Goal: Task Accomplishment & Management: Complete application form

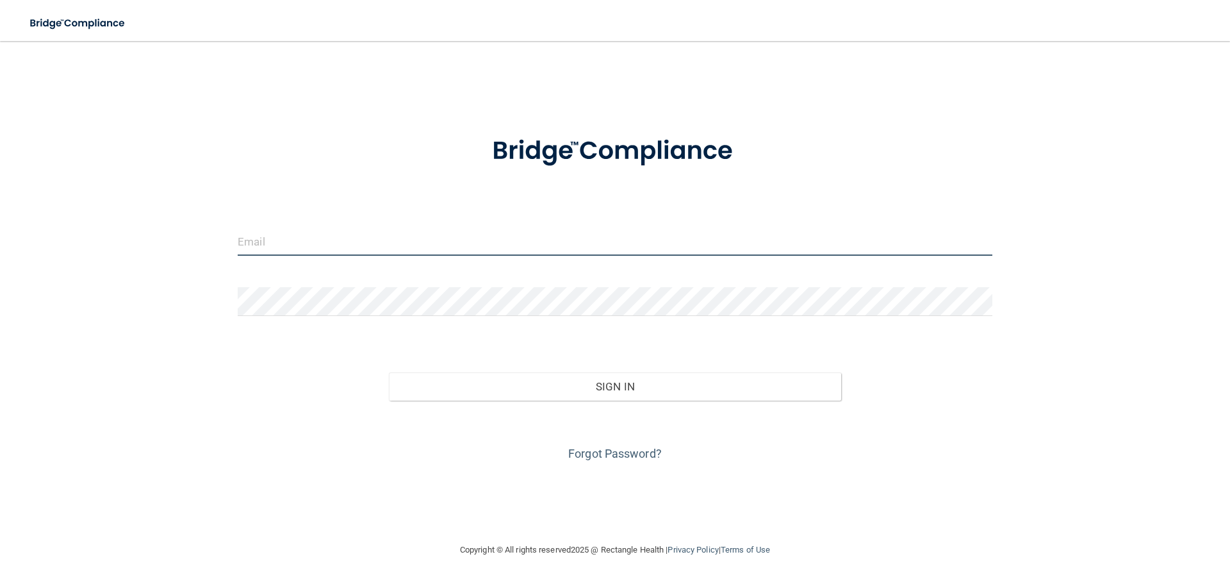
type input "Thomasplasdds@gmail.com"
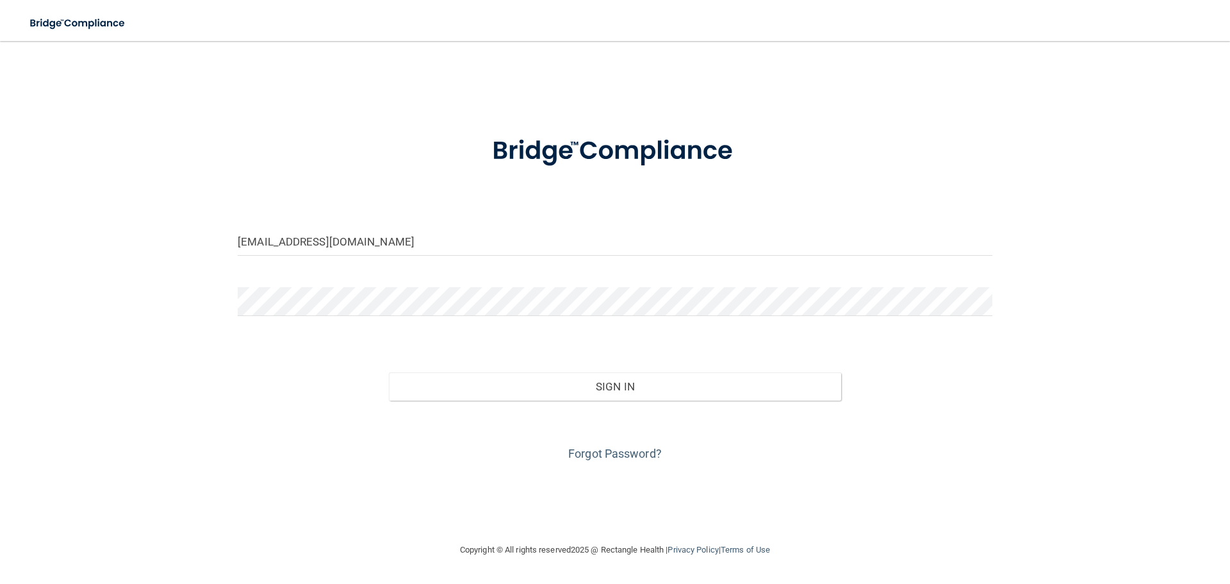
click at [617, 369] on div "Sign In" at bounding box center [615, 374] width 774 height 54
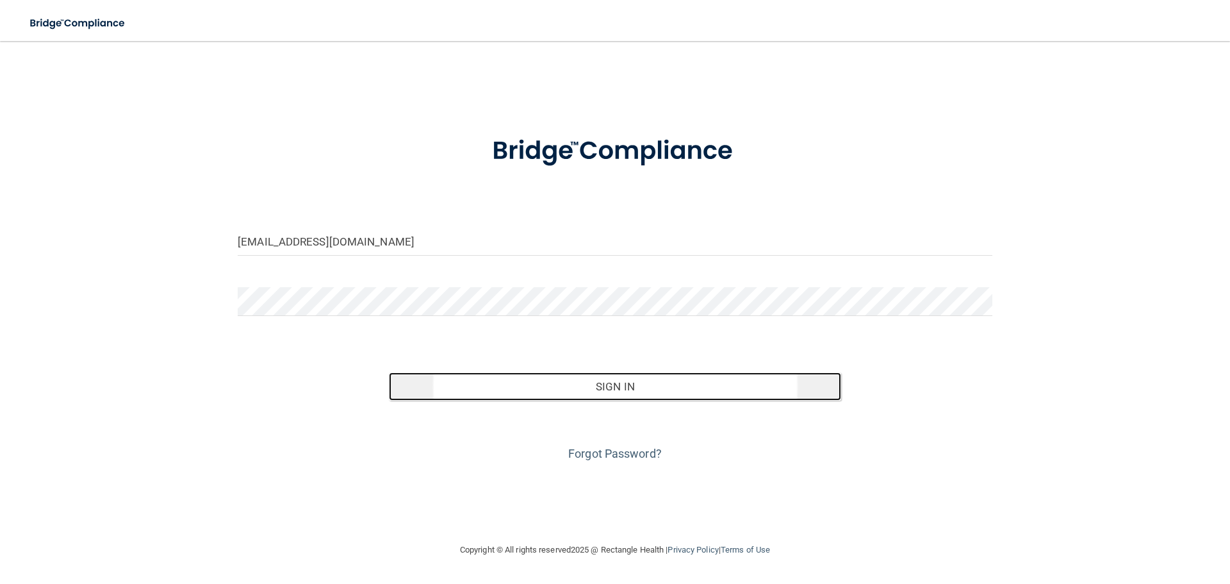
click at [618, 379] on button "Sign In" at bounding box center [615, 386] width 453 height 28
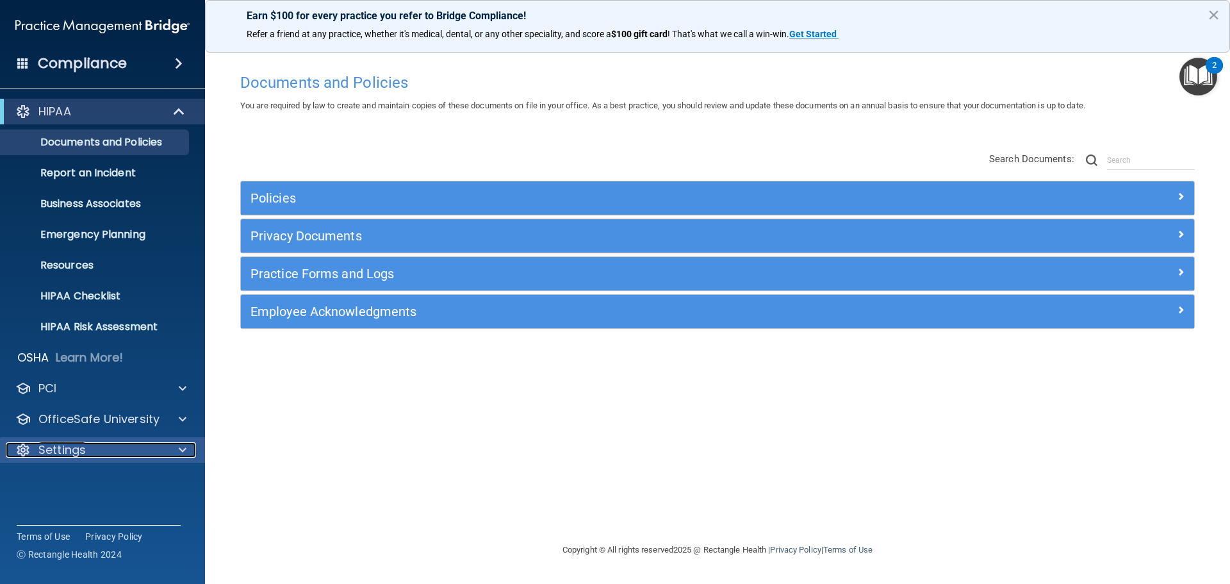
click at [122, 452] on div "Settings" at bounding box center [85, 449] width 159 height 15
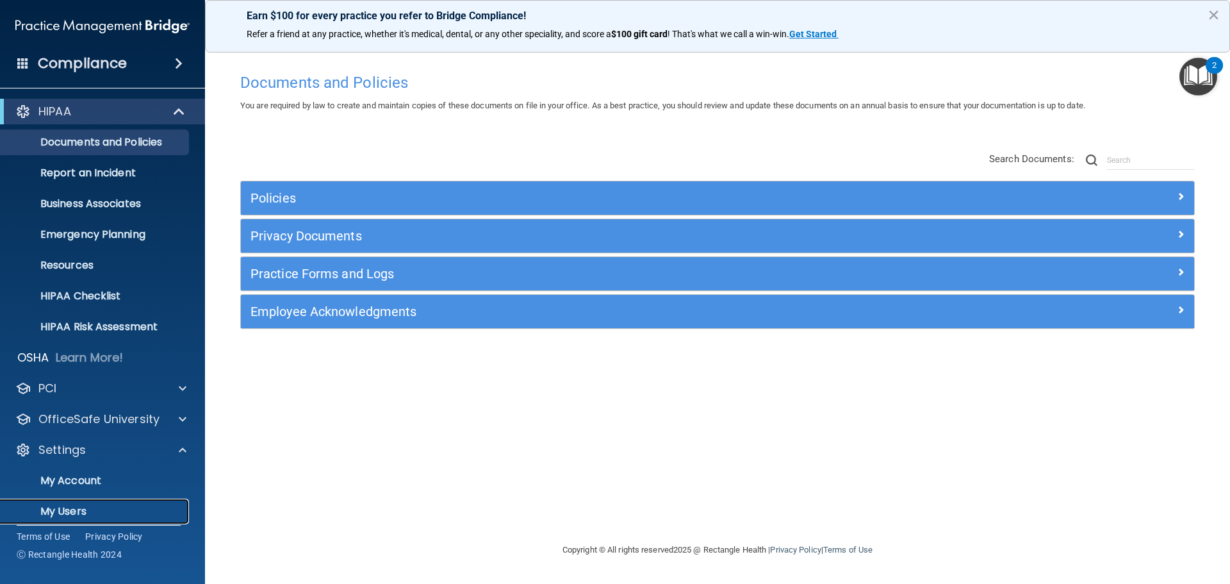
click at [94, 513] on p "My Users" at bounding box center [95, 511] width 175 height 13
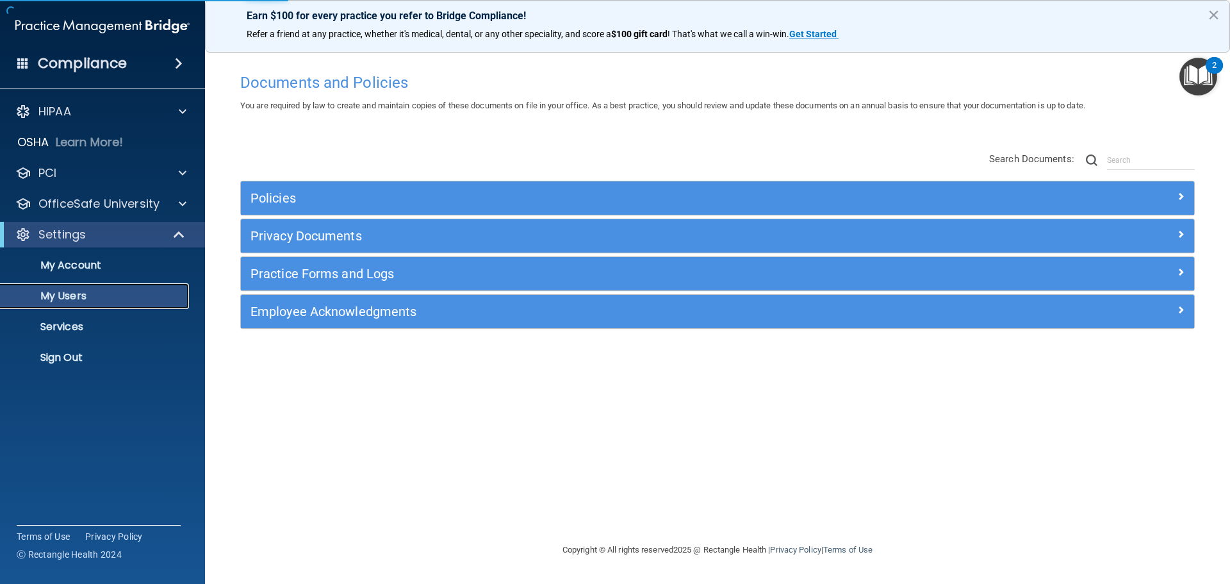
select select "20"
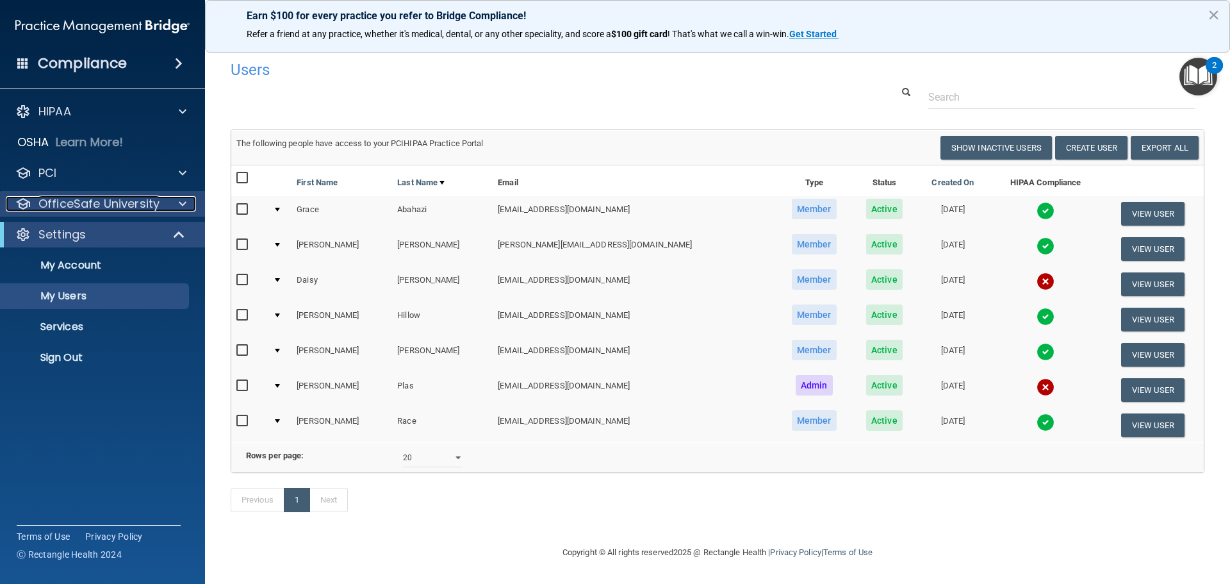
click at [90, 203] on p "OfficeSafe University" at bounding box center [98, 203] width 121 height 15
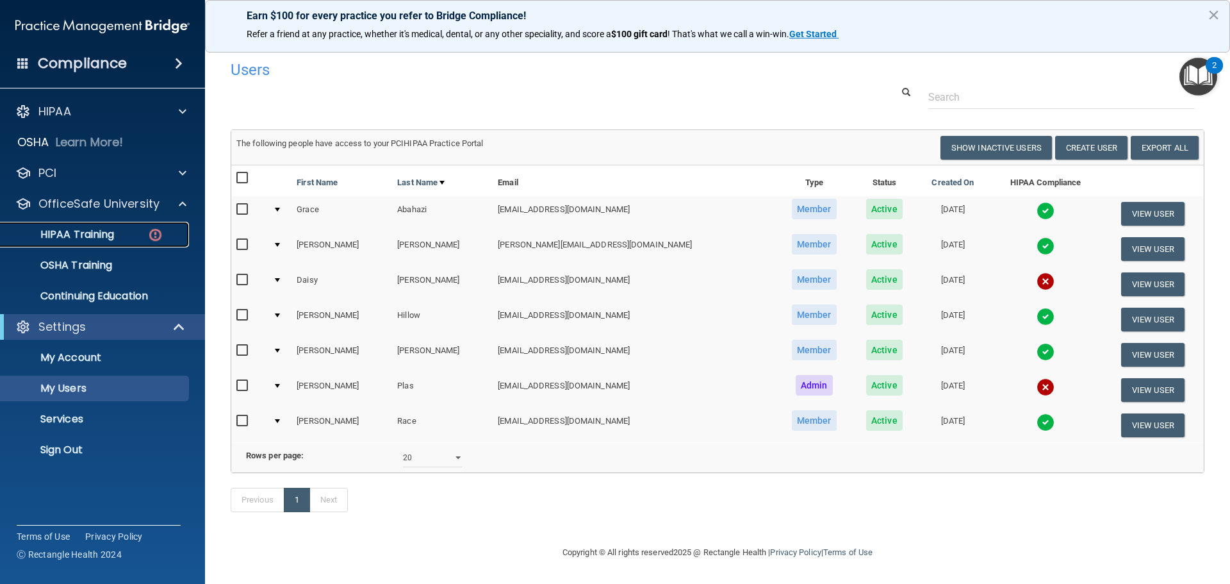
click at [111, 238] on p "HIPAA Training" at bounding box center [61, 234] width 106 height 13
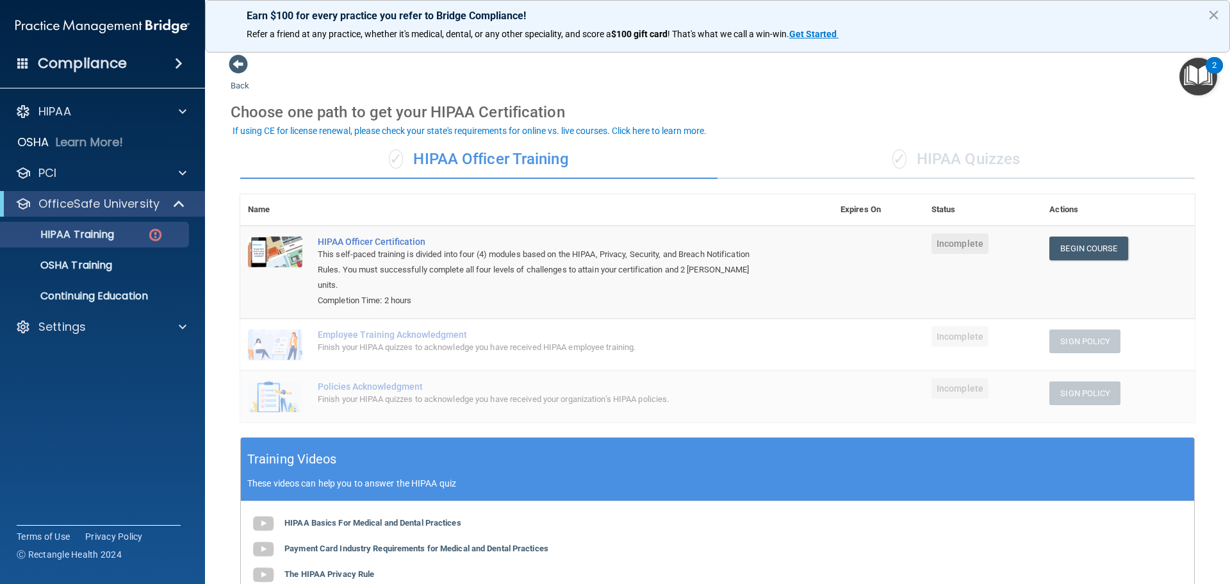
click at [912, 170] on div "✓ HIPAA Quizzes" at bounding box center [955, 159] width 477 height 38
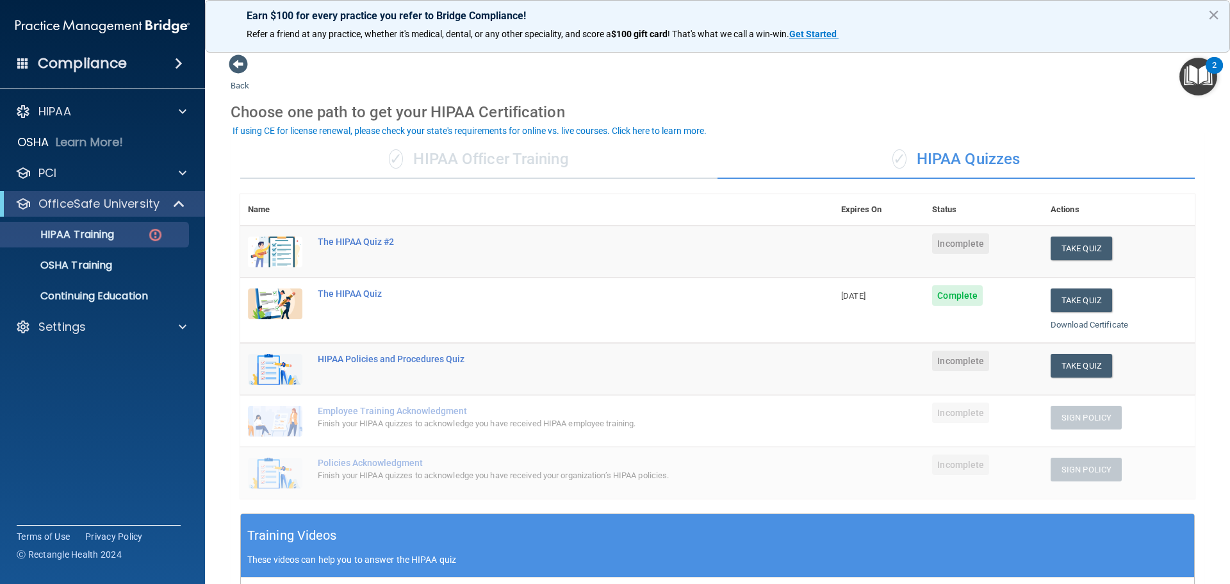
click at [589, 170] on div "✓ HIPAA Officer Training" at bounding box center [478, 159] width 477 height 38
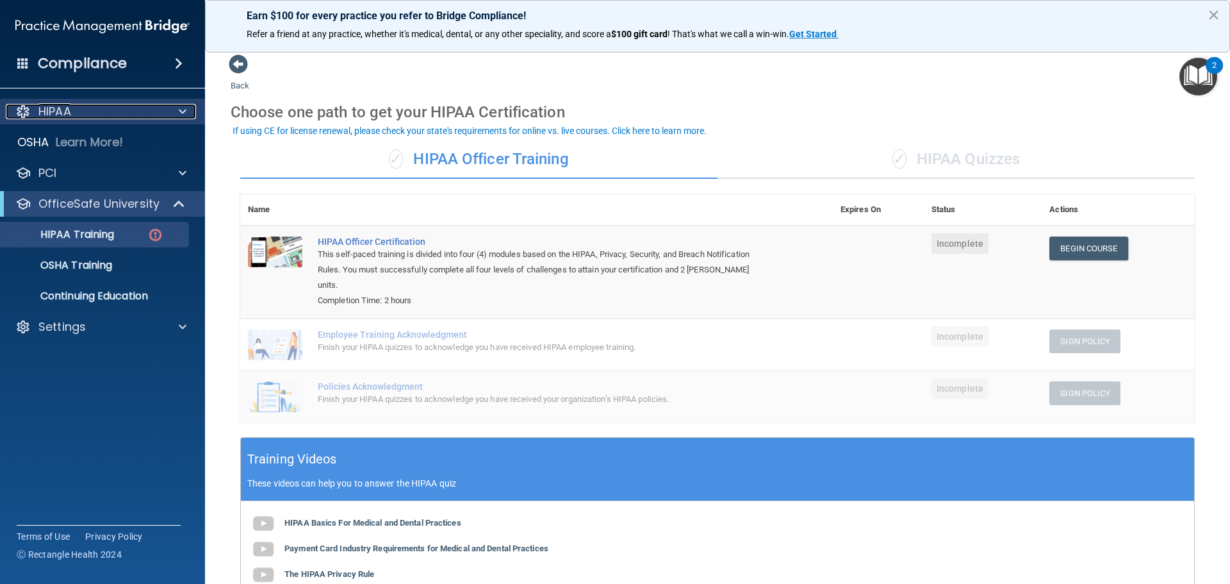
click at [125, 109] on div "HIPAA" at bounding box center [85, 111] width 159 height 15
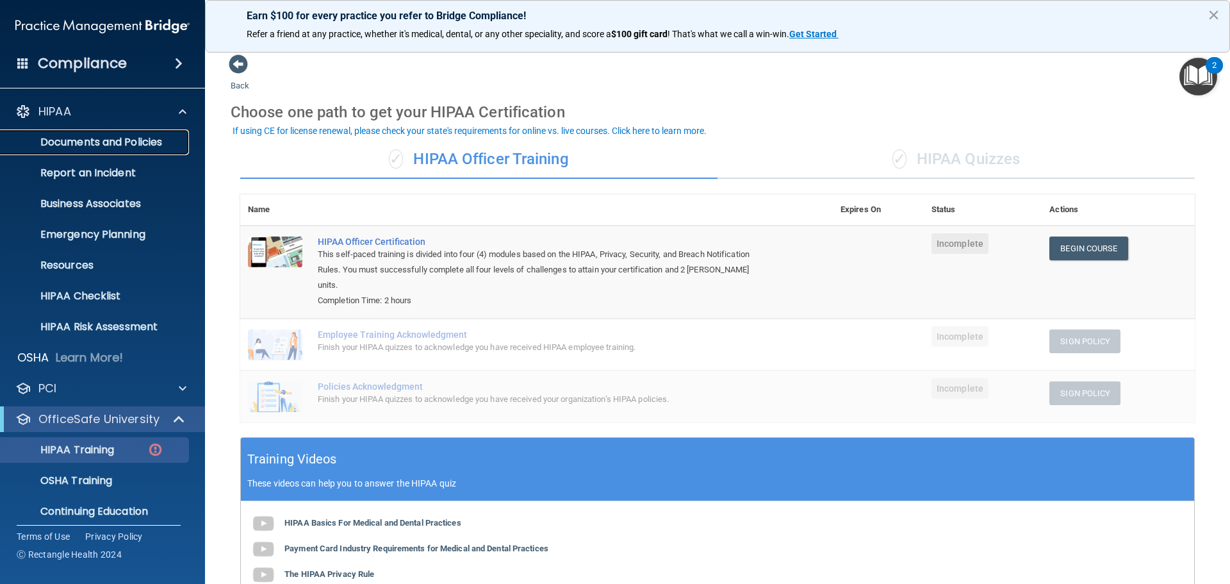
click at [124, 144] on p "Documents and Policies" at bounding box center [95, 142] width 175 height 13
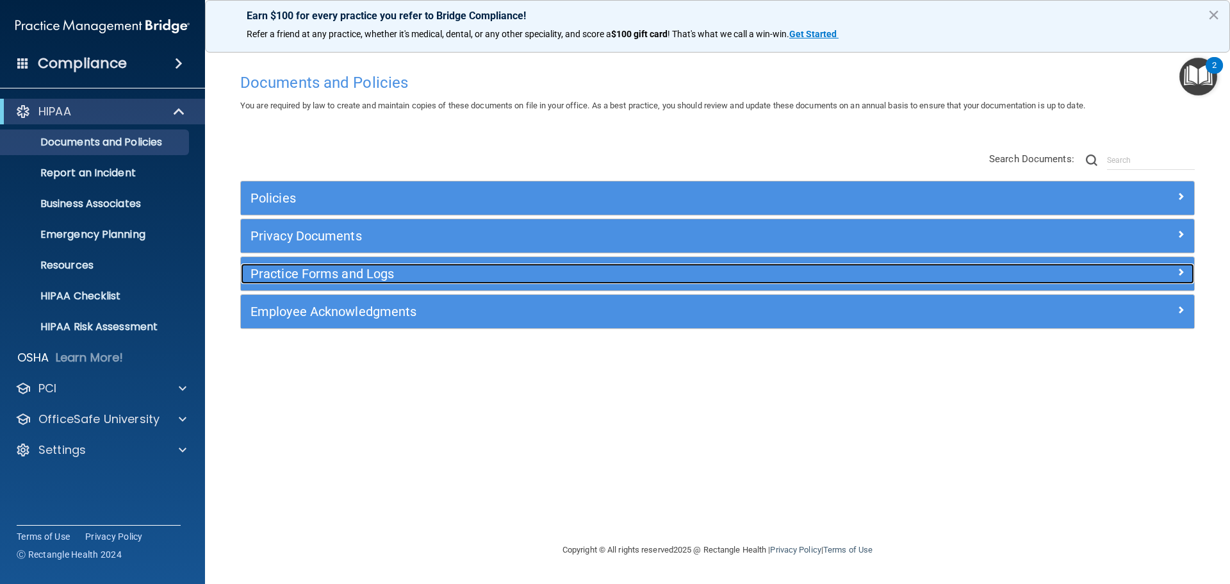
click at [325, 270] on h5 "Practice Forms and Logs" at bounding box center [598, 273] width 696 height 14
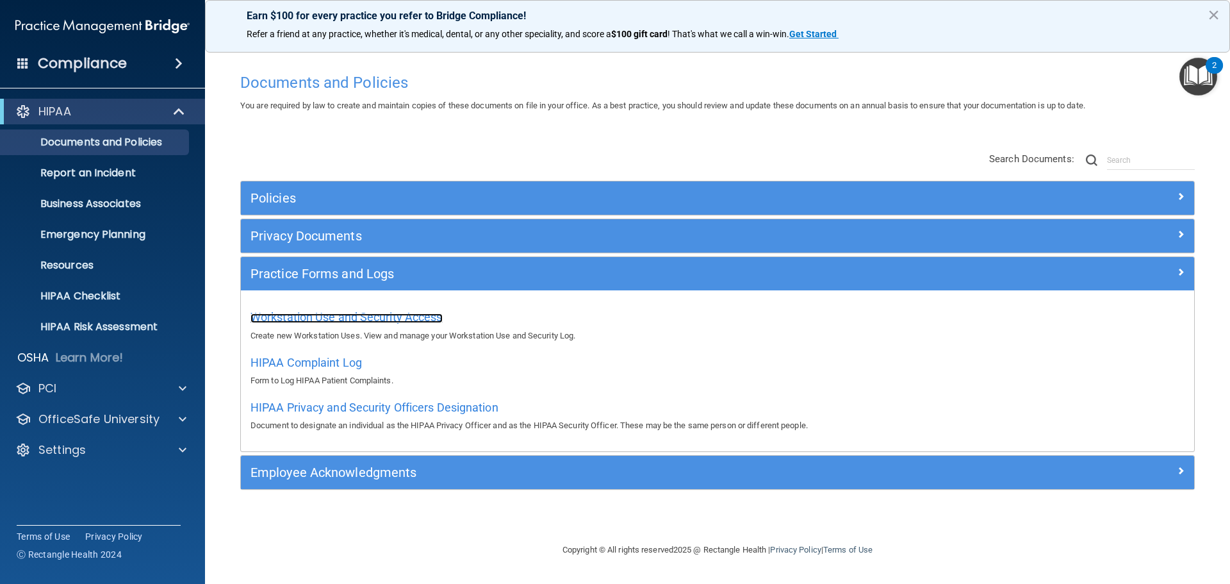
click at [345, 322] on span "Workstation Use and Security Access" at bounding box center [346, 316] width 192 height 13
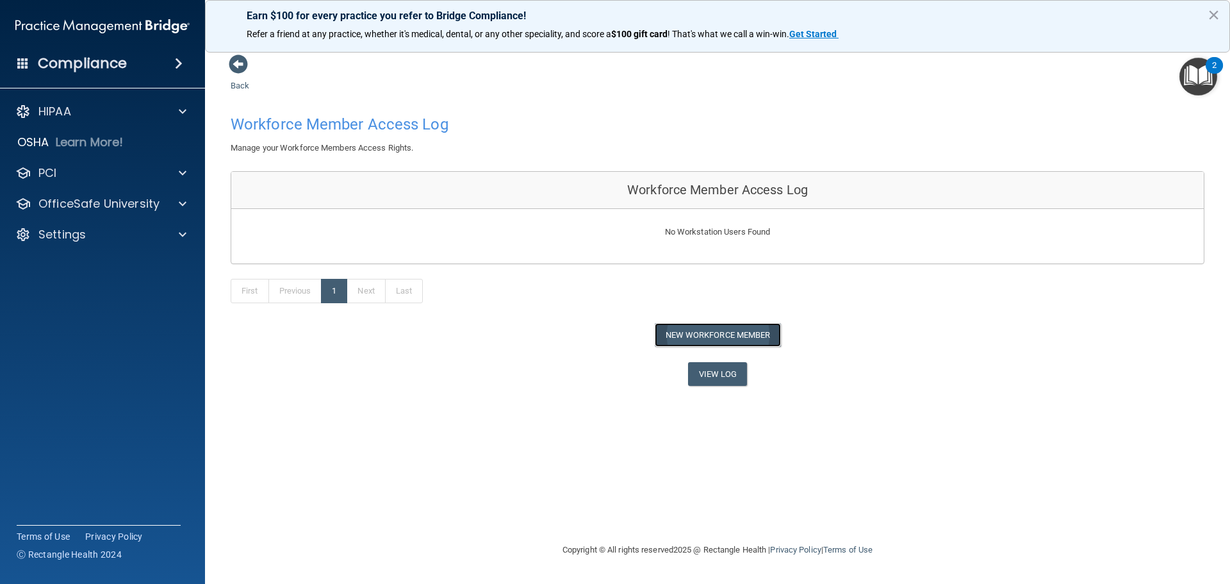
click at [673, 331] on button "New Workforce Member" at bounding box center [718, 335] width 126 height 24
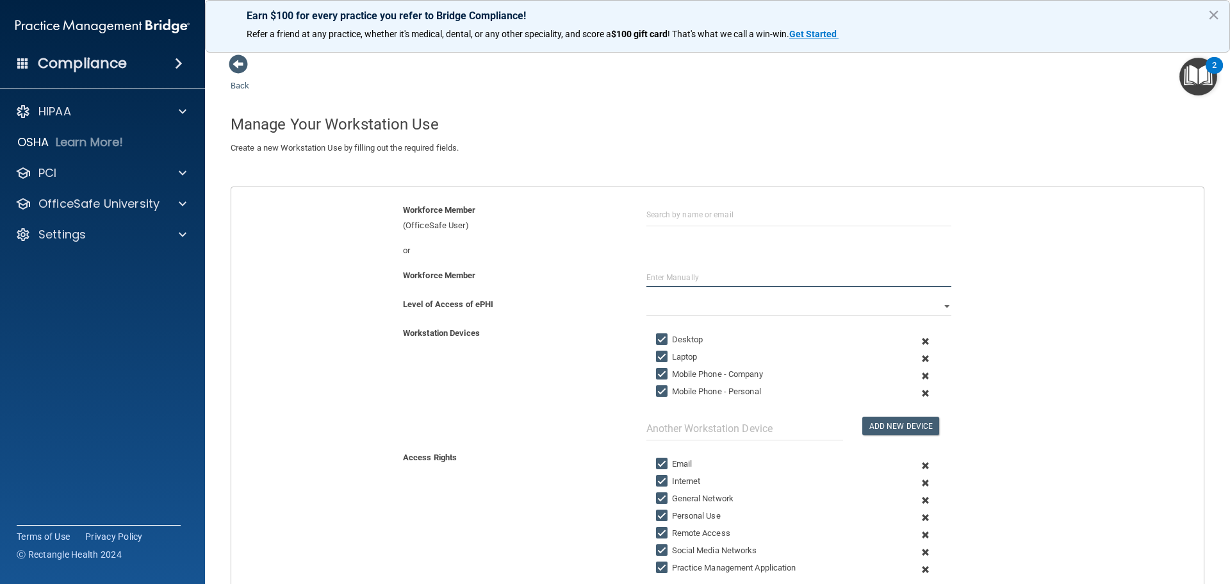
click at [737, 274] on input "text" at bounding box center [798, 277] width 305 height 19
click at [678, 282] on input "text" at bounding box center [798, 277] width 305 height 19
click at [658, 271] on input "text" at bounding box center [798, 277] width 305 height 19
type input "[PERSON_NAME]"
click at [1030, 320] on div "Level of Access of ePHI Full Limited None" at bounding box center [718, 311] width 992 height 29
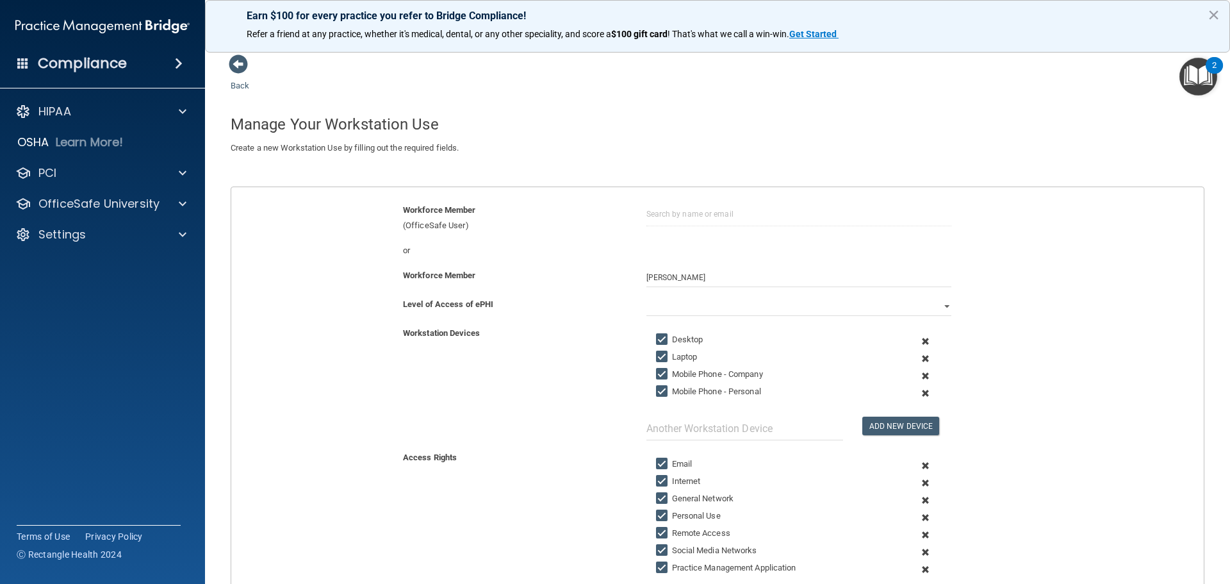
click at [672, 318] on div "Level of Access of ePHI Full Limited None" at bounding box center [718, 311] width 992 height 29
click at [677, 301] on select "Full Limited None" at bounding box center [798, 306] width 305 height 19
select select "0"
click at [646, 297] on select "Full Limited None" at bounding box center [798, 306] width 305 height 19
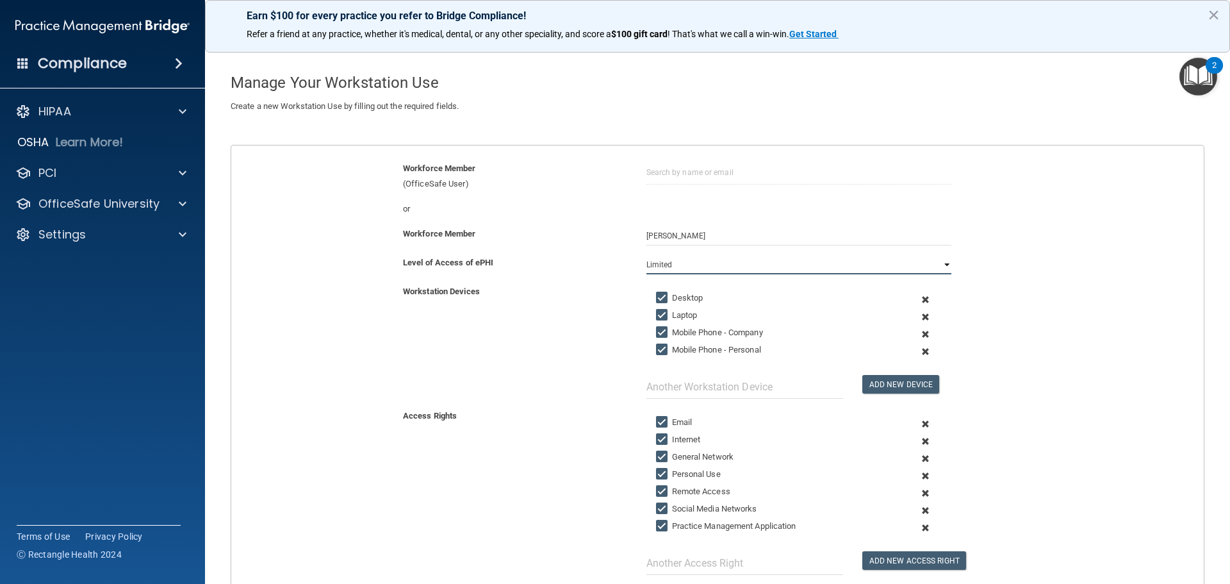
scroll to position [64, 0]
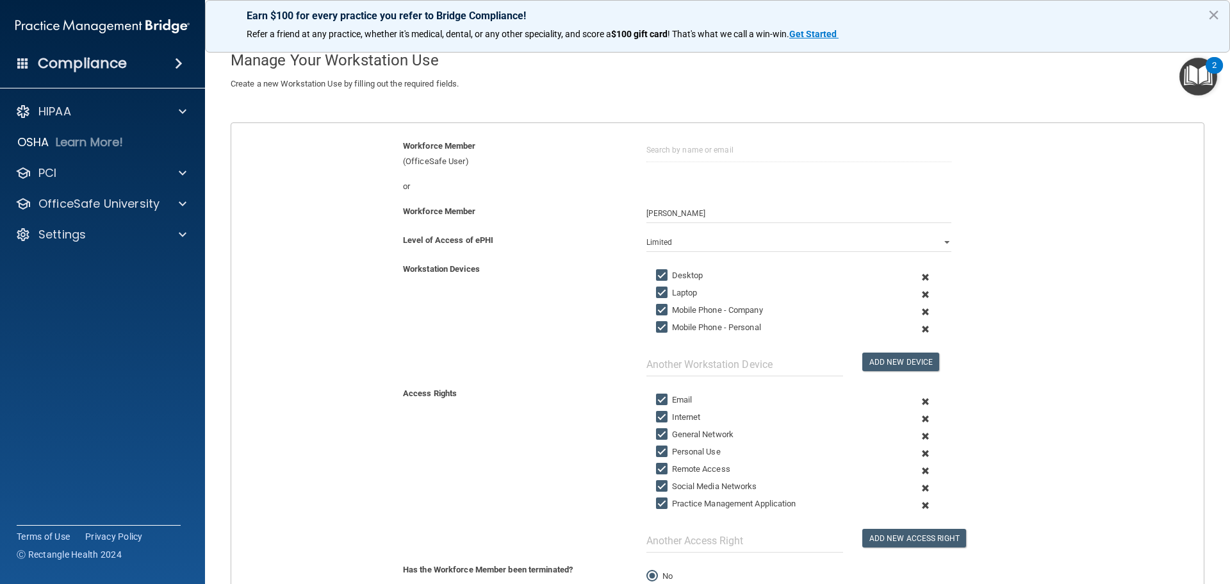
click at [660, 310] on input "Mobile Phone - Company" at bounding box center [663, 310] width 15 height 10
checkbox input "false"
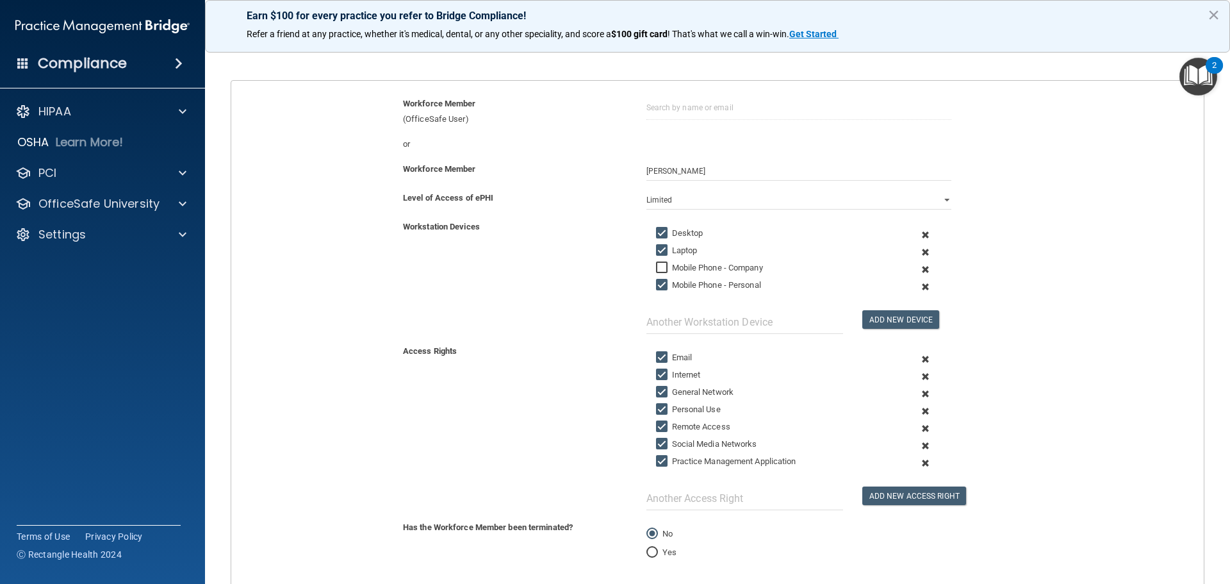
scroll to position [192, 0]
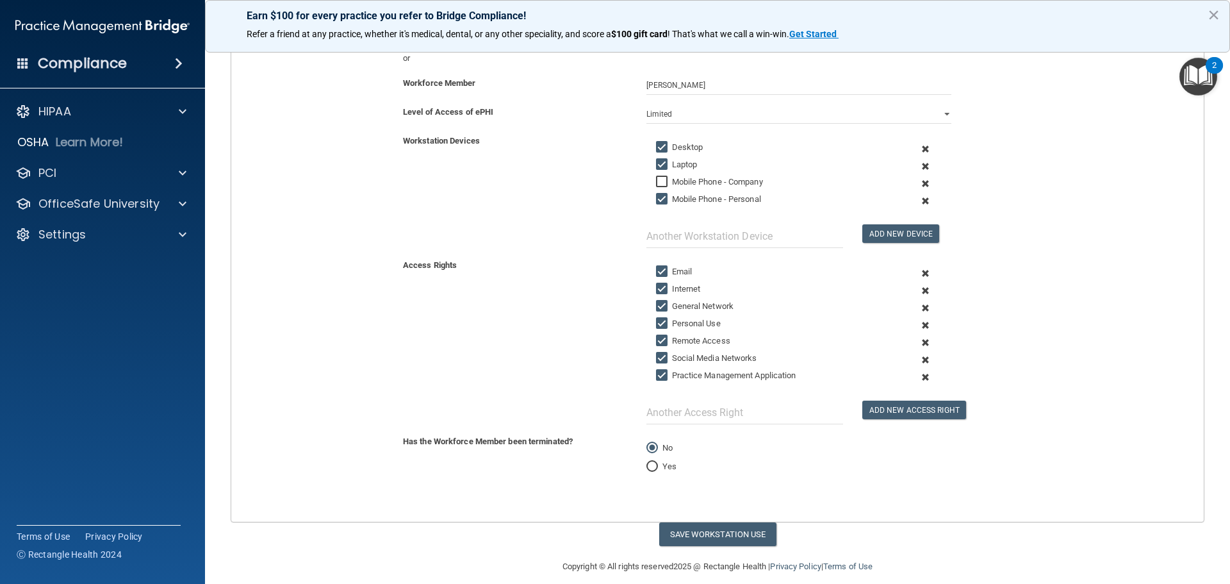
click at [656, 357] on input "Social Media Networks" at bounding box center [663, 358] width 15 height 10
checkbox input "false"
click at [658, 339] on input "Remote Access" at bounding box center [663, 341] width 15 height 10
checkbox input "false"
click at [659, 323] on input "Personal Use" at bounding box center [663, 323] width 15 height 10
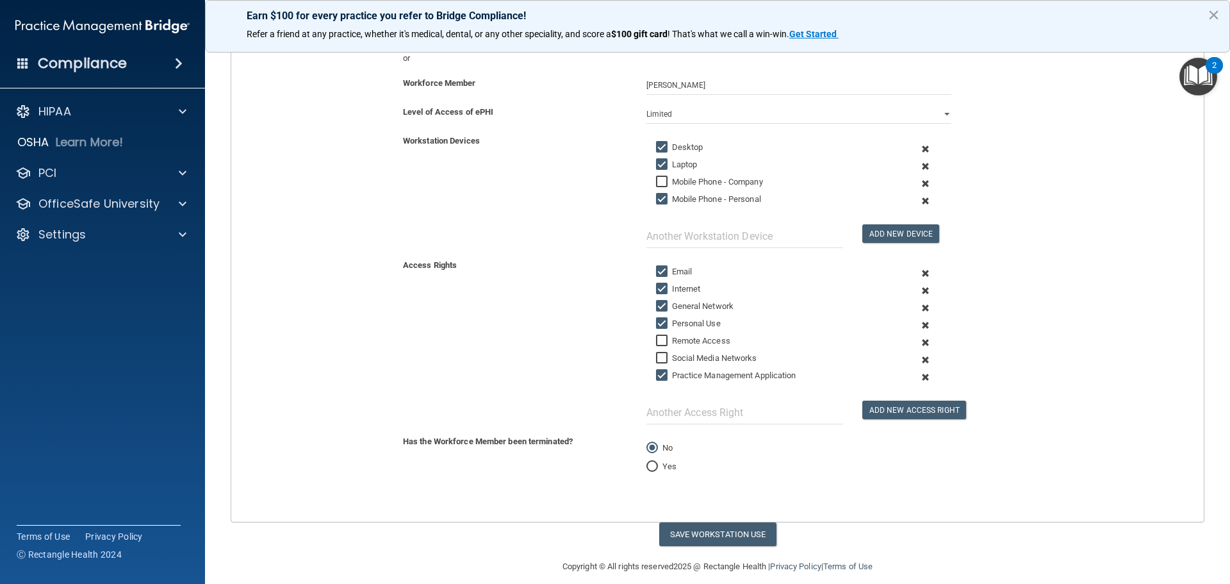
checkbox input "false"
click at [723, 537] on button "Save Workstation Use" at bounding box center [717, 534] width 117 height 24
select select "? string:Full ?"
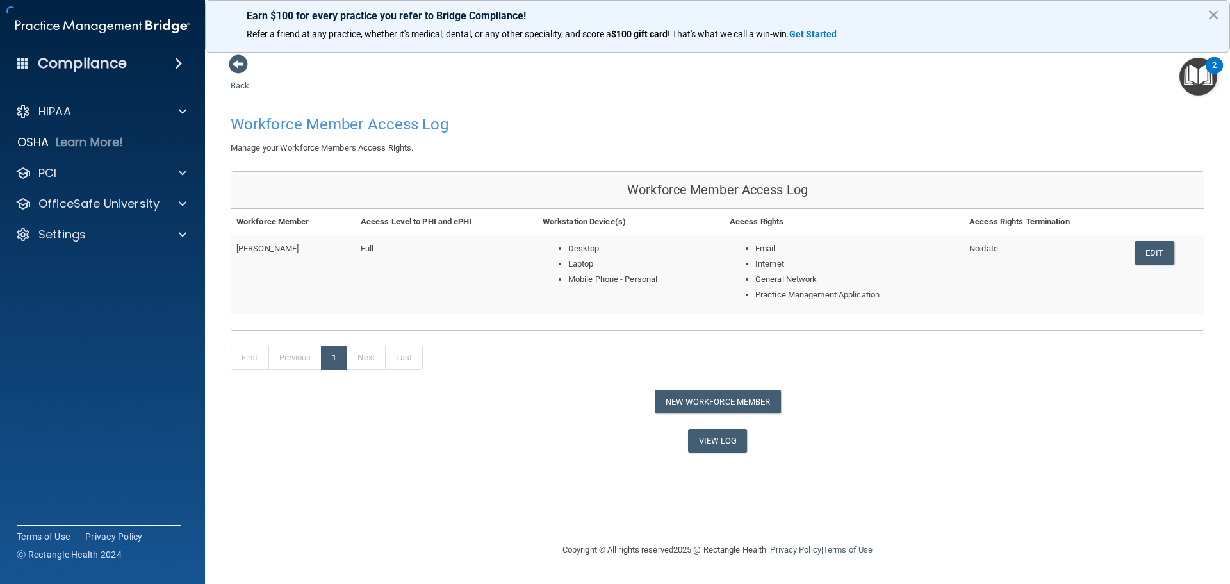
click at [1211, 15] on button "×" at bounding box center [1214, 14] width 12 height 20
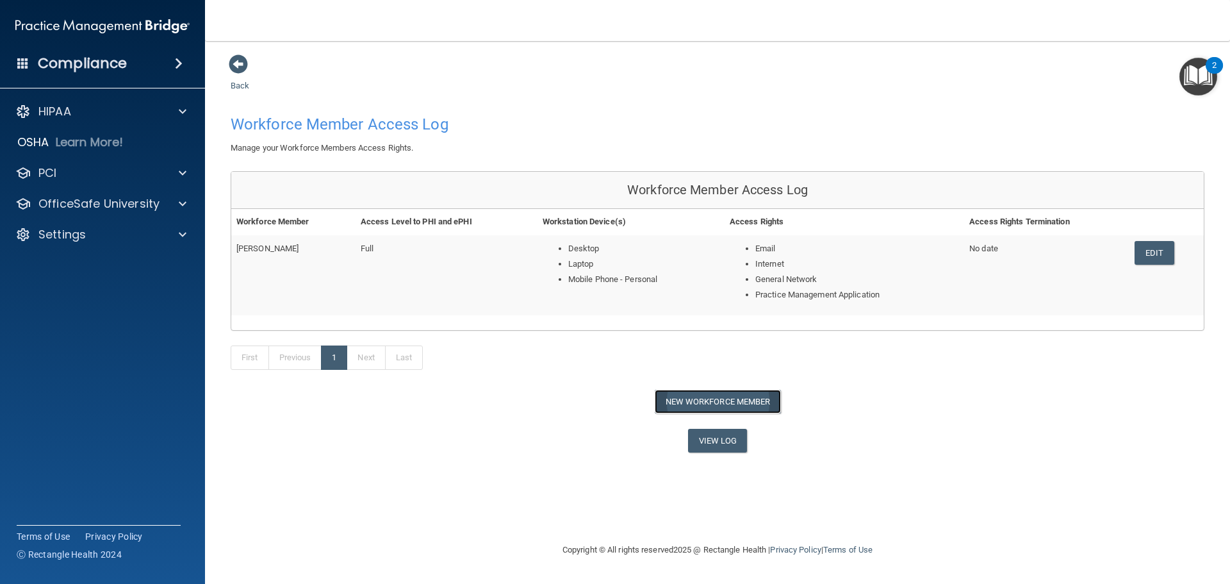
click at [755, 403] on button "New Workforce Member" at bounding box center [718, 401] width 126 height 24
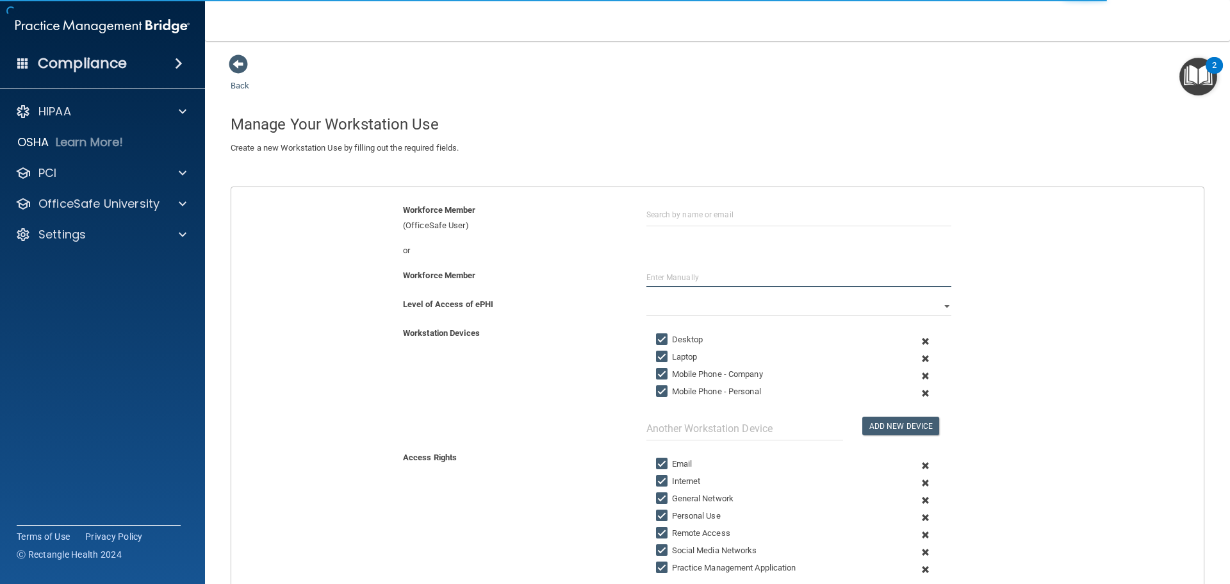
click at [688, 275] on input "text" at bounding box center [798, 277] width 305 height 19
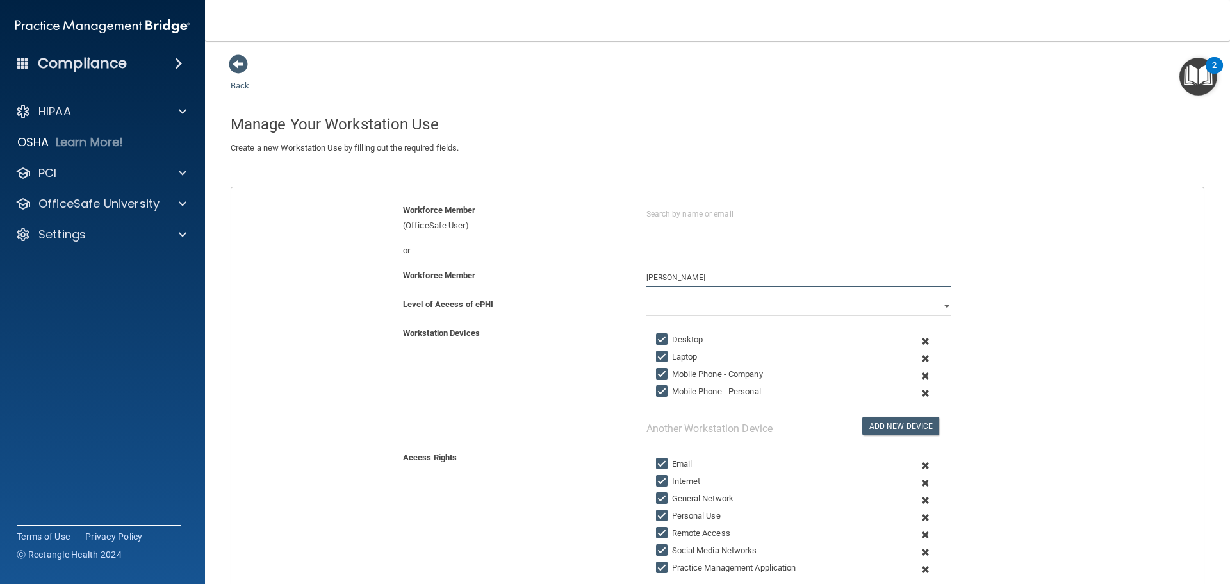
type input "Daisy Giannuzzi"
click at [659, 355] on input "Laptop" at bounding box center [663, 357] width 15 height 10
checkbox input "false"
click at [658, 366] on label "Mobile Phone - Company" at bounding box center [709, 373] width 107 height 15
click at [658, 369] on input "Mobile Phone - Company" at bounding box center [663, 374] width 15 height 10
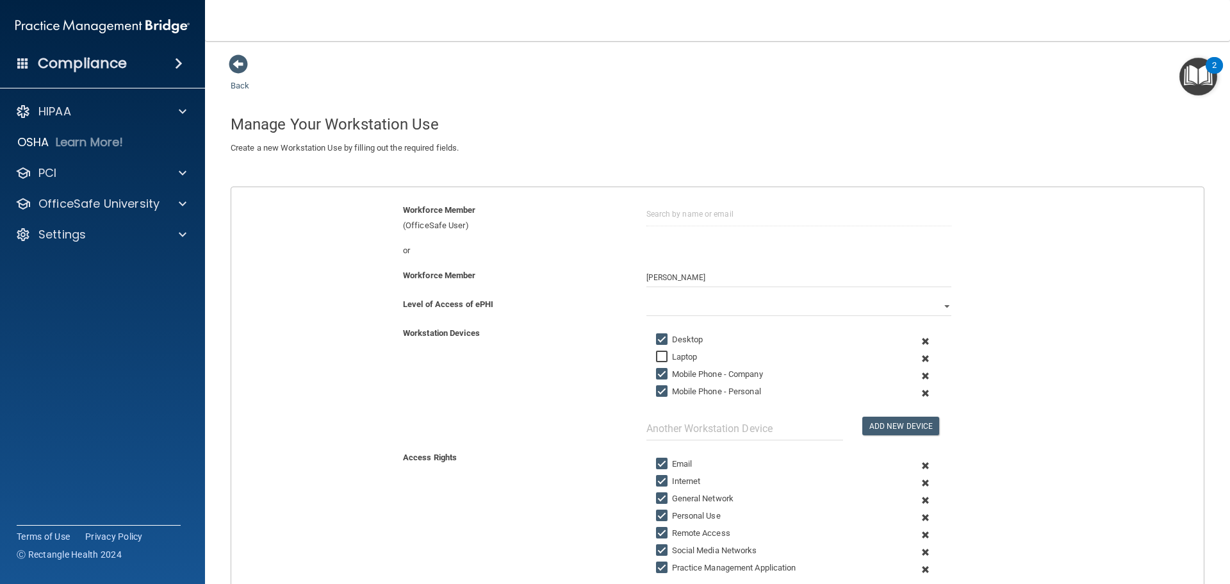
checkbox input "false"
click at [656, 393] on input "Mobile Phone - Personal" at bounding box center [663, 391] width 15 height 10
checkbox input "false"
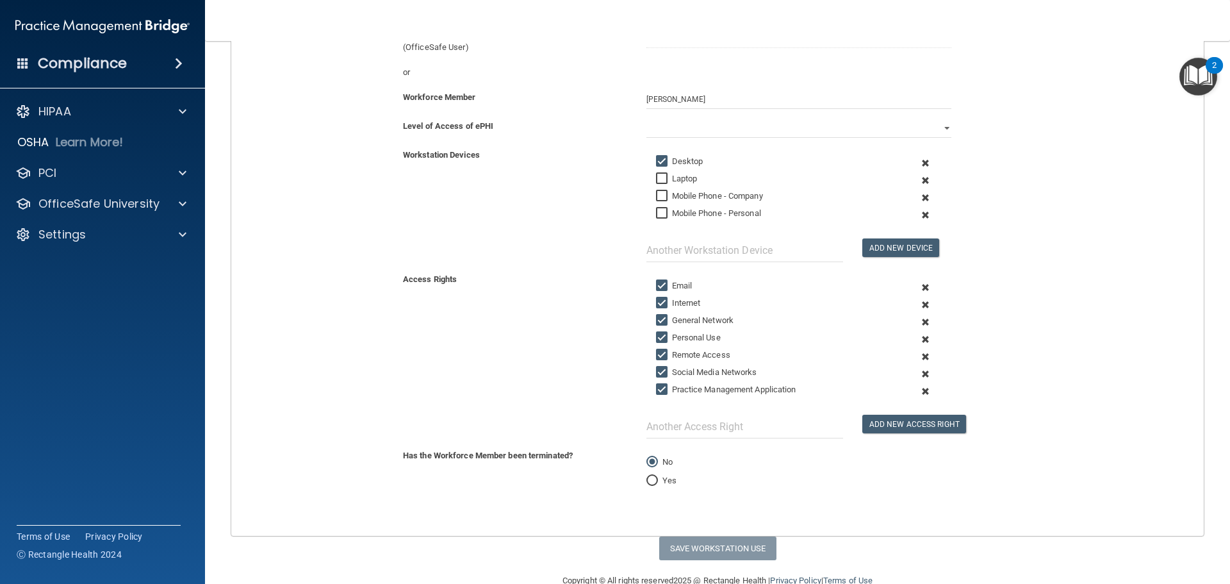
scroll to position [192, 0]
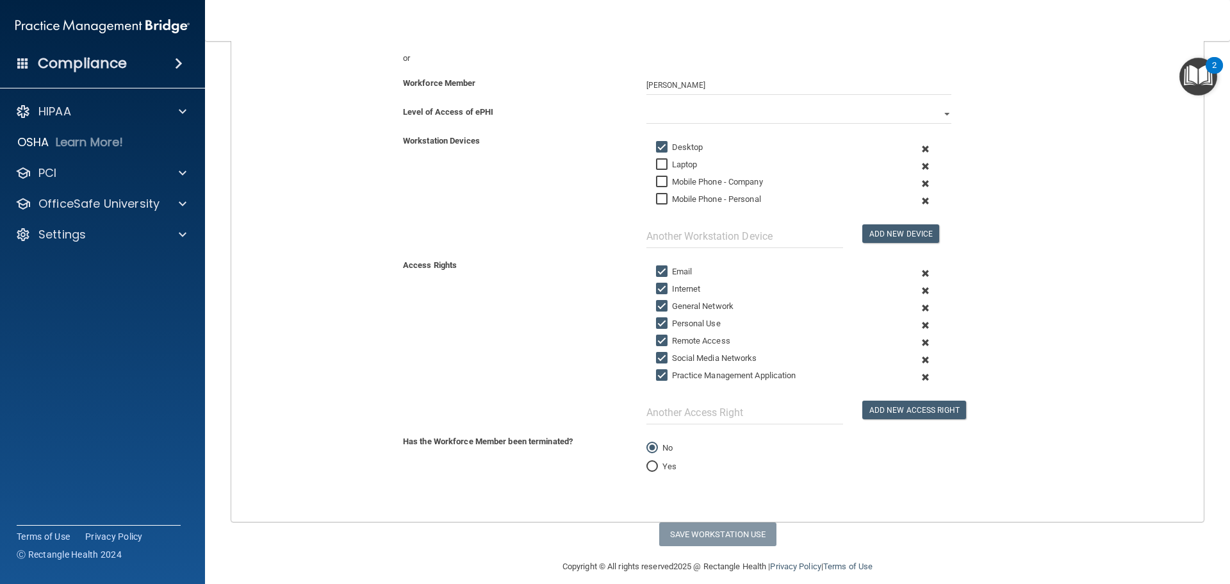
click at [660, 272] on input "Email" at bounding box center [663, 271] width 15 height 10
checkbox input "false"
click at [656, 324] on input "Personal Use" at bounding box center [663, 323] width 15 height 10
checkbox input "false"
click at [656, 336] on input "Remote Access" at bounding box center [663, 341] width 15 height 10
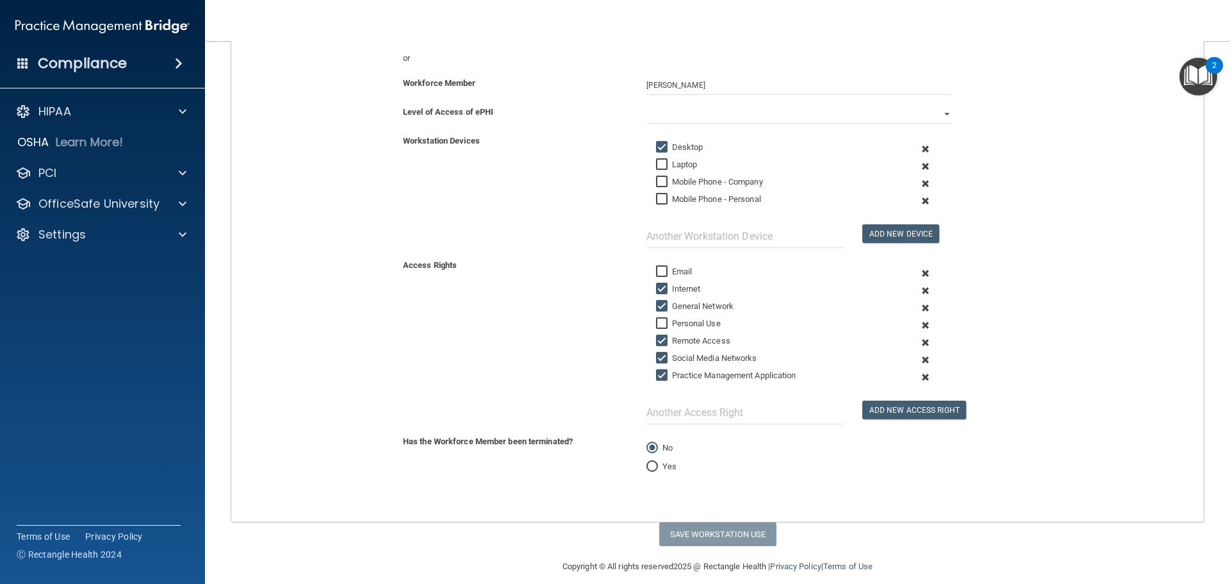
checkbox input "false"
click at [657, 353] on input "Social Media Networks" at bounding box center [663, 358] width 15 height 10
checkbox input "false"
click at [671, 117] on select "Full Limited None" at bounding box center [798, 113] width 305 height 19
click at [646, 104] on select "Full Limited None" at bounding box center [798, 113] width 305 height 19
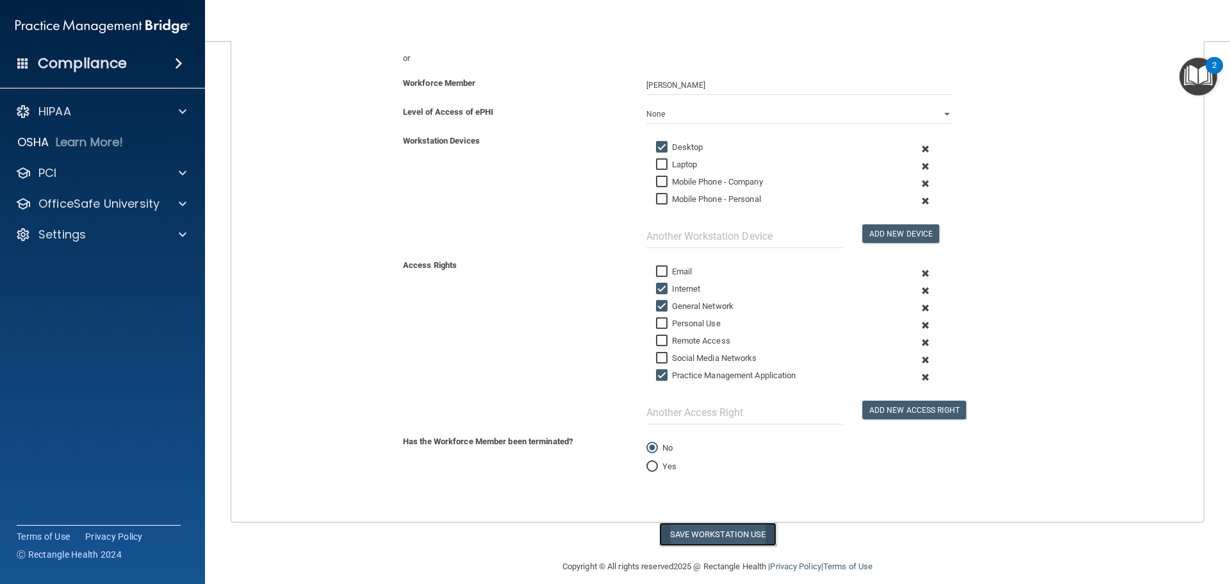
click at [696, 541] on button "Save Workstation Use" at bounding box center [717, 534] width 117 height 24
select select "? string:Limited ?"
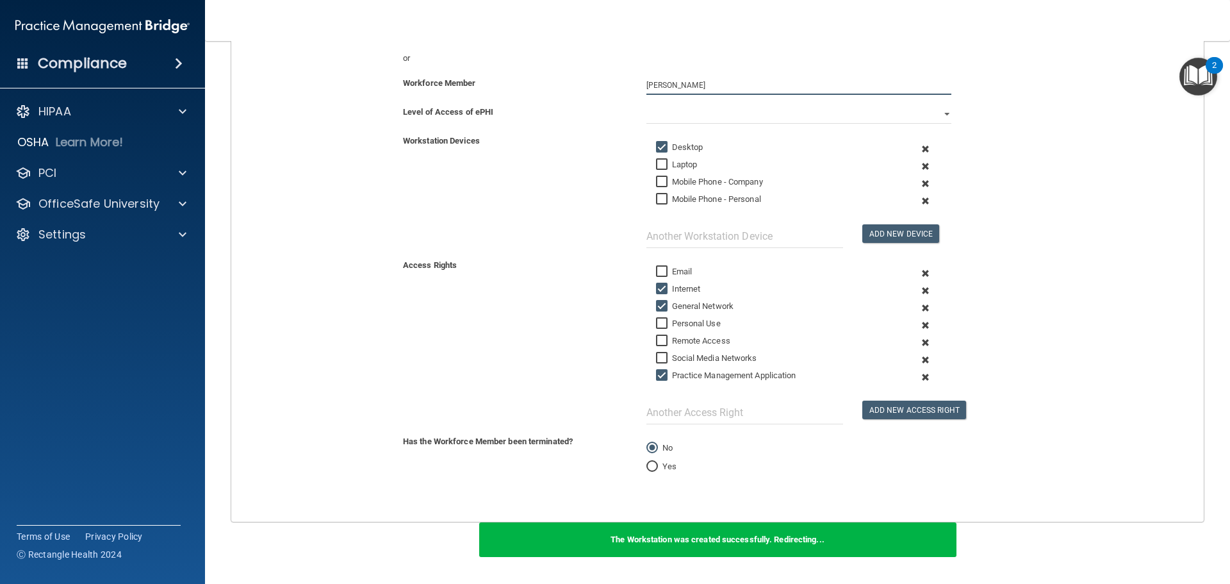
click at [673, 90] on input "Daisy Giannuzzi" at bounding box center [798, 85] width 305 height 19
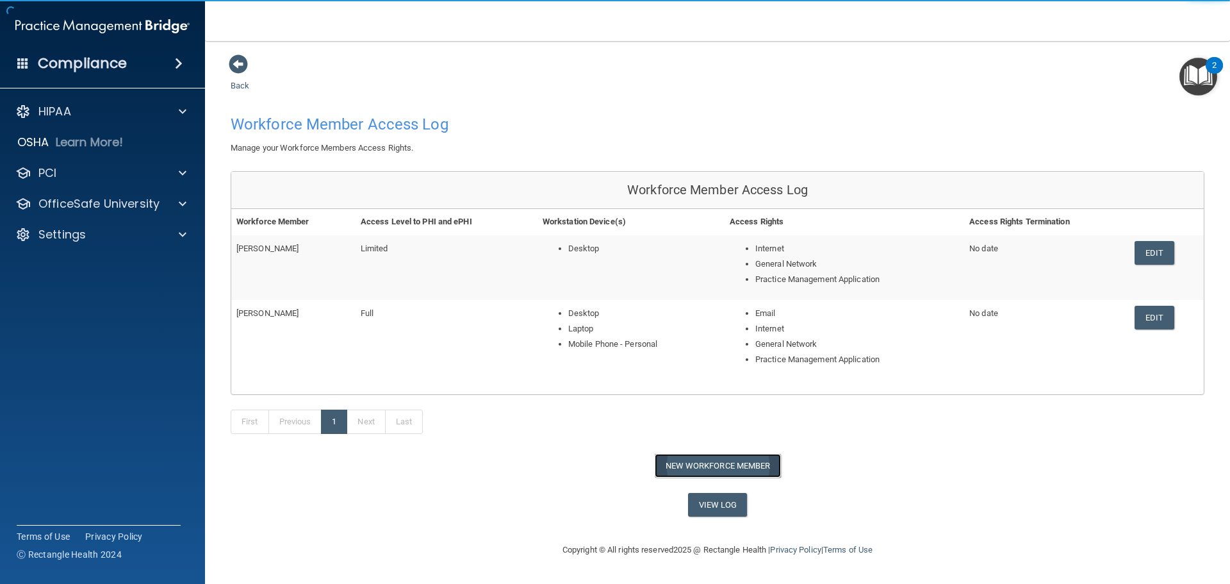
click at [682, 459] on button "New Workforce Member" at bounding box center [718, 466] width 126 height 24
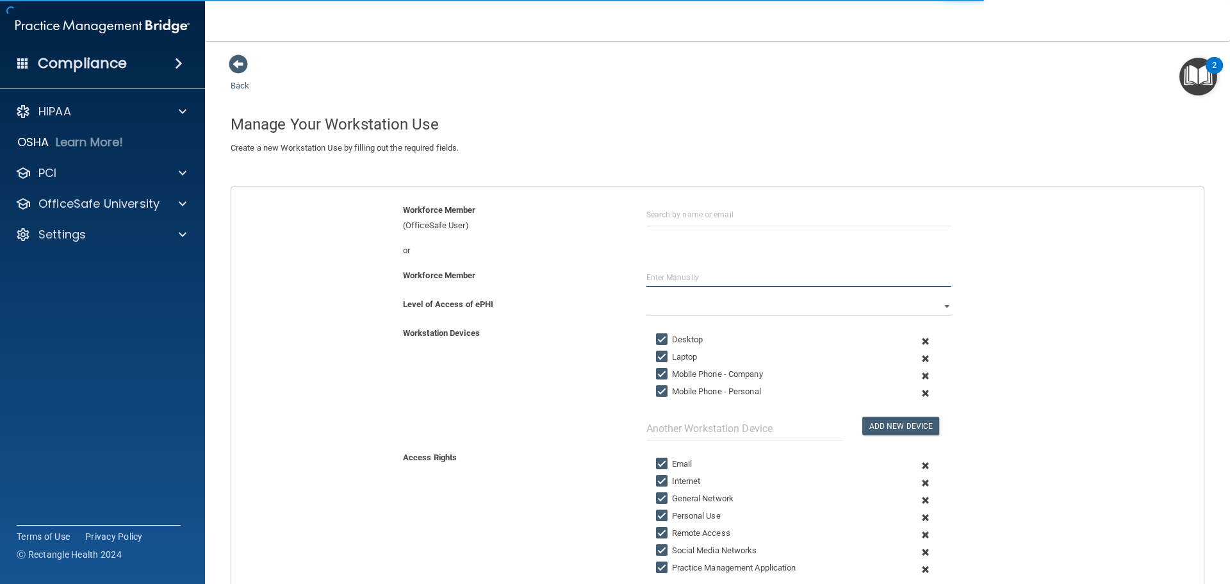
click at [682, 283] on input "text" at bounding box center [798, 277] width 305 height 19
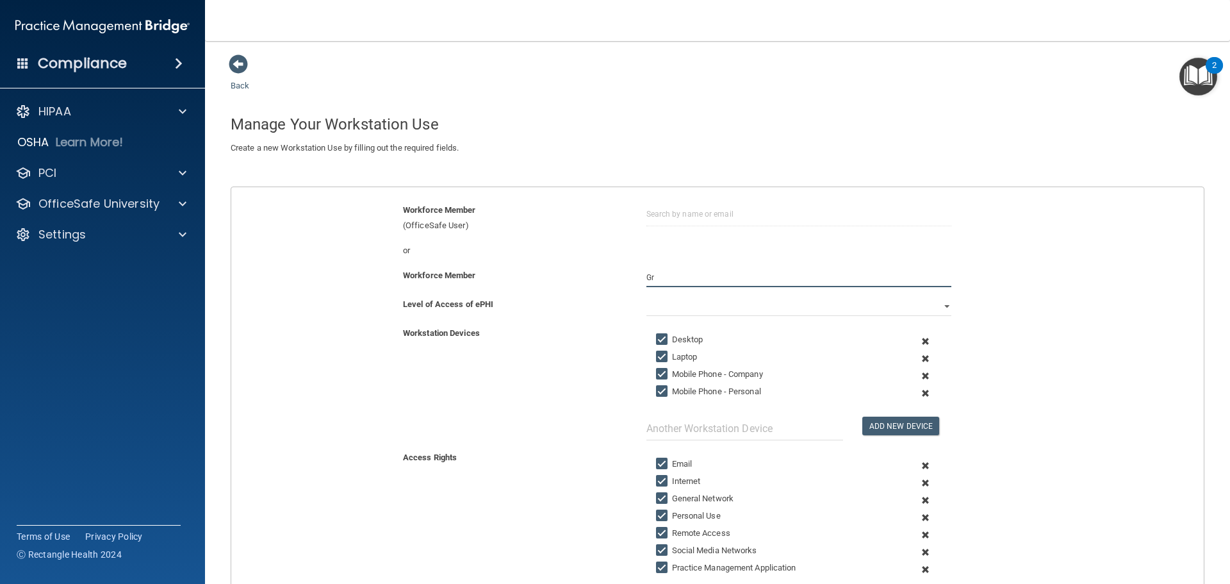
type input "G"
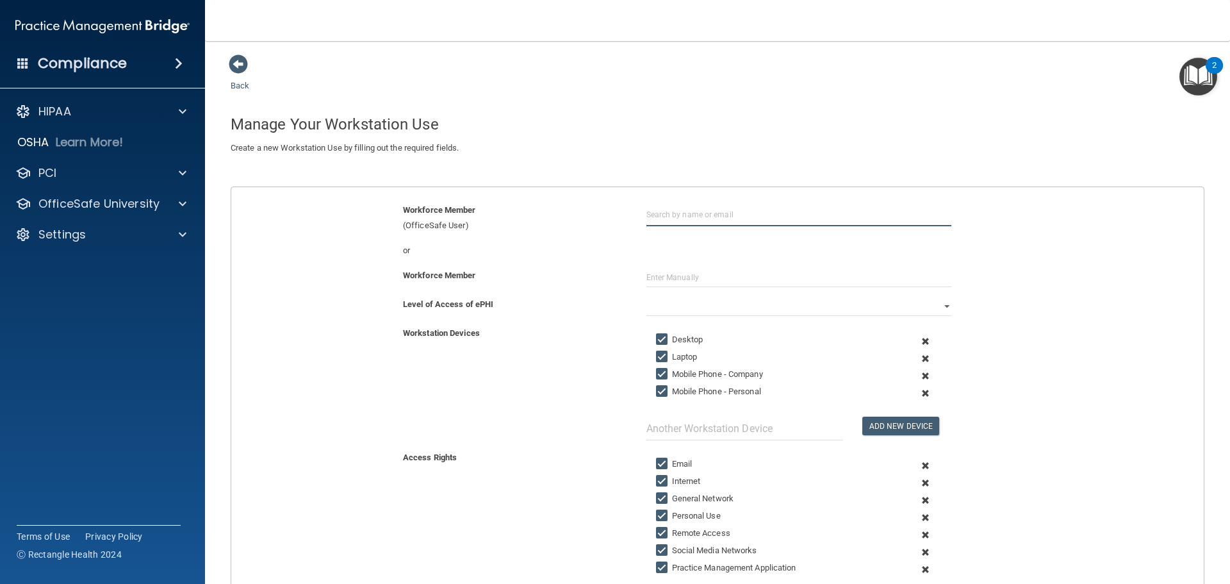
click at [698, 223] on input "text" at bounding box center [798, 214] width 305 height 24
type input "g"
click at [676, 245] on div "Grace Abahazi" at bounding box center [693, 245] width 62 height 11
type input "Grace Abahazi"
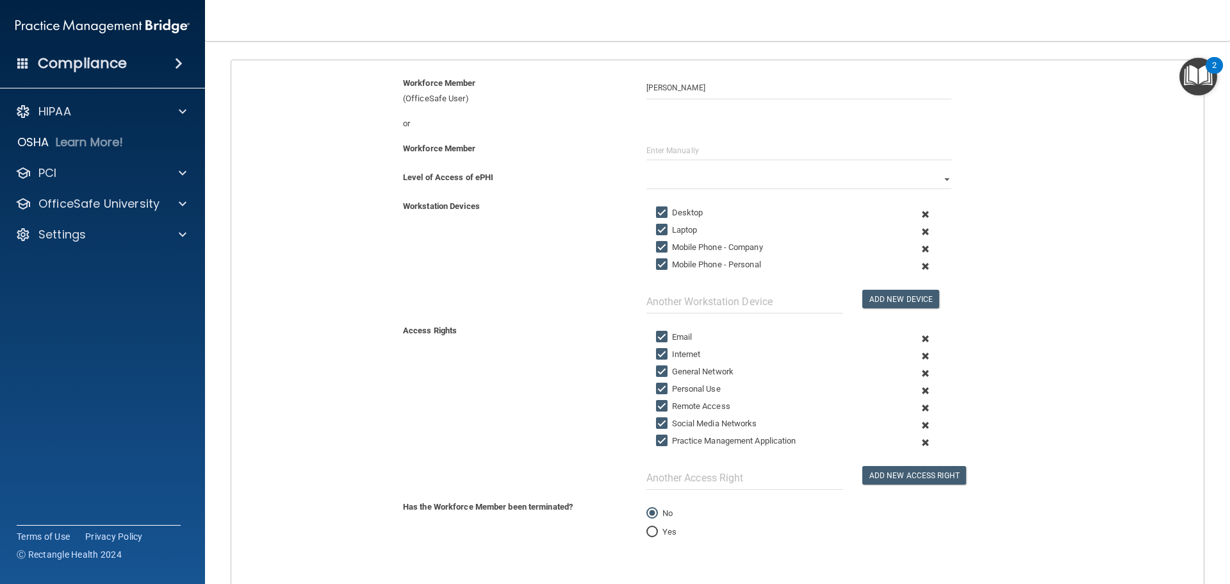
scroll to position [128, 0]
click at [658, 229] on input "Laptop" at bounding box center [663, 229] width 15 height 10
checkbox input "false"
click at [656, 247] on input "Mobile Phone - Company" at bounding box center [663, 246] width 15 height 10
checkbox input "false"
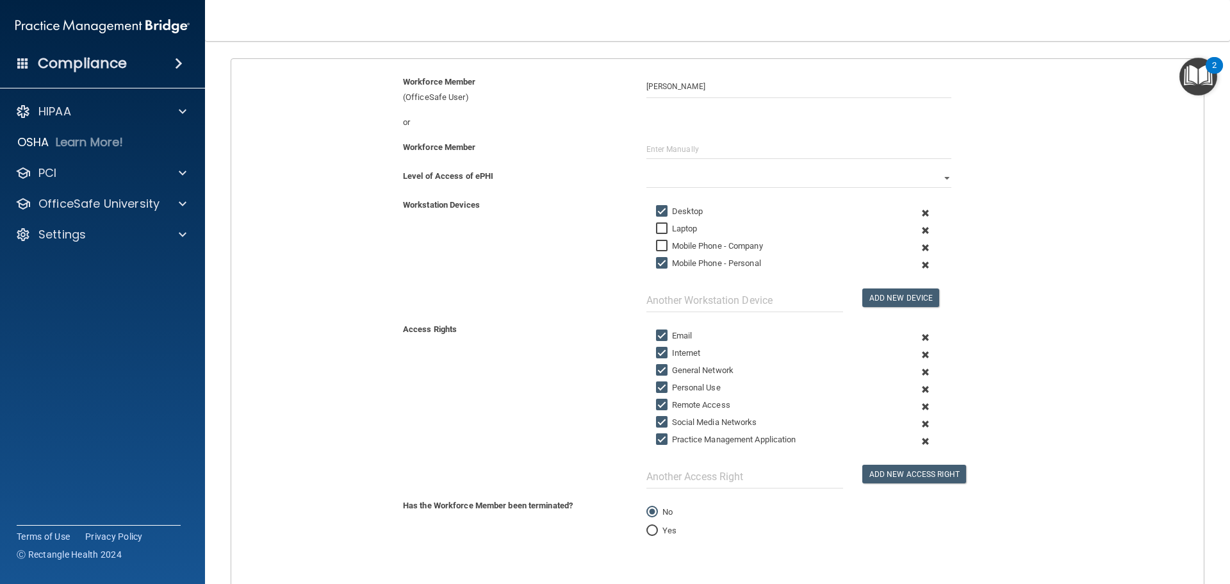
click at [656, 258] on input "Mobile Phone - Personal" at bounding box center [663, 263] width 15 height 10
checkbox input "false"
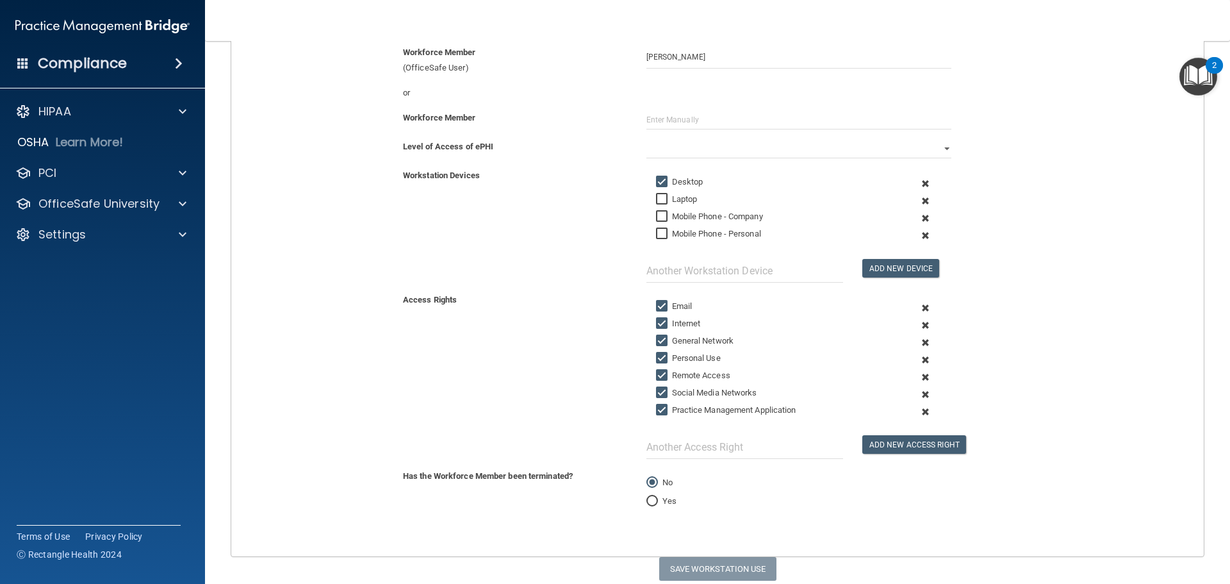
scroll to position [206, 0]
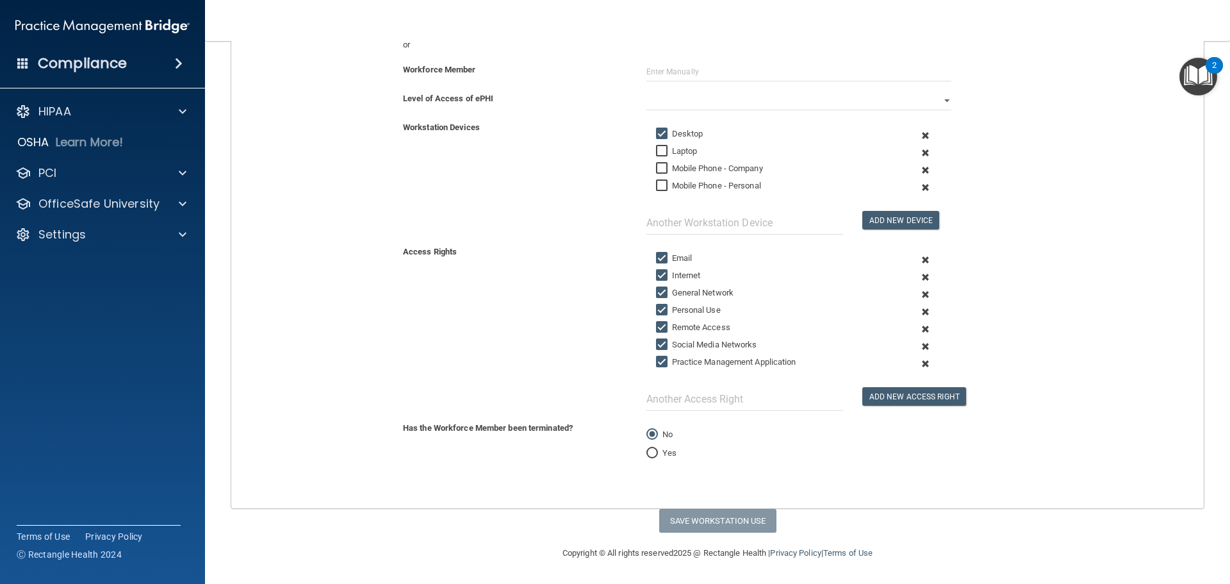
click at [656, 305] on input "Personal Use" at bounding box center [663, 310] width 15 height 10
checkbox input "false"
click at [662, 340] on input "Social Media Networks" at bounding box center [663, 345] width 15 height 10
checkbox input "false"
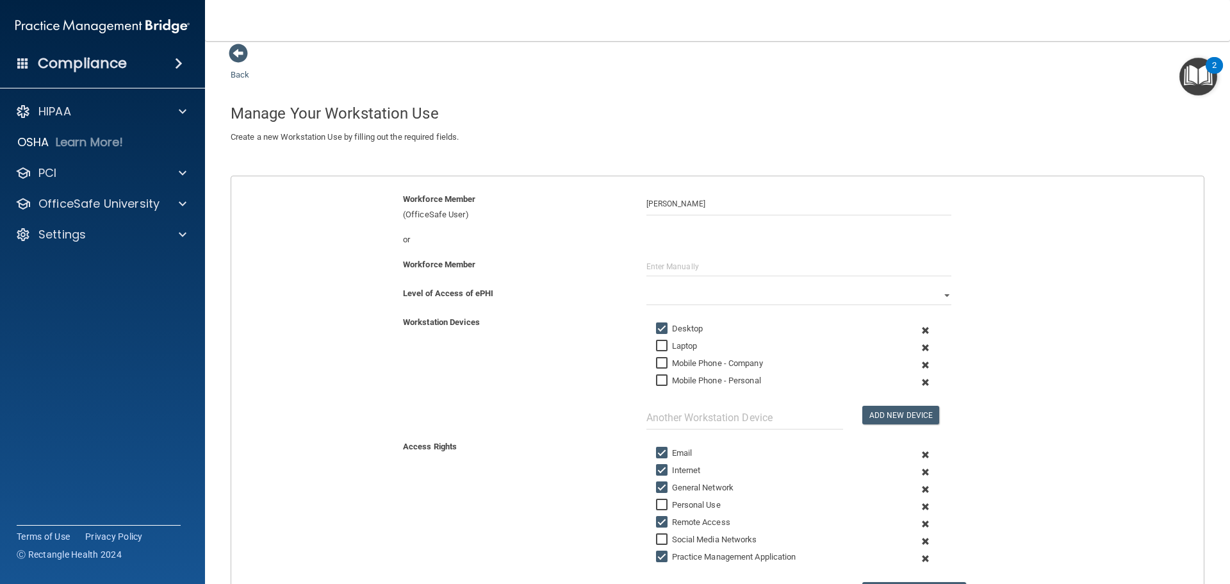
scroll to position [0, 0]
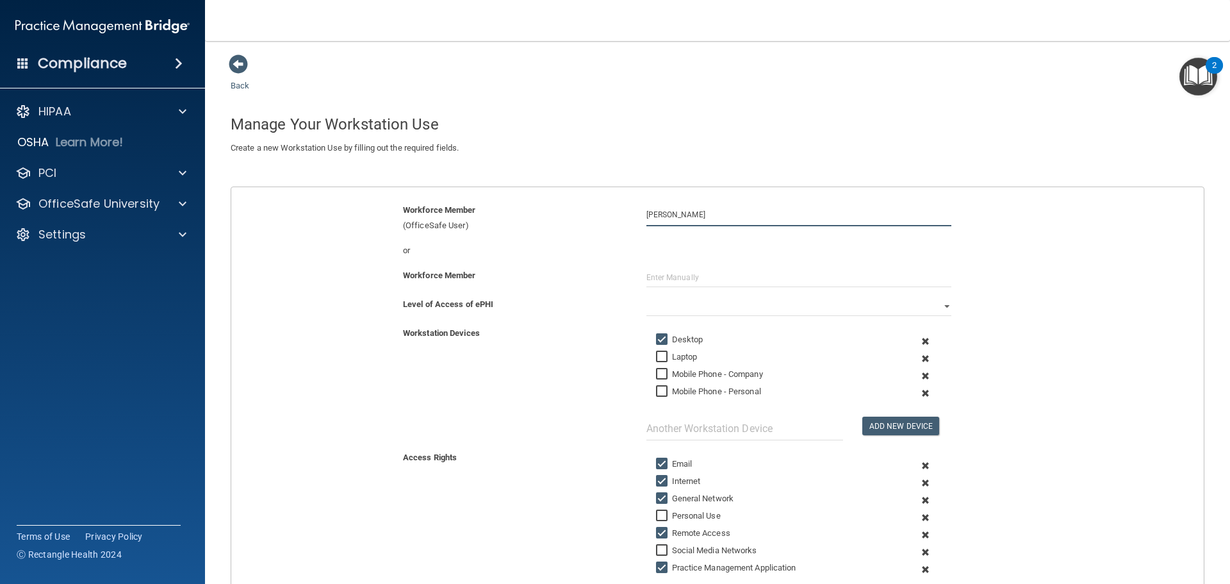
click at [666, 217] on input "Grace Abahazi" at bounding box center [798, 214] width 305 height 24
click at [667, 256] on div "gturner15@jcu.edu" at bounding box center [717, 262] width 111 height 22
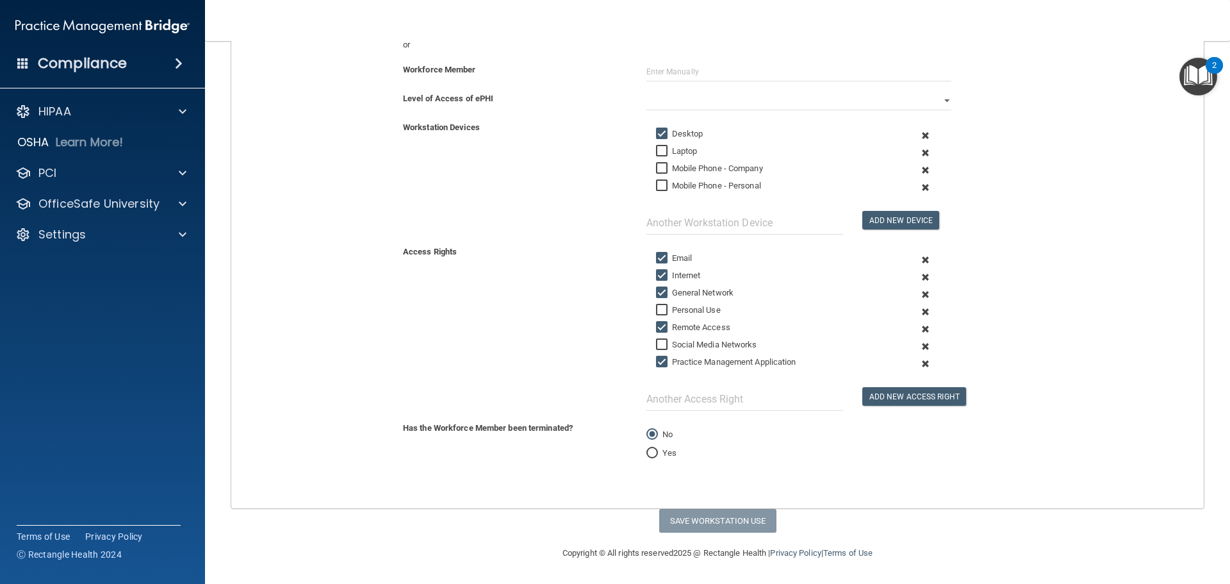
scroll to position [78, 0]
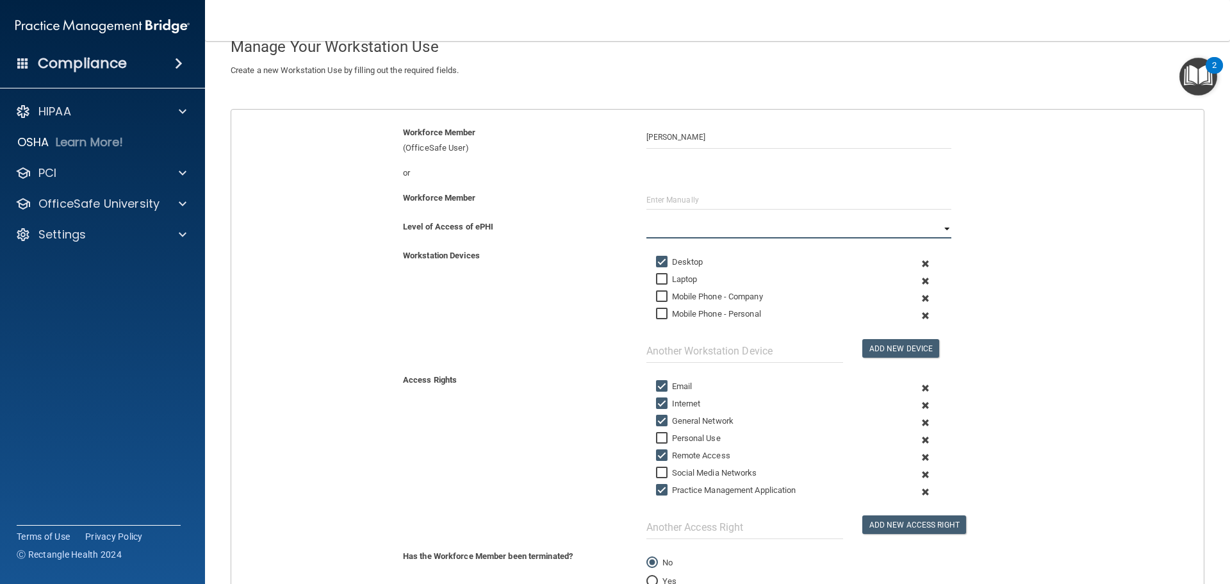
click at [650, 227] on select "Full Limited None" at bounding box center [798, 228] width 305 height 19
click at [646, 219] on select "Full Limited None" at bounding box center [798, 228] width 305 height 19
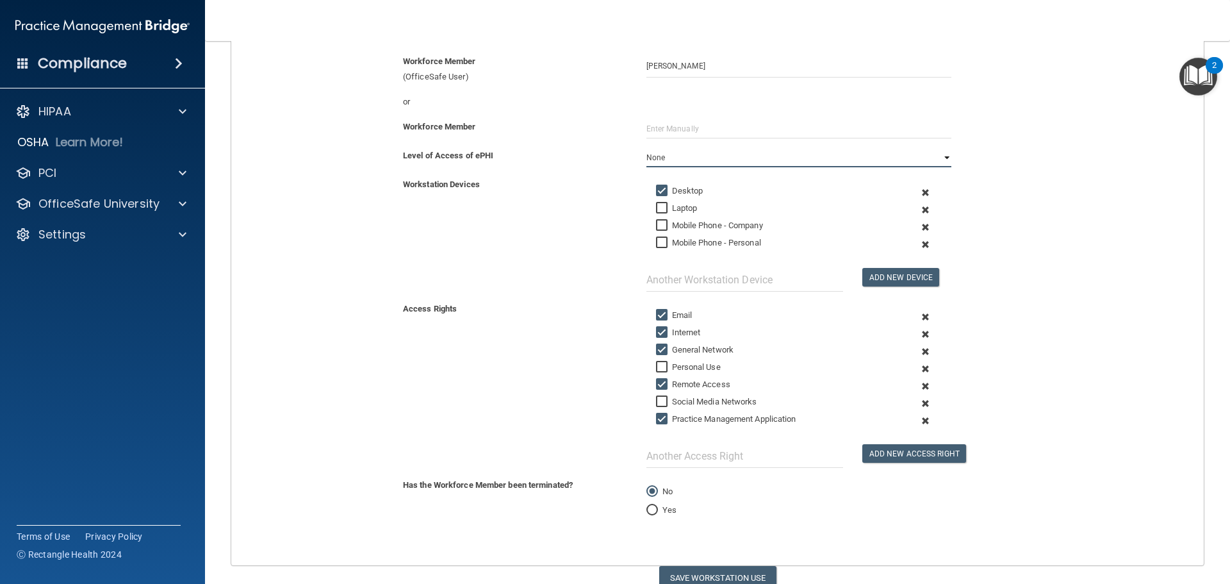
scroll to position [206, 0]
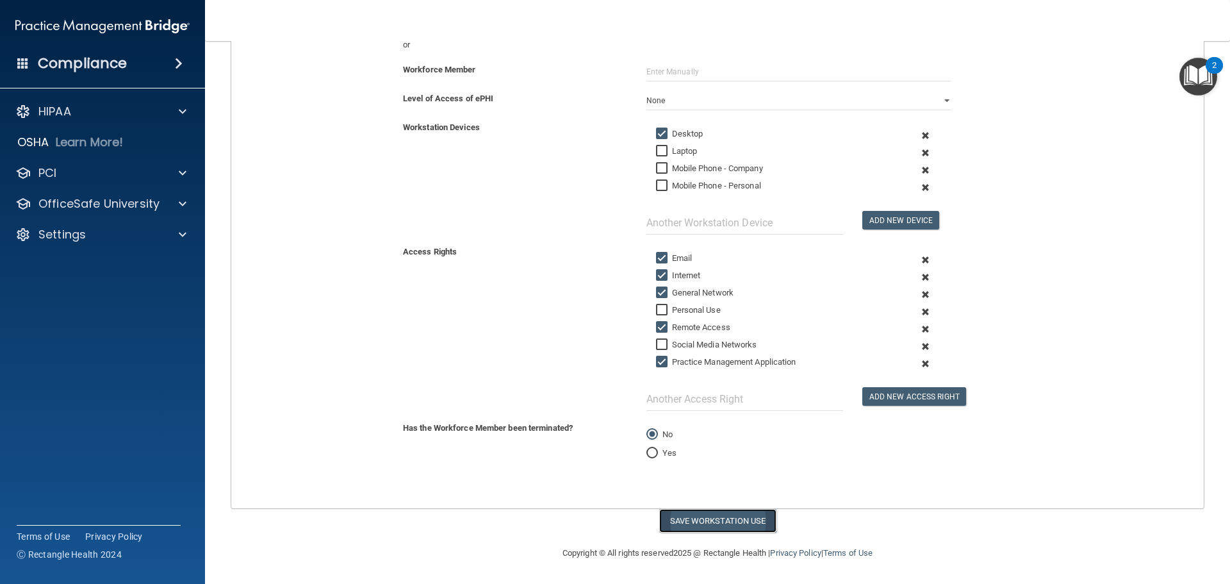
click at [699, 518] on button "Save Workstation Use" at bounding box center [717, 521] width 117 height 24
select select "? string:Limited ?"
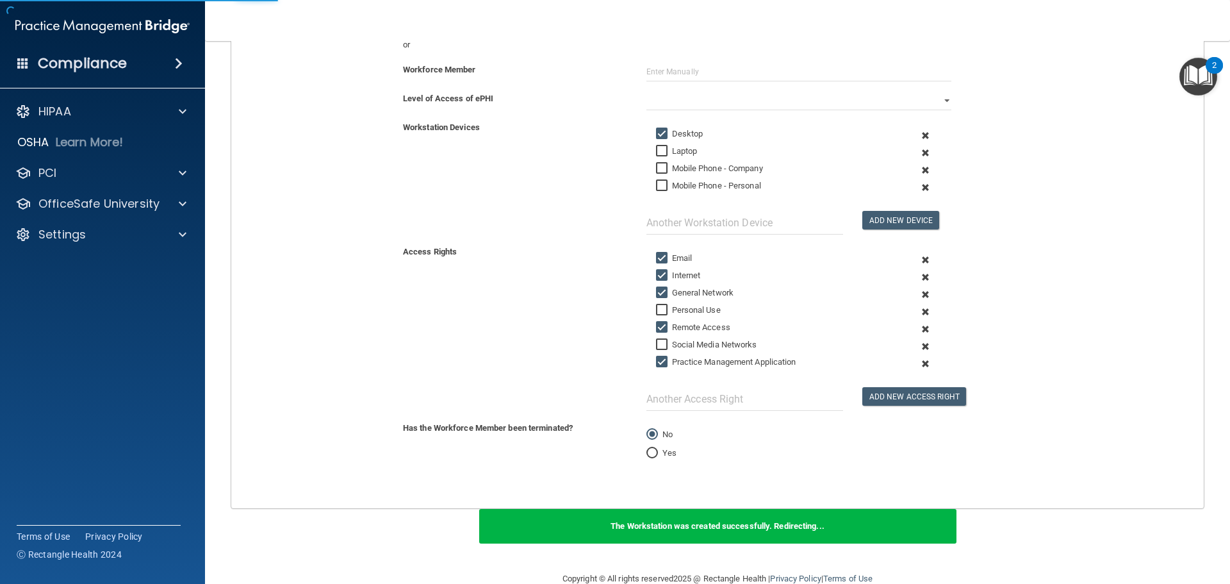
scroll to position [53, 0]
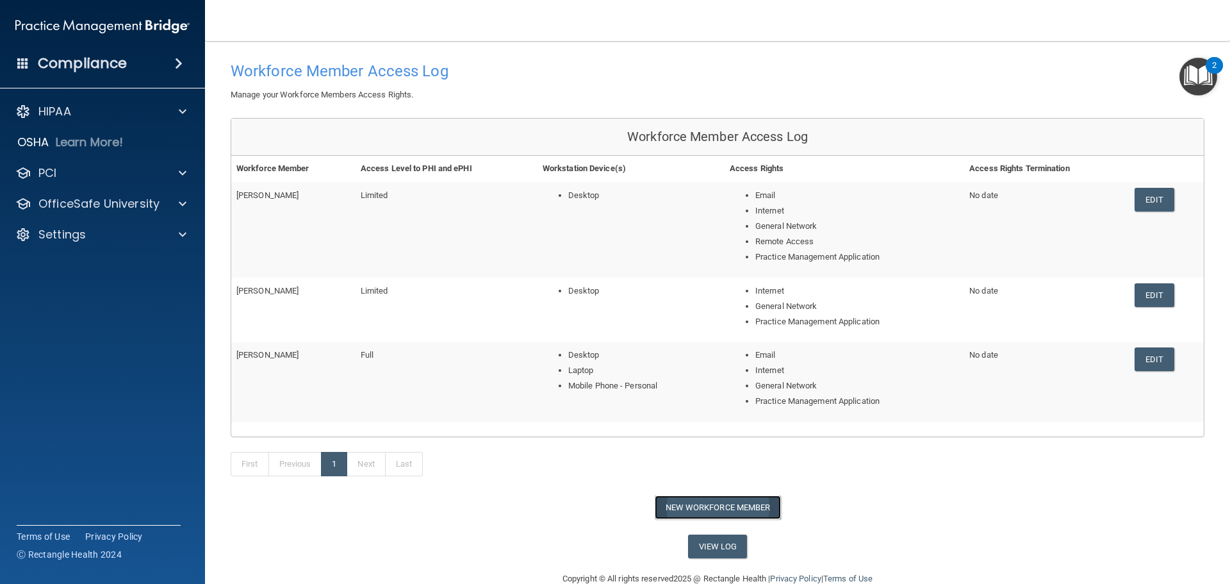
click at [697, 508] on button "New Workforce Member" at bounding box center [718, 507] width 126 height 24
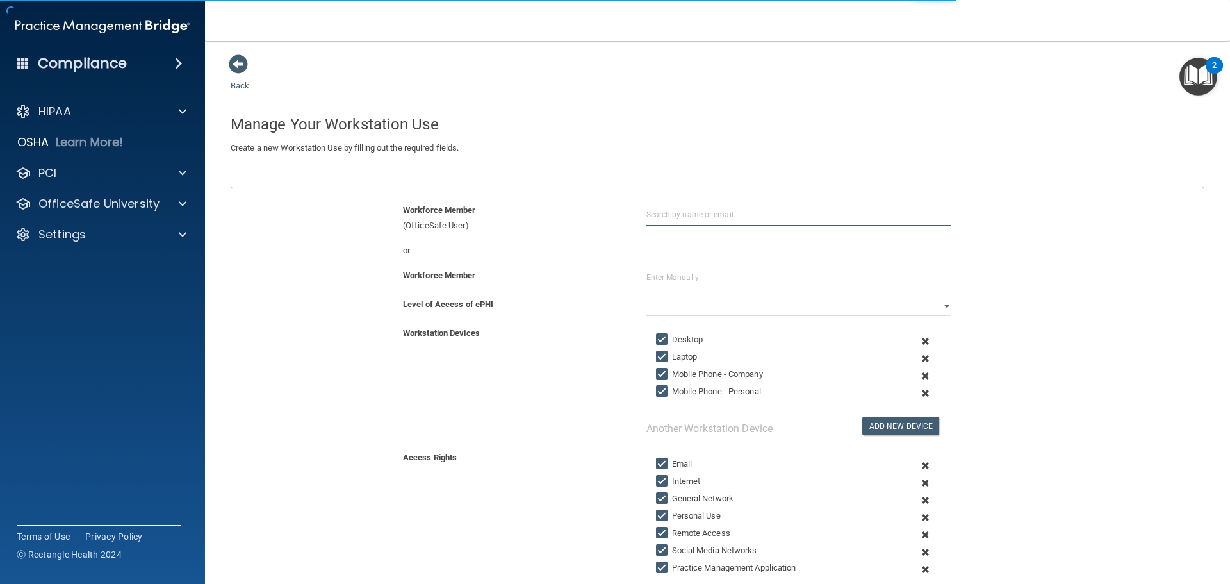
click at [681, 222] on input "text" at bounding box center [798, 214] width 305 height 24
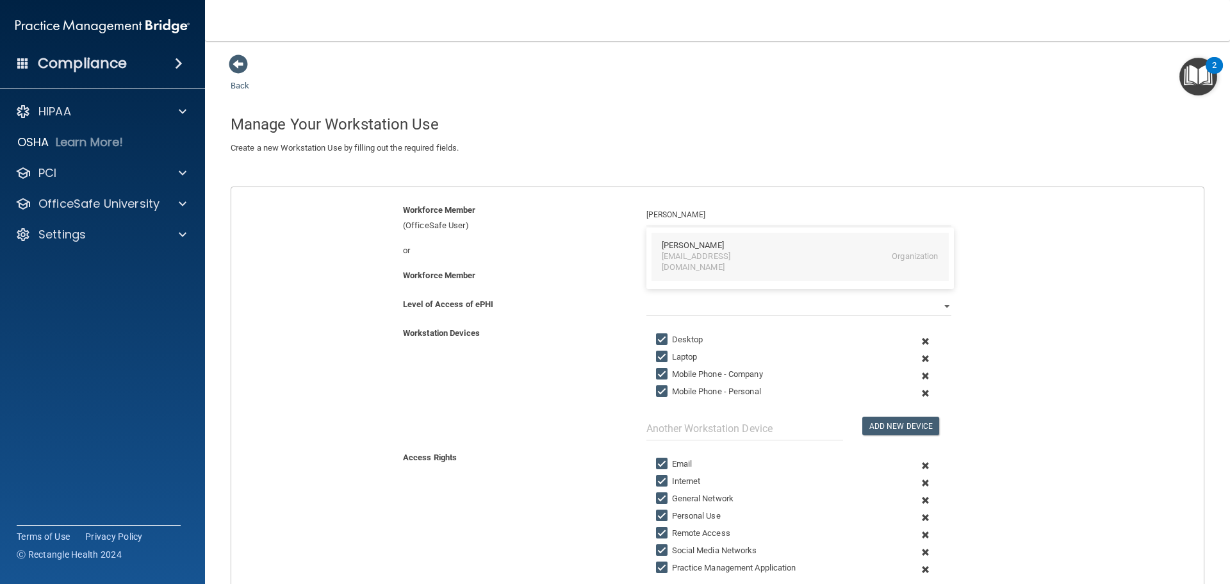
click at [692, 249] on div "Barbara Lehmkuhl" at bounding box center [693, 245] width 62 height 11
type input "Barbara Lehmkuhl"
click at [666, 311] on select "Full Limited None" at bounding box center [798, 306] width 305 height 19
select select "1"
click at [646, 297] on select "Full Limited None" at bounding box center [798, 306] width 305 height 19
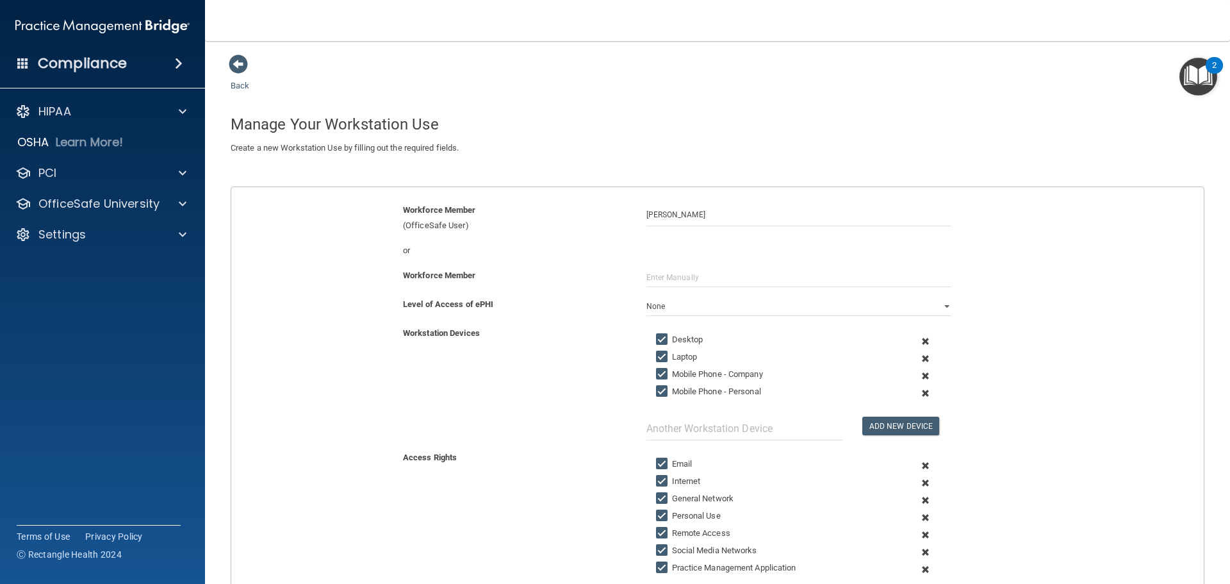
click at [657, 375] on input "Mobile Phone - Company" at bounding box center [663, 374] width 15 height 10
checkbox input "false"
click at [658, 391] on input "Mobile Phone - Personal" at bounding box center [663, 391] width 15 height 10
checkbox input "false"
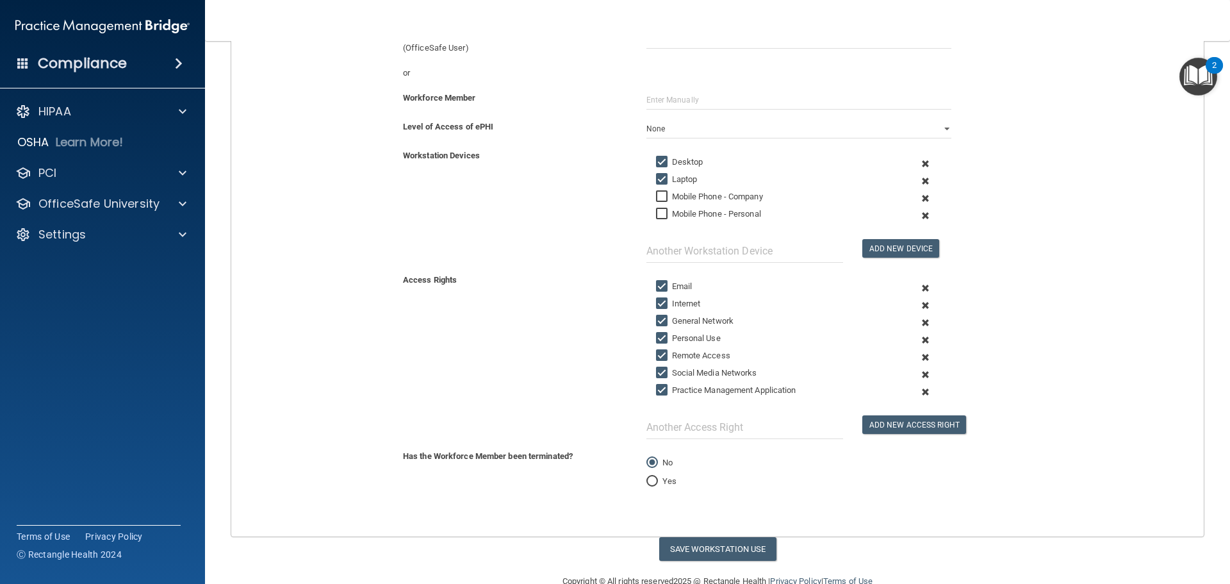
scroll to position [192, 0]
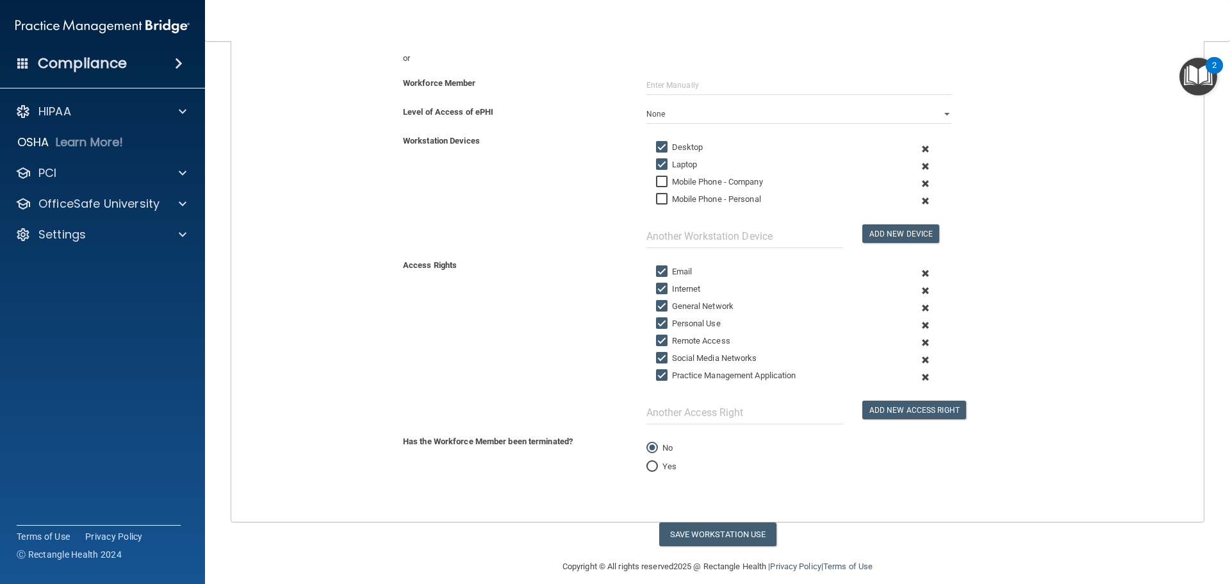
click at [661, 266] on input "Email" at bounding box center [663, 271] width 15 height 10
checkbox input "false"
click at [657, 325] on input "Personal Use" at bounding box center [663, 323] width 15 height 10
checkbox input "false"
click at [657, 338] on input "Remote Access" at bounding box center [663, 341] width 15 height 10
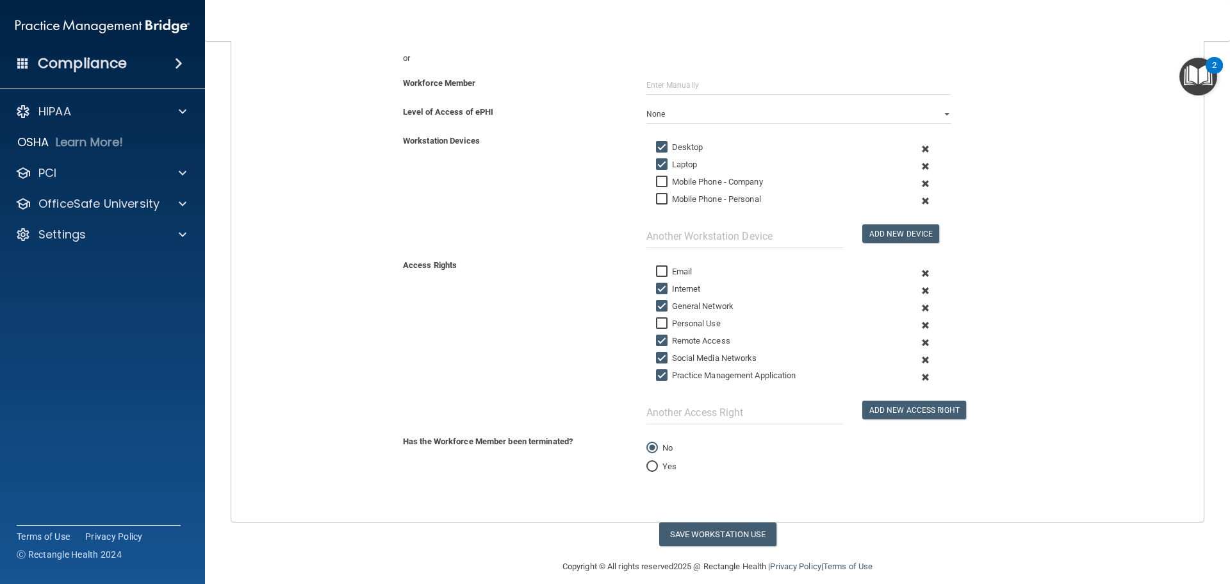
checkbox input "false"
click at [656, 353] on input "Social Media Networks" at bounding box center [663, 358] width 15 height 10
checkbox input "false"
click at [677, 534] on button "Save Workstation Use" at bounding box center [717, 534] width 117 height 24
select select "? string:Limited ?"
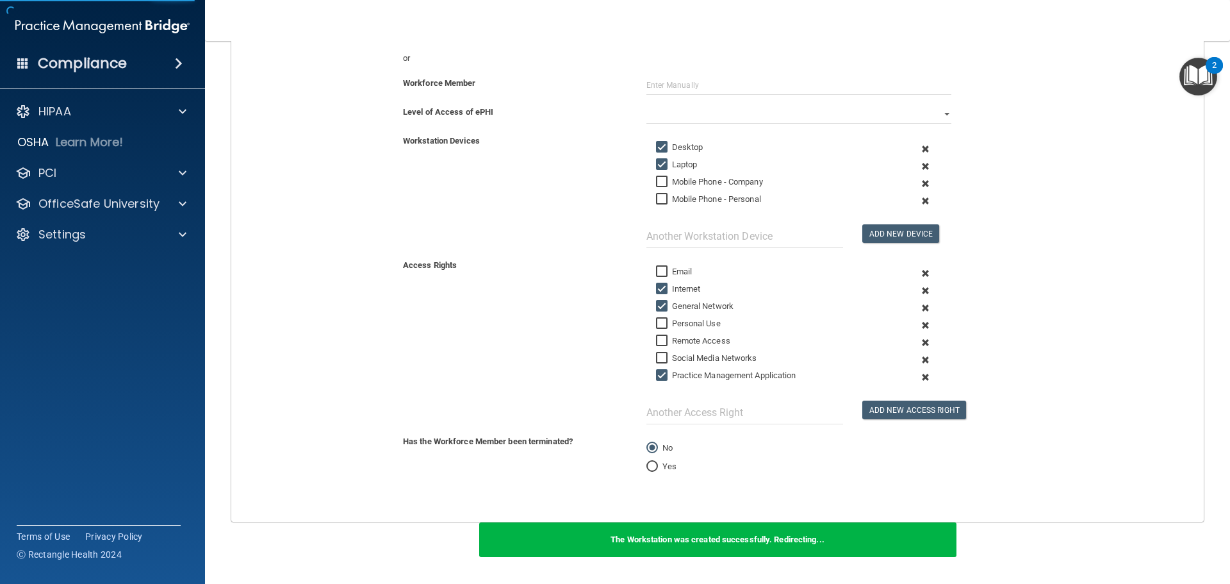
scroll to position [104, 0]
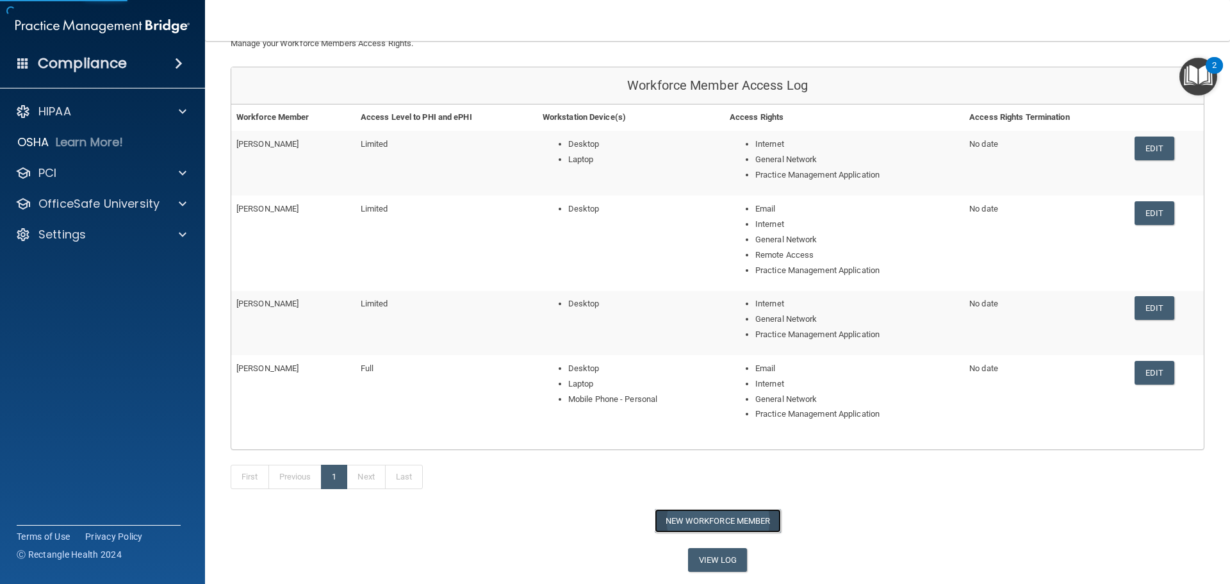
click at [669, 528] on button "New Workforce Member" at bounding box center [718, 521] width 126 height 24
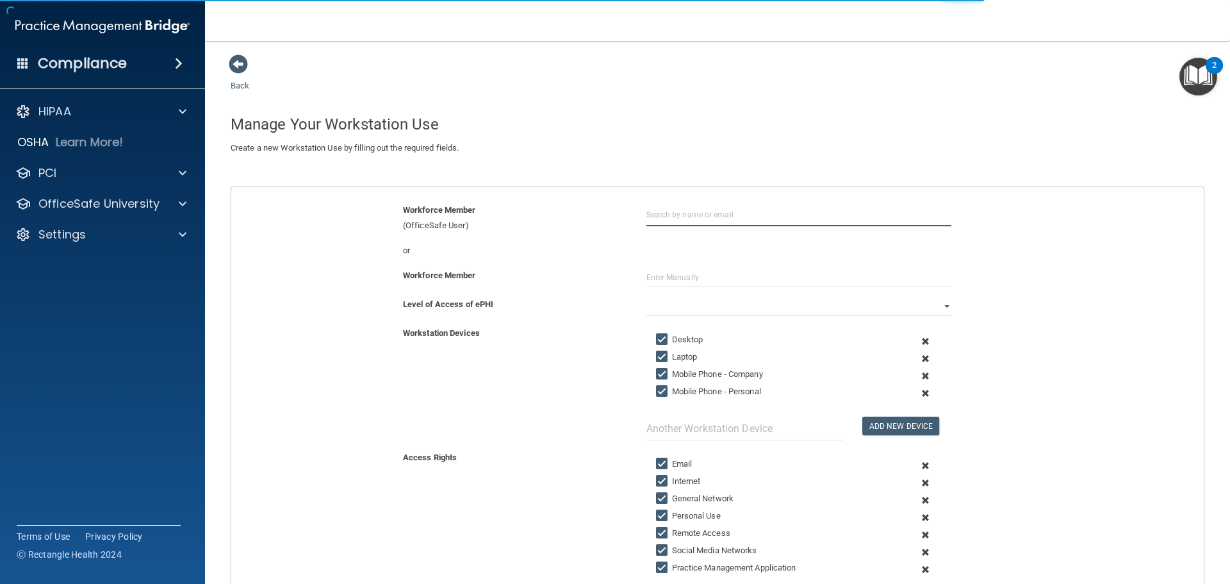
click at [685, 214] on input "text" at bounding box center [798, 214] width 305 height 24
click at [687, 255] on div "cjrace3@hotmail.com" at bounding box center [717, 262] width 111 height 22
type input "Carol Race"
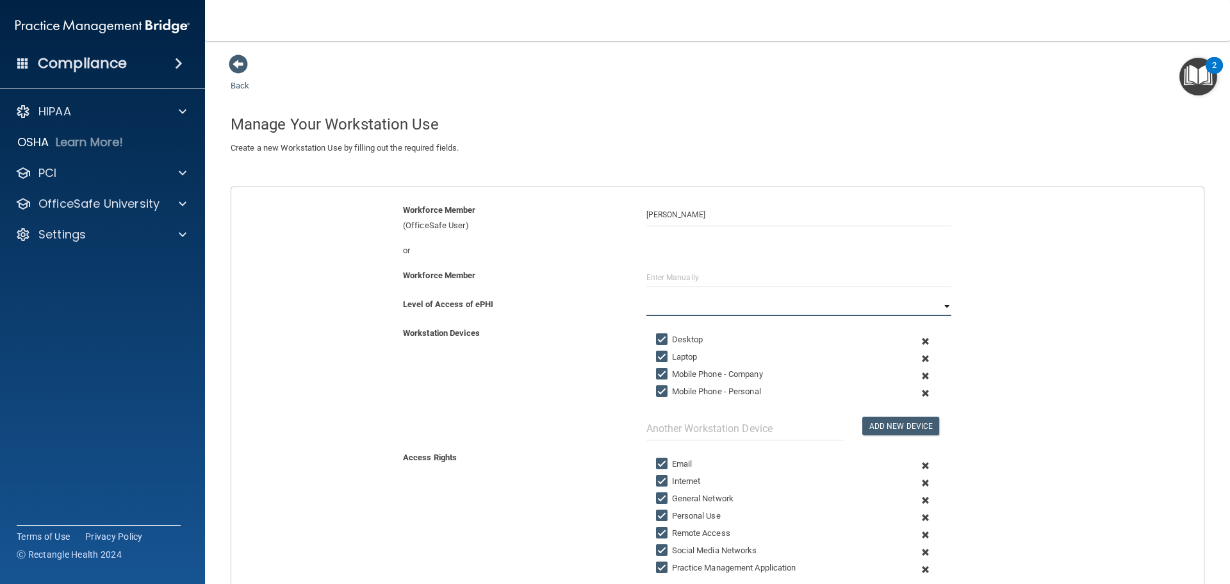
click at [675, 309] on select "Full Limited None" at bounding box center [798, 306] width 305 height 19
select select "1"
click at [646, 297] on select "Full Limited None" at bounding box center [798, 306] width 305 height 19
click at [657, 369] on input "Mobile Phone - Company" at bounding box center [663, 374] width 15 height 10
checkbox input "false"
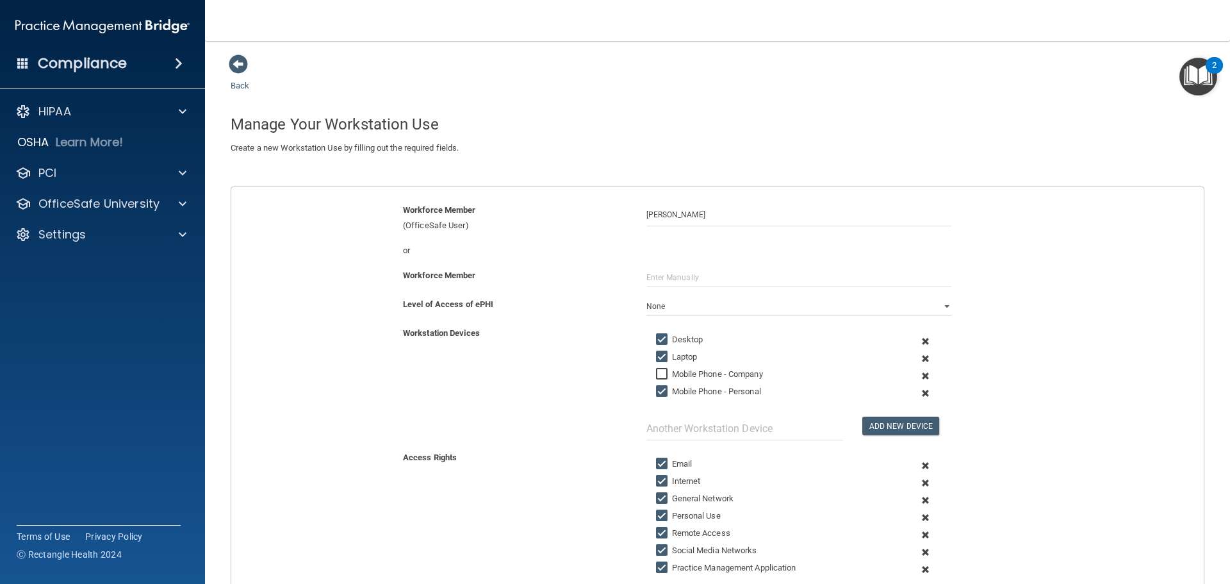
click at [656, 353] on input "Laptop" at bounding box center [663, 357] width 15 height 10
checkbox input "false"
click at [656, 388] on input "Mobile Phone - Personal" at bounding box center [663, 391] width 15 height 10
checkbox input "false"
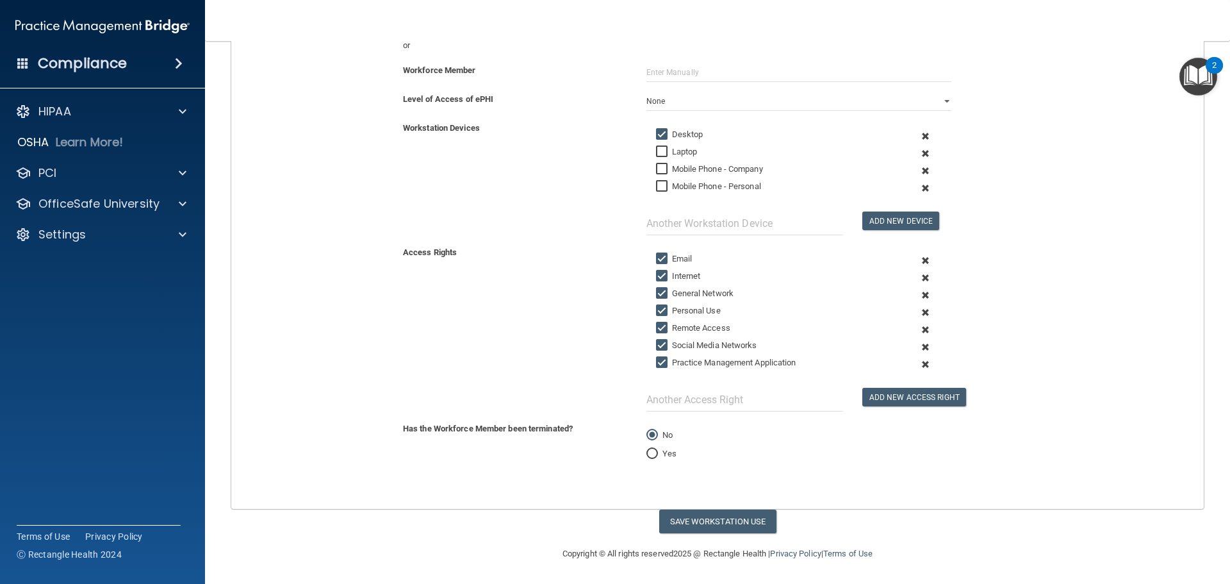
scroll to position [206, 0]
click at [660, 312] on input "Personal Use" at bounding box center [663, 310] width 15 height 10
checkbox input "false"
click at [656, 325] on input "Remote Access" at bounding box center [663, 327] width 15 height 10
checkbox input "false"
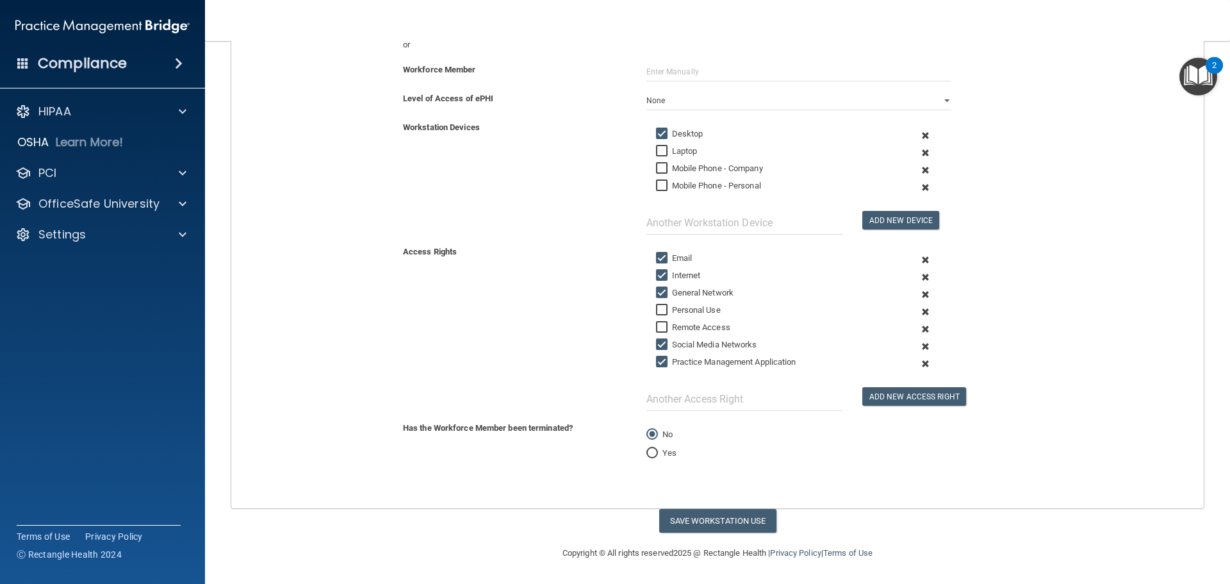
click at [656, 342] on input "Social Media Networks" at bounding box center [663, 345] width 15 height 10
checkbox input "false"
click at [702, 524] on button "Save Workstation Use" at bounding box center [717, 521] width 117 height 24
select select "? string:Limited ?"
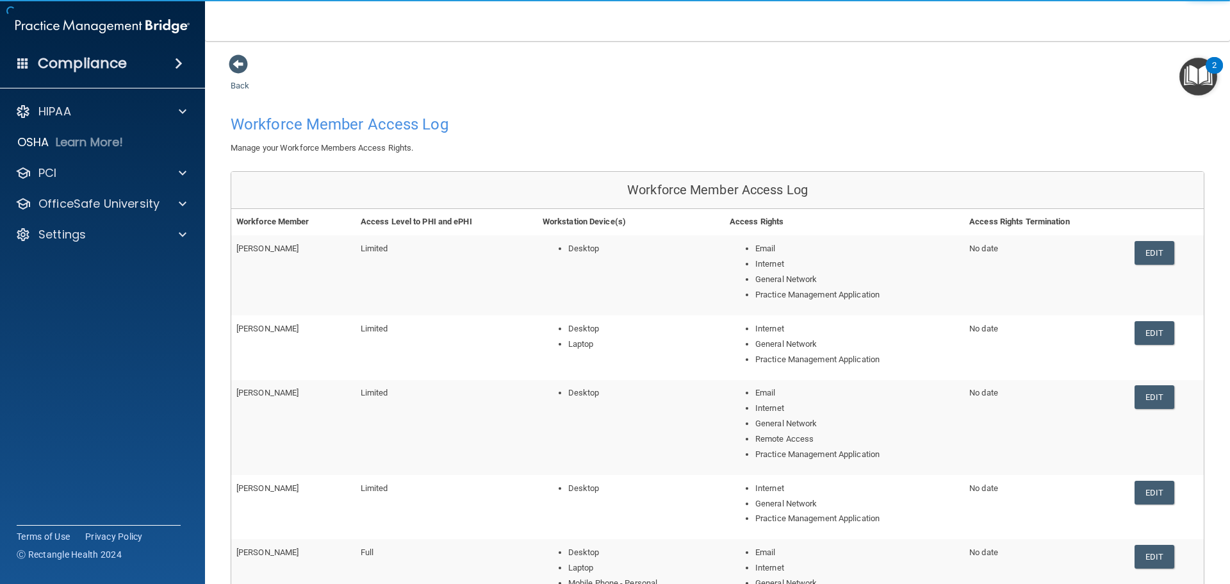
scroll to position [223, 0]
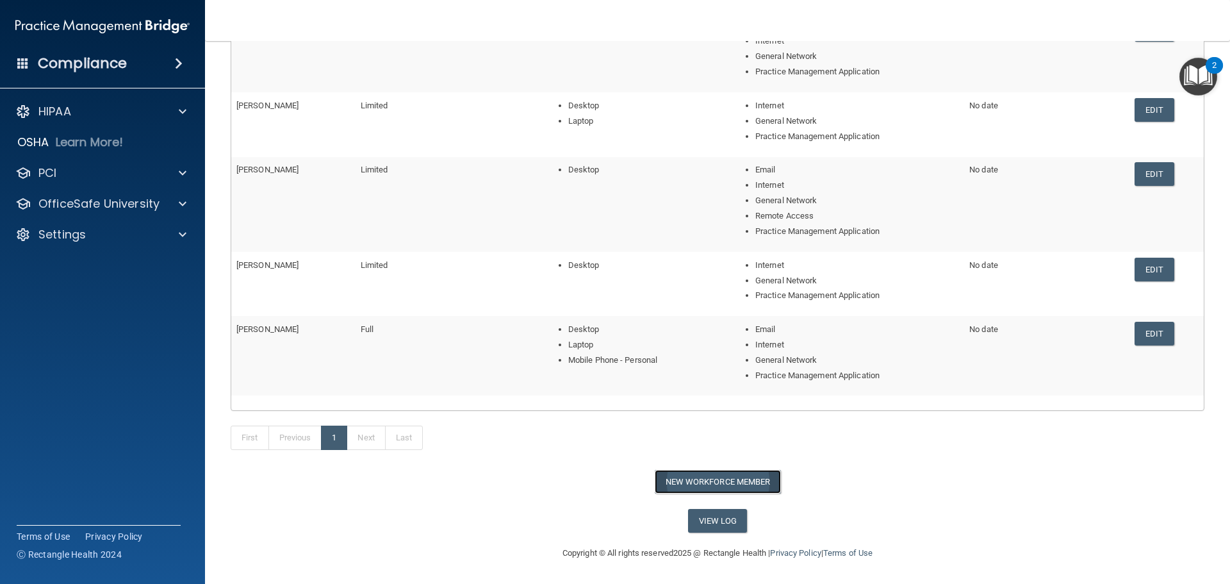
click at [708, 484] on button "New Workforce Member" at bounding box center [718, 482] width 126 height 24
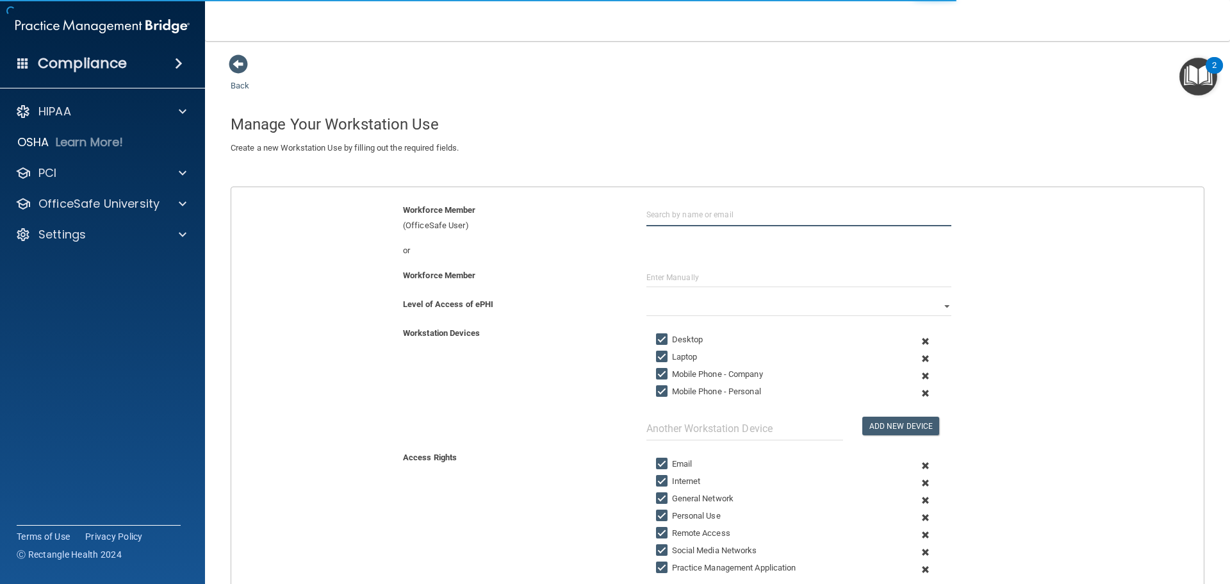
click at [671, 220] on input "text" at bounding box center [798, 214] width 305 height 24
click at [674, 234] on div "Jessica Gaspar jessica.gaspar421@gmail.com Organization" at bounding box center [799, 262] width 297 height 59
type input "Jessica Gaspar"
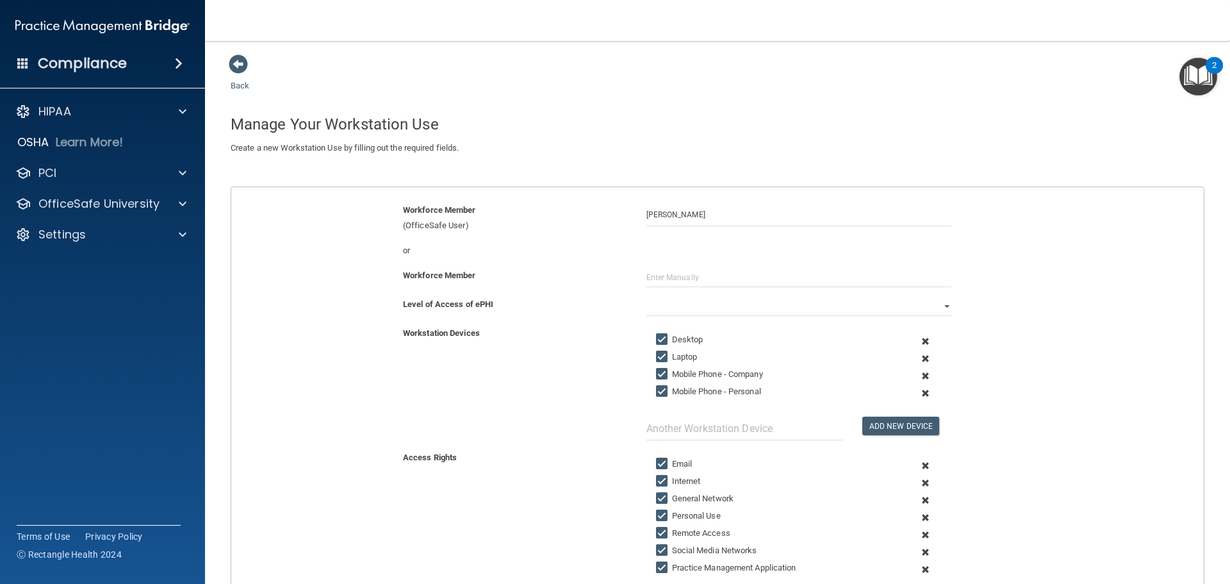
click at [658, 352] on input "Laptop" at bounding box center [663, 357] width 15 height 10
click at [658, 353] on input "Laptop" at bounding box center [663, 357] width 15 height 10
checkbox input "true"
click at [659, 371] on input "Mobile Phone - Company" at bounding box center [663, 374] width 15 height 10
checkbox input "false"
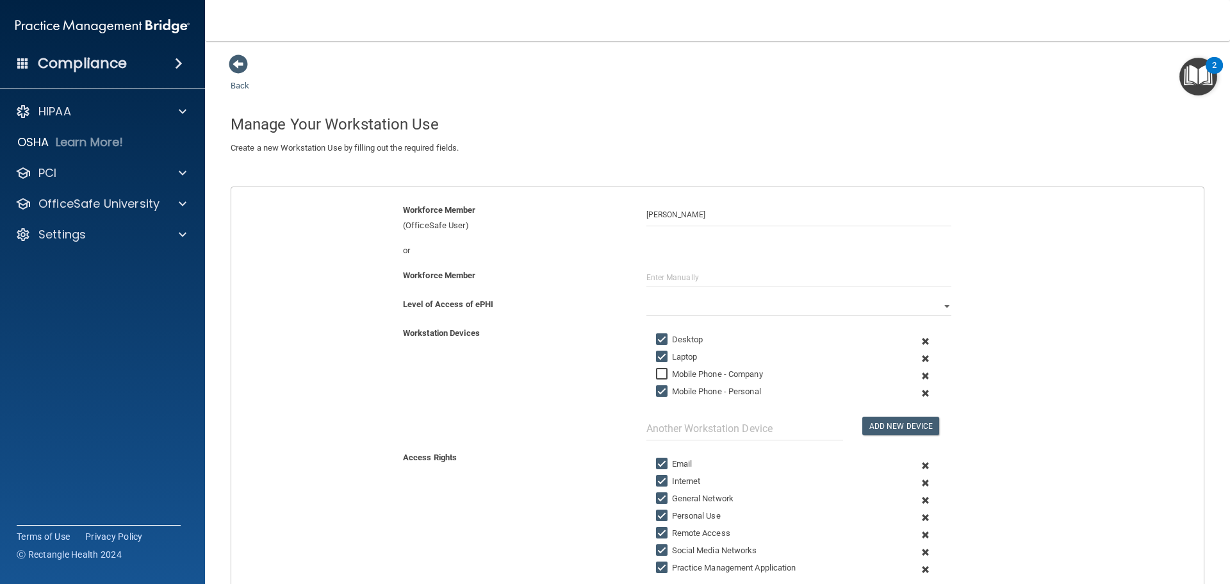
click at [656, 393] on input "Mobile Phone - Personal" at bounding box center [663, 391] width 15 height 10
checkbox input "false"
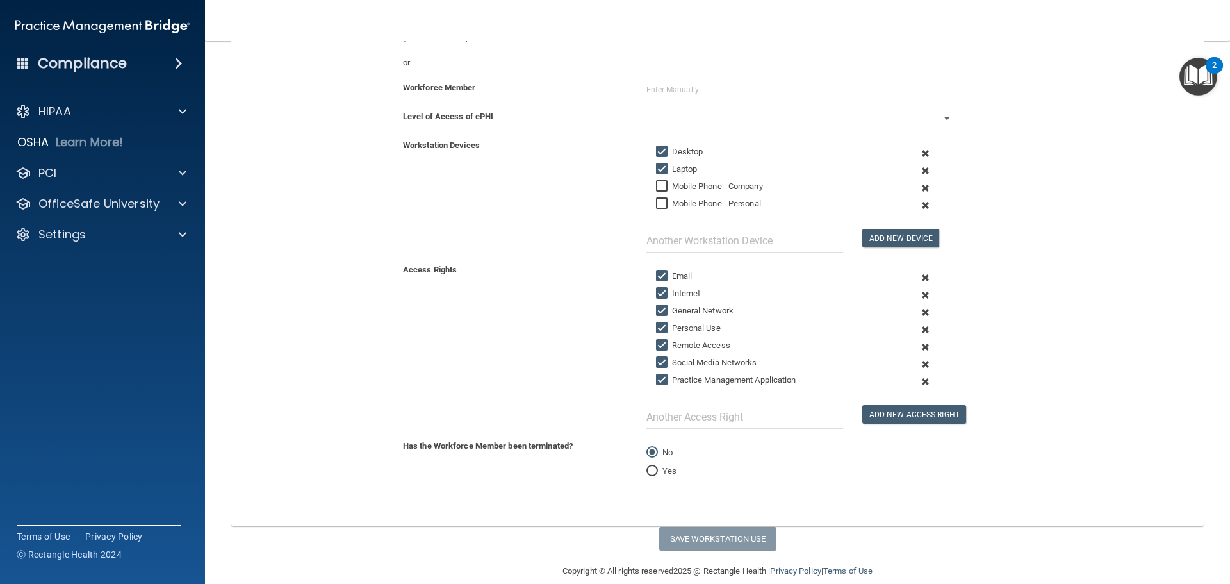
scroll to position [206, 0]
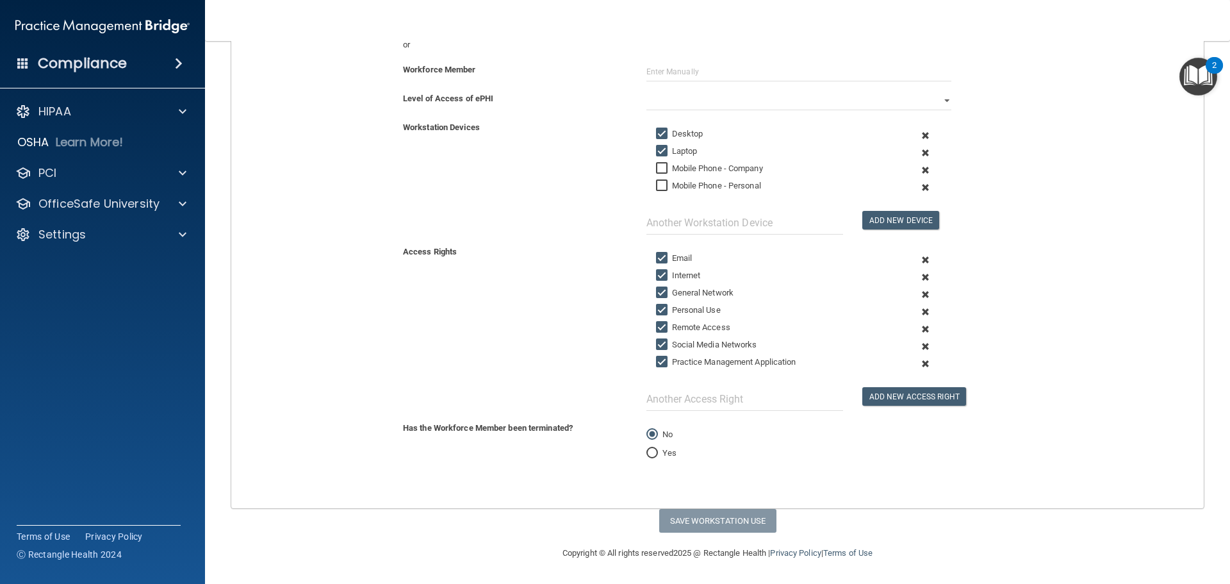
click at [660, 261] on input "Email" at bounding box center [663, 258] width 15 height 10
checkbox input "false"
click at [656, 309] on input "Personal Use" at bounding box center [663, 310] width 15 height 10
checkbox input "false"
click at [658, 329] on input "Remote Access" at bounding box center [663, 327] width 15 height 10
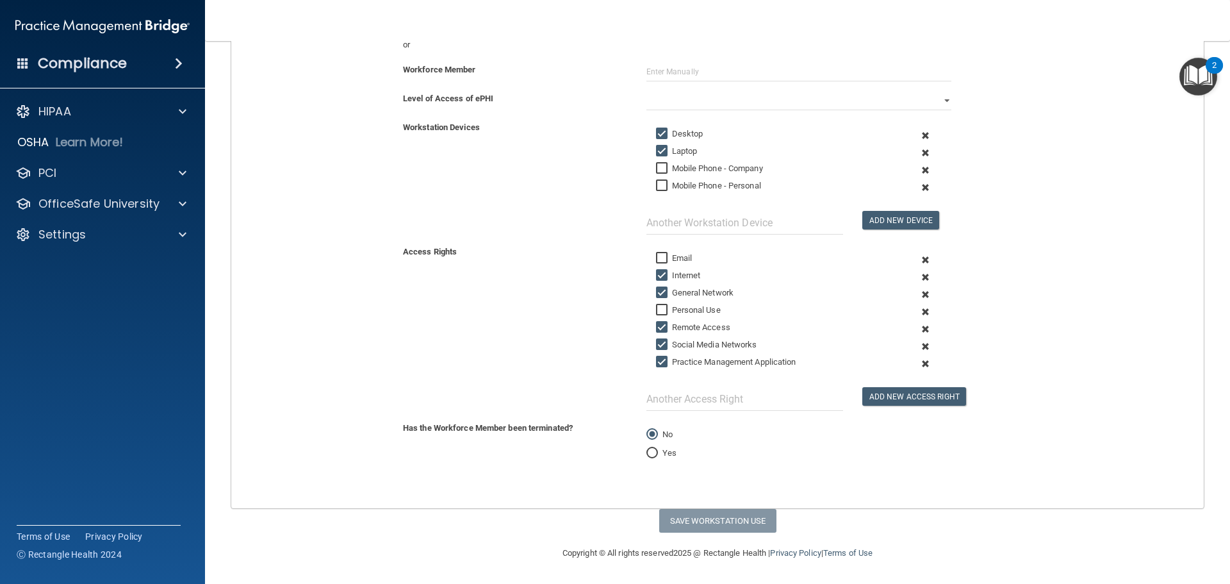
checkbox input "false"
click at [660, 343] on input "Social Media Networks" at bounding box center [663, 345] width 15 height 10
checkbox input "false"
click at [699, 118] on div "Level of Access of ePHI Full Limited None" at bounding box center [718, 105] width 992 height 29
click at [694, 105] on select "Full Limited None" at bounding box center [798, 100] width 305 height 19
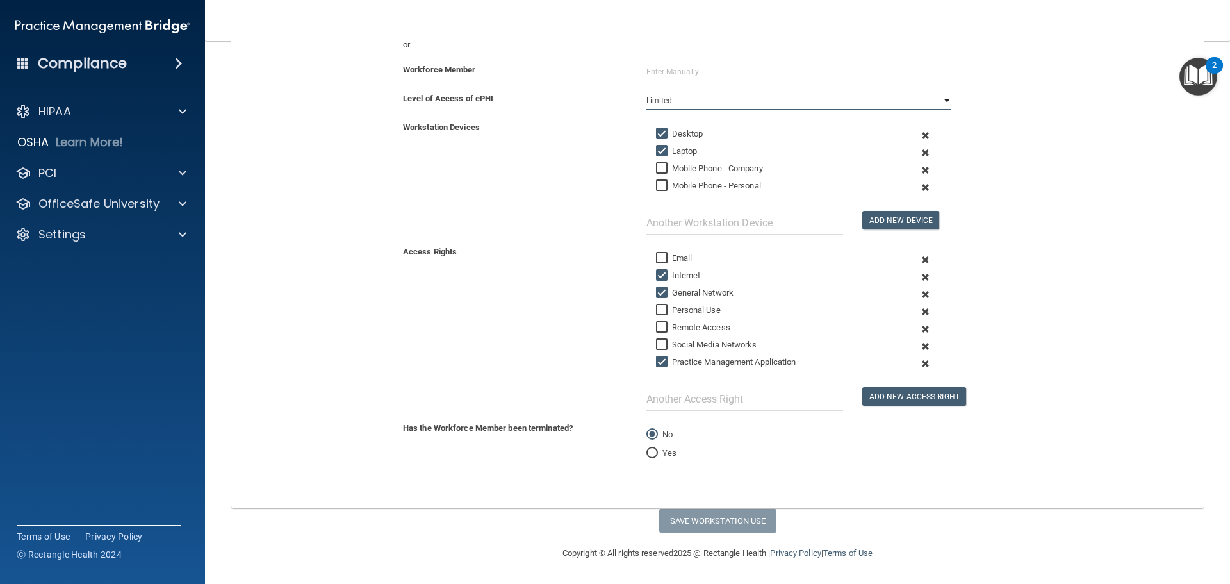
click at [646, 91] on select "Full Limited None" at bounding box center [798, 100] width 305 height 19
click at [708, 515] on button "Save Workstation Use" at bounding box center [717, 521] width 117 height 24
select select "? string:Limited ?"
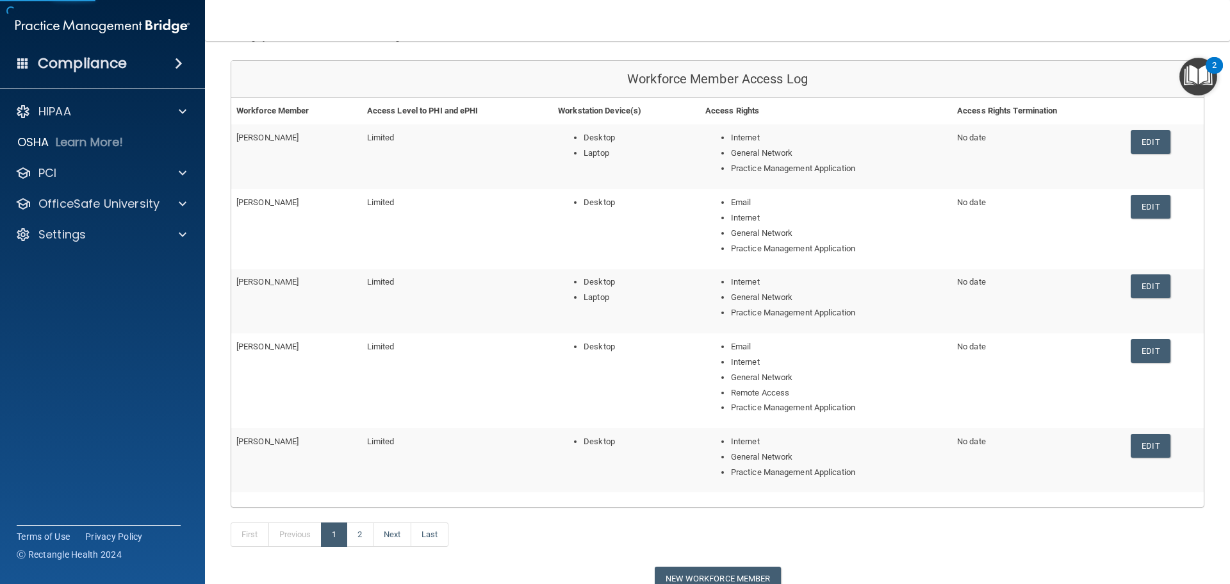
scroll to position [208, 0]
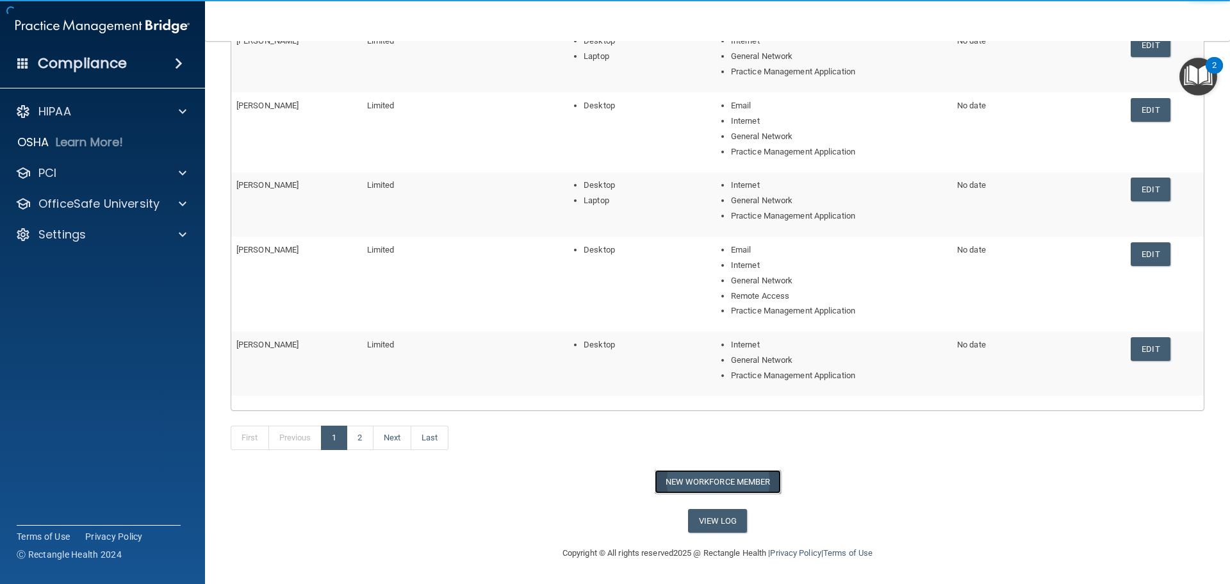
click at [679, 493] on button "New Workforce Member" at bounding box center [718, 482] width 126 height 24
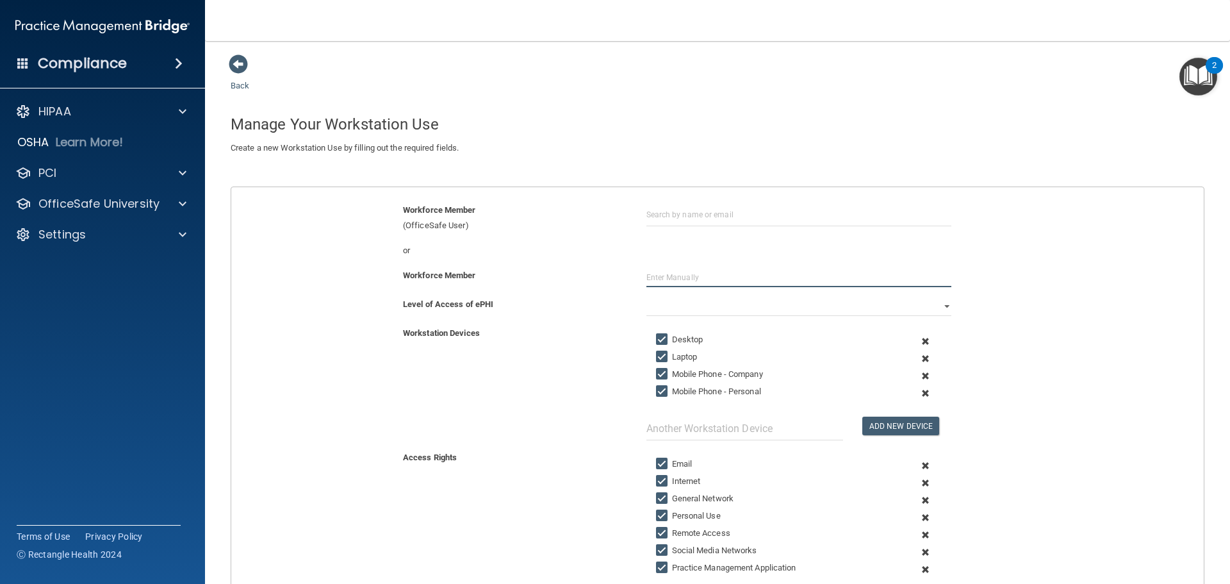
click at [654, 274] on input "text" at bounding box center [798, 277] width 305 height 19
type input "b"
click at [682, 215] on input "text" at bounding box center [798, 214] width 305 height 24
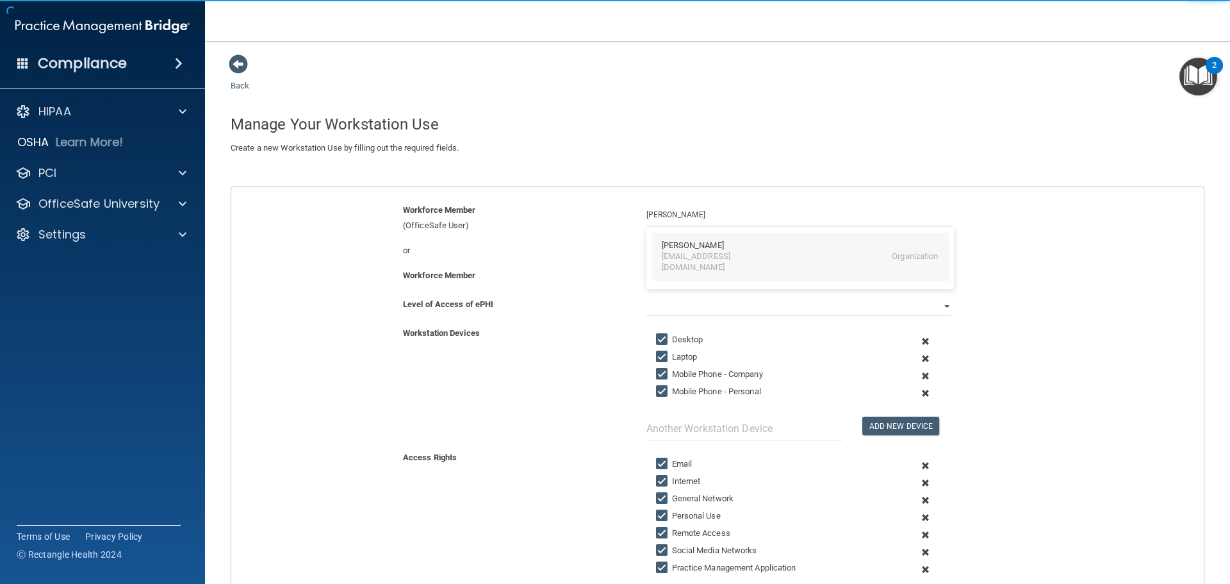
click at [685, 258] on div "bettyhillow@gmail.com" at bounding box center [717, 262] width 111 height 22
type input "Betty Hillow"
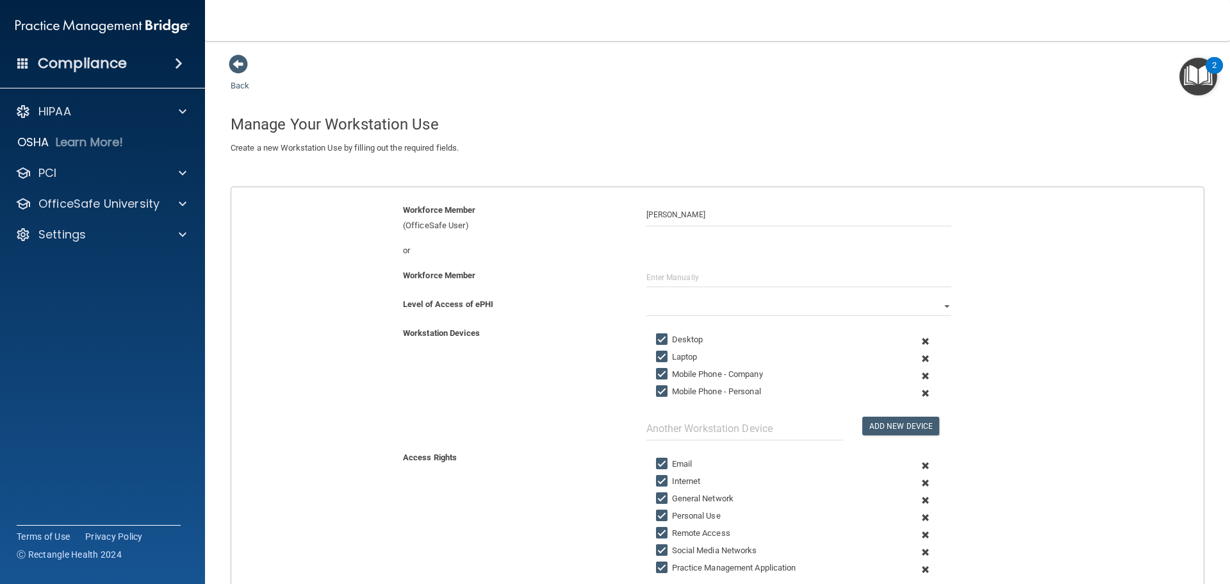
click at [656, 354] on input "Laptop" at bounding box center [663, 357] width 15 height 10
checkbox input "false"
click at [657, 373] on input "Mobile Phone - Company" at bounding box center [663, 374] width 15 height 10
checkbox input "false"
click at [658, 384] on label "Mobile Phone - Personal" at bounding box center [708, 391] width 105 height 15
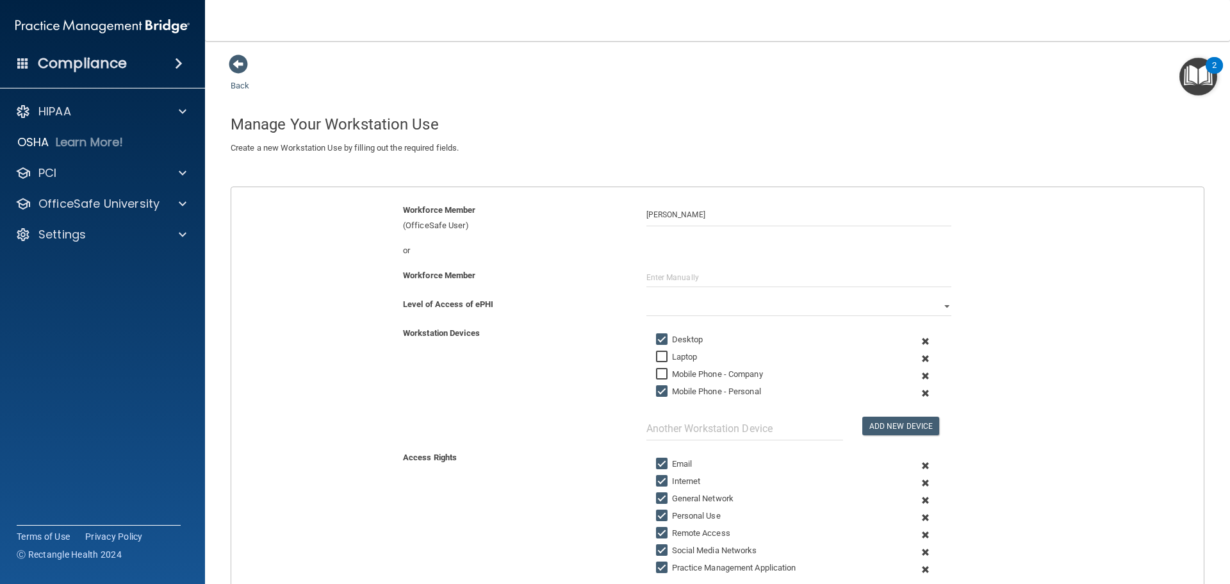
click at [658, 386] on input "Mobile Phone - Personal" at bounding box center [663, 391] width 15 height 10
checkbox input "false"
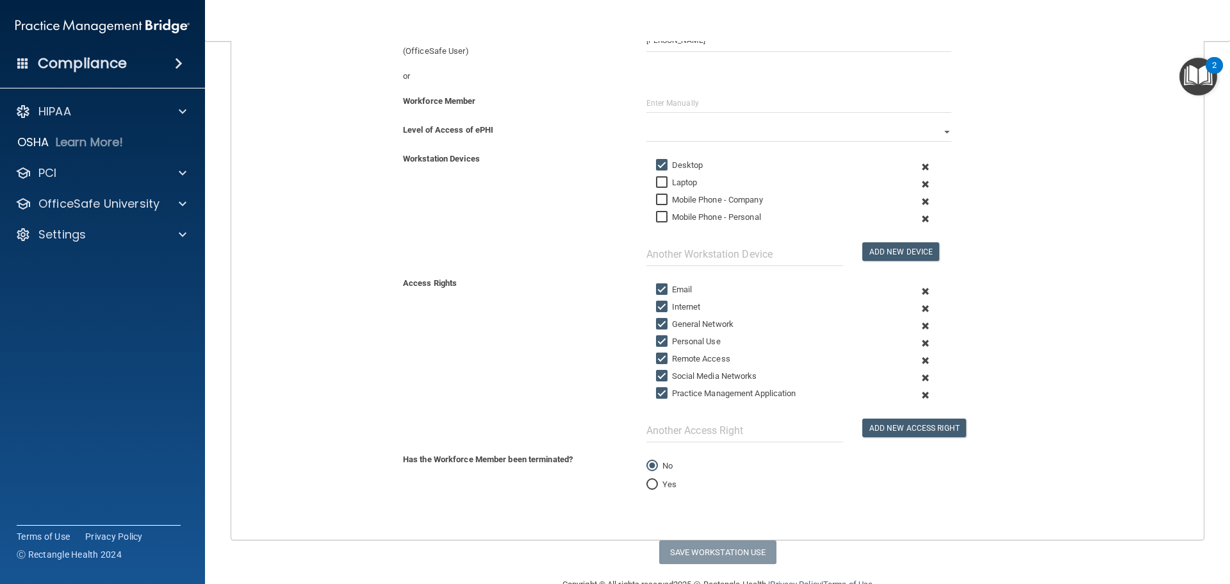
scroll to position [192, 0]
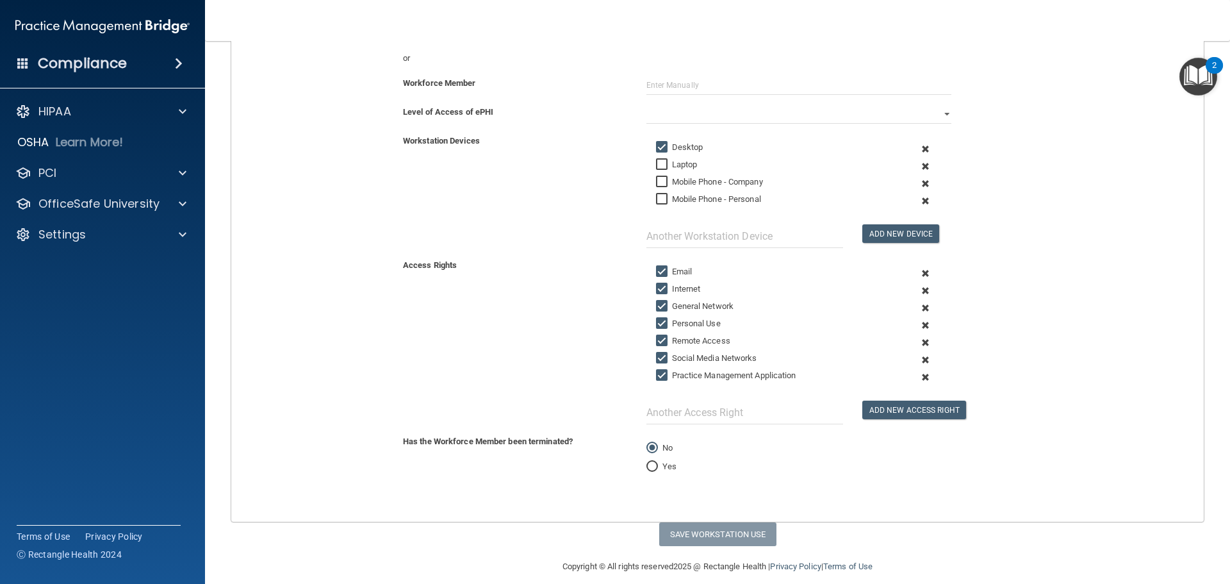
click at [656, 272] on input "Email" at bounding box center [663, 271] width 15 height 10
checkbox input "false"
click at [658, 323] on input "Personal Use" at bounding box center [663, 323] width 15 height 10
checkbox input "false"
click at [657, 340] on input "Remote Access" at bounding box center [663, 341] width 15 height 10
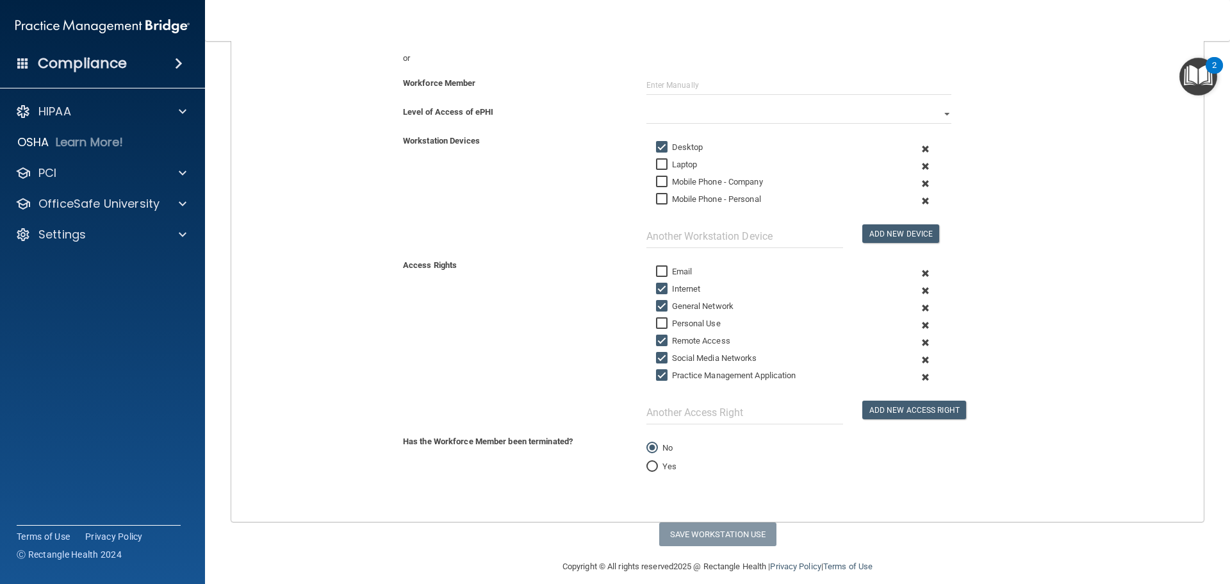
checkbox input "false"
click at [657, 358] on input "Social Media Networks" at bounding box center [663, 358] width 15 height 10
checkbox input "false"
click at [668, 116] on select "Full Limited None" at bounding box center [798, 113] width 305 height 19
click at [646, 104] on select "Full Limited None" at bounding box center [798, 113] width 305 height 19
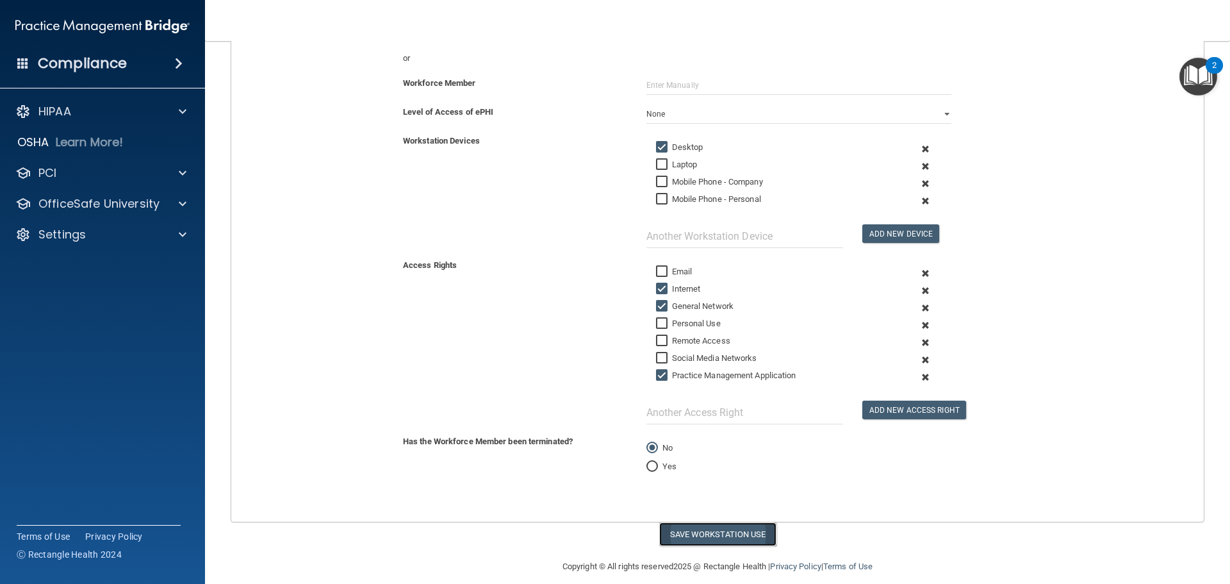
click at [744, 524] on button "Save Workstation Use" at bounding box center [717, 534] width 117 height 24
select select "? string:Limited ?"
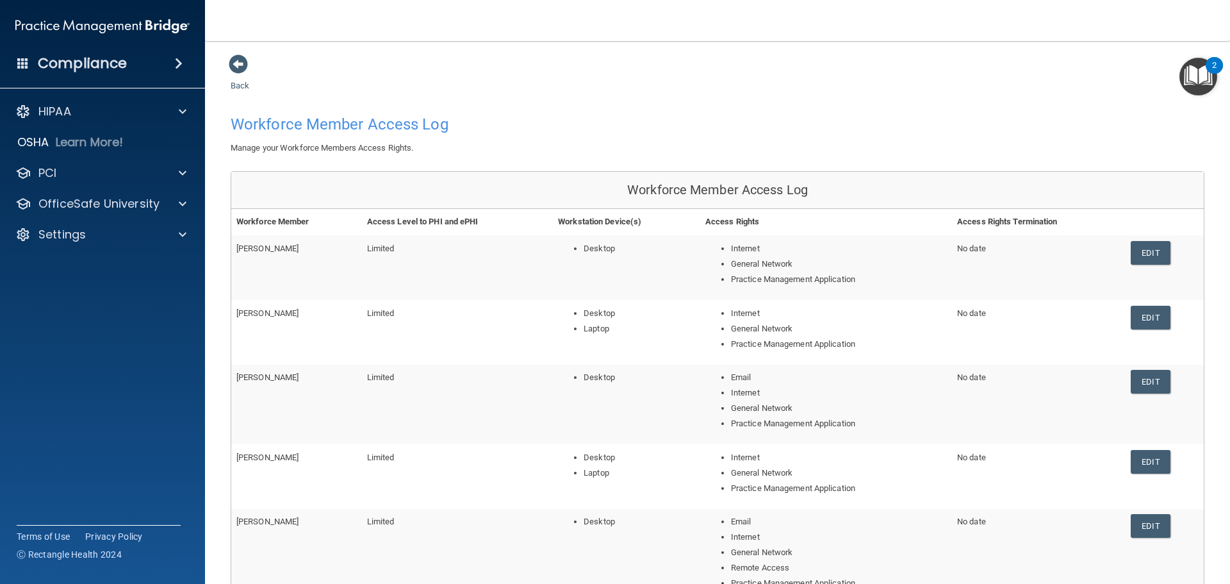
scroll to position [208, 0]
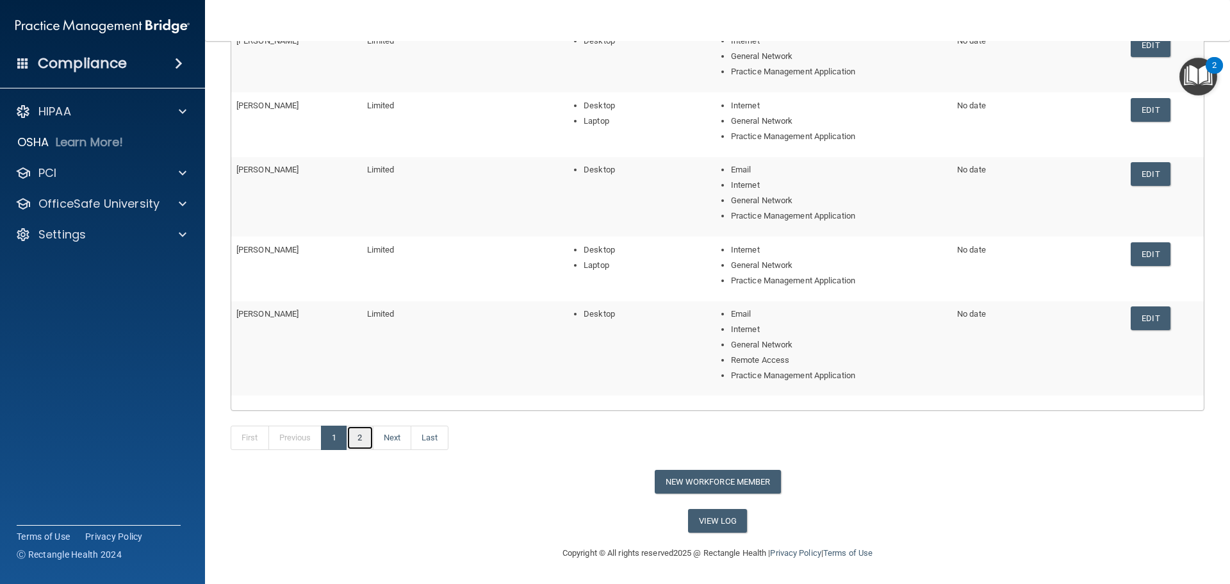
click at [364, 439] on link "2" at bounding box center [360, 437] width 26 height 24
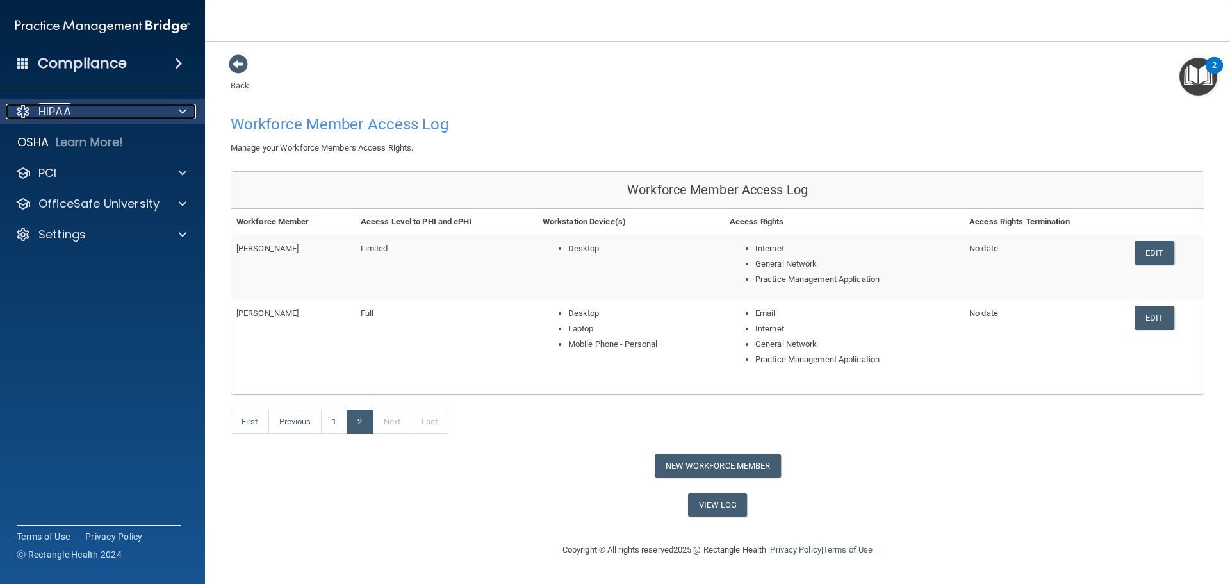
click at [147, 106] on div "HIPAA" at bounding box center [85, 111] width 159 height 15
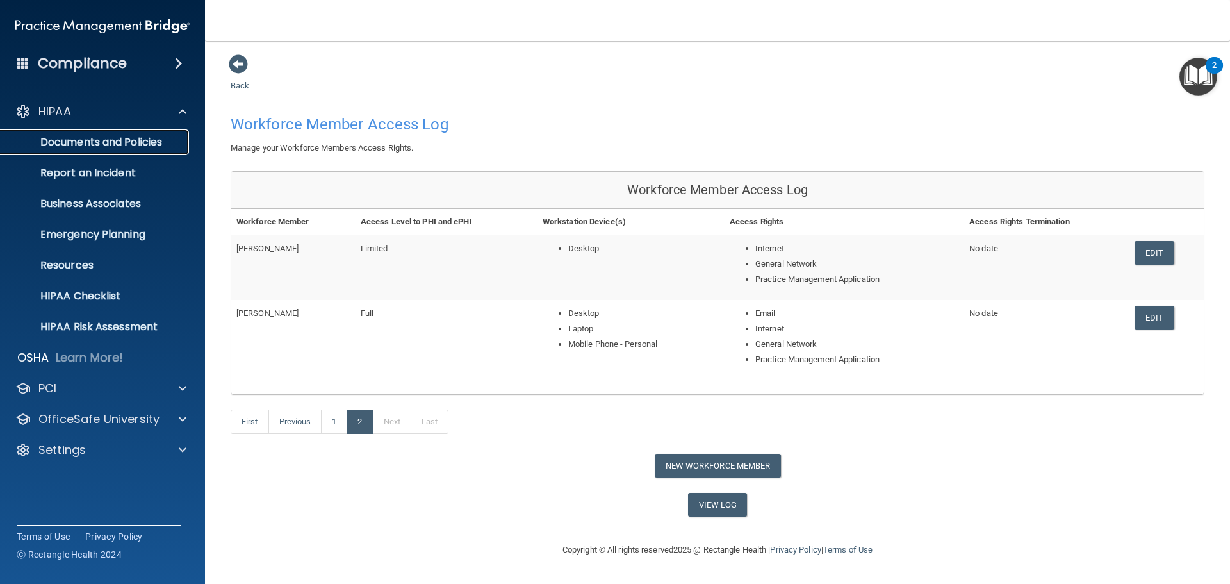
click at [143, 135] on link "Documents and Policies" at bounding box center [88, 142] width 202 height 26
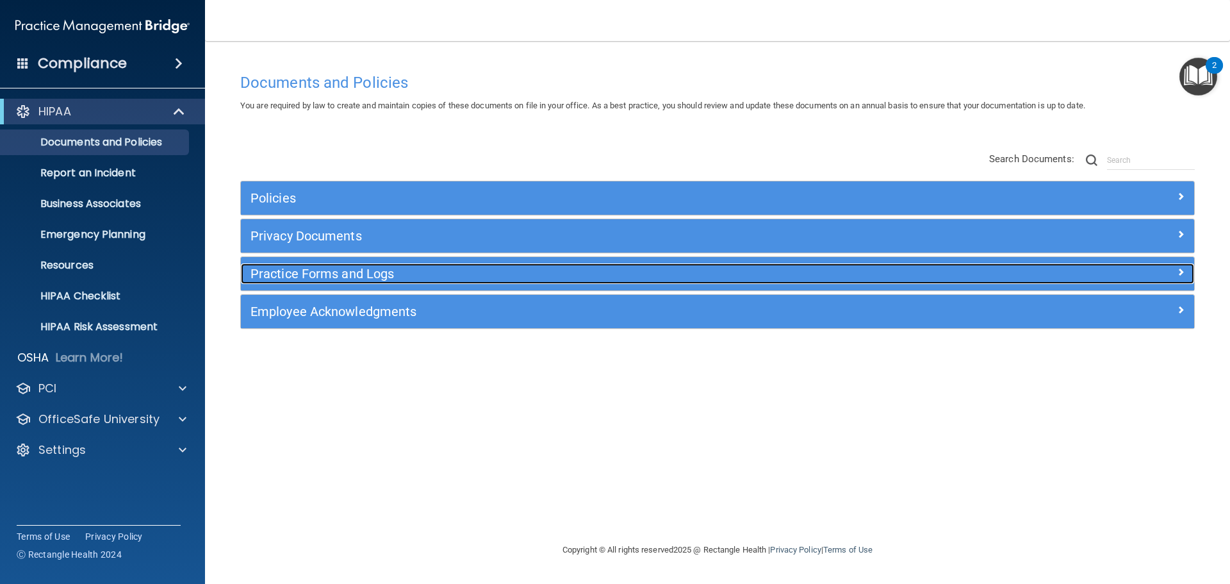
click at [323, 276] on h5 "Practice Forms and Logs" at bounding box center [598, 273] width 696 height 14
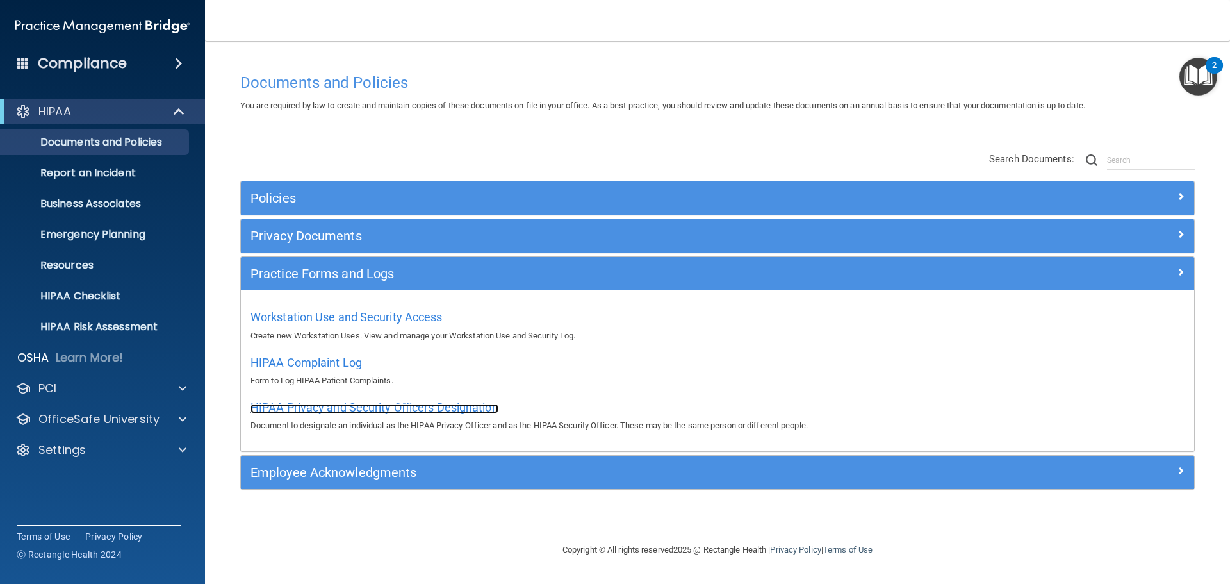
click at [334, 405] on span "HIPAA Privacy and Security Officers Designation" at bounding box center [374, 406] width 248 height 13
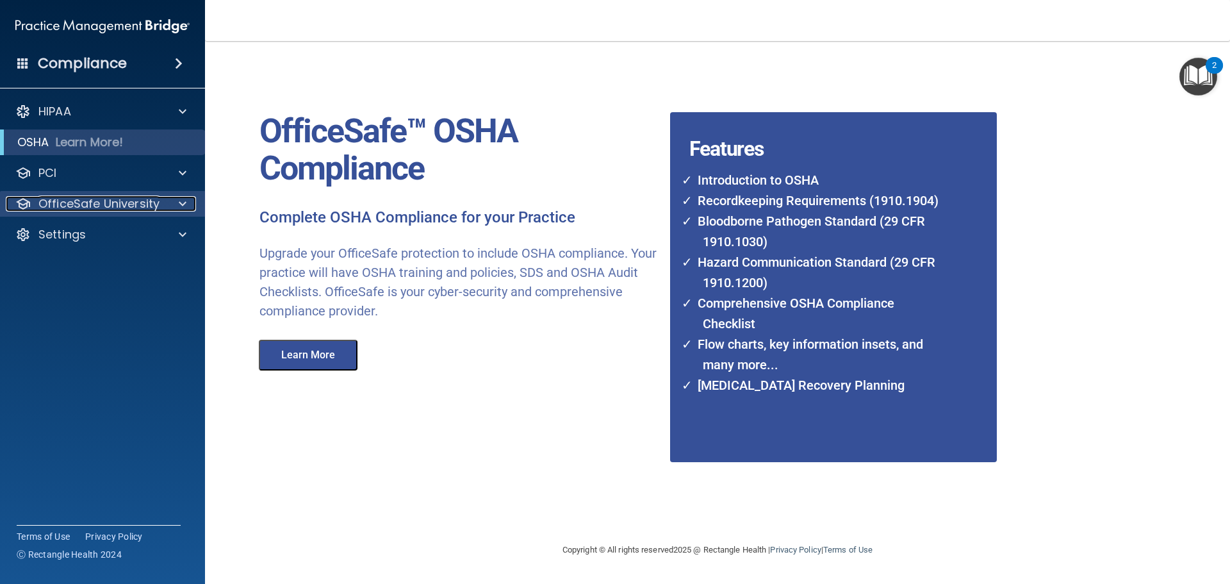
click at [120, 205] on p "OfficeSafe University" at bounding box center [98, 203] width 121 height 15
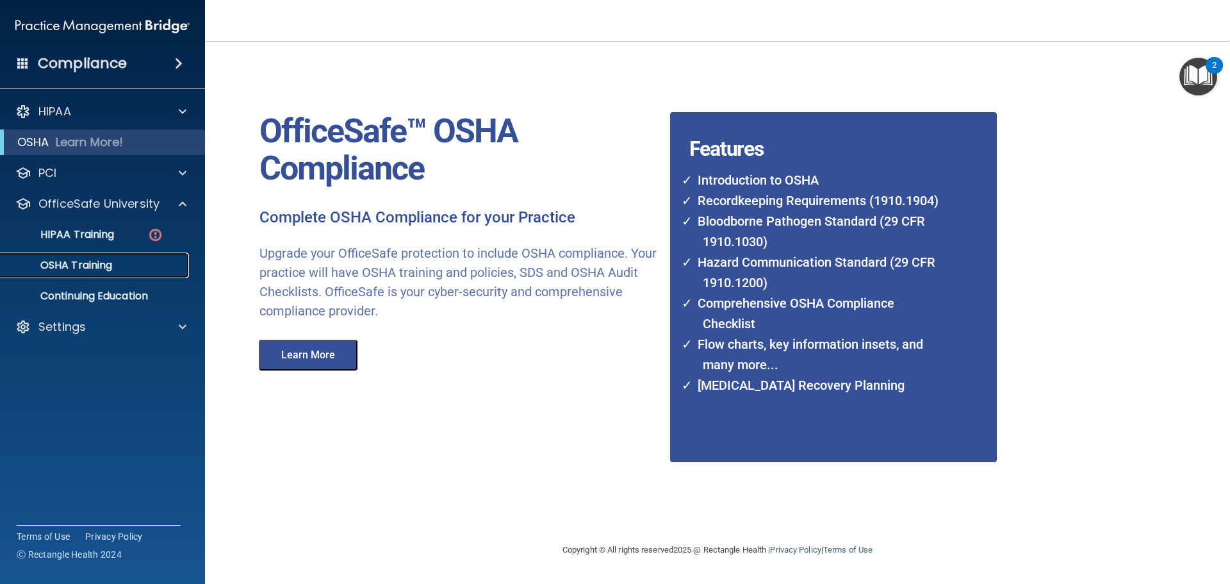
click at [93, 261] on p "OSHA Training" at bounding box center [60, 265] width 104 height 13
click at [103, 267] on p "OSHA Training" at bounding box center [60, 265] width 104 height 13
click at [94, 229] on p "HIPAA Training" at bounding box center [61, 234] width 106 height 13
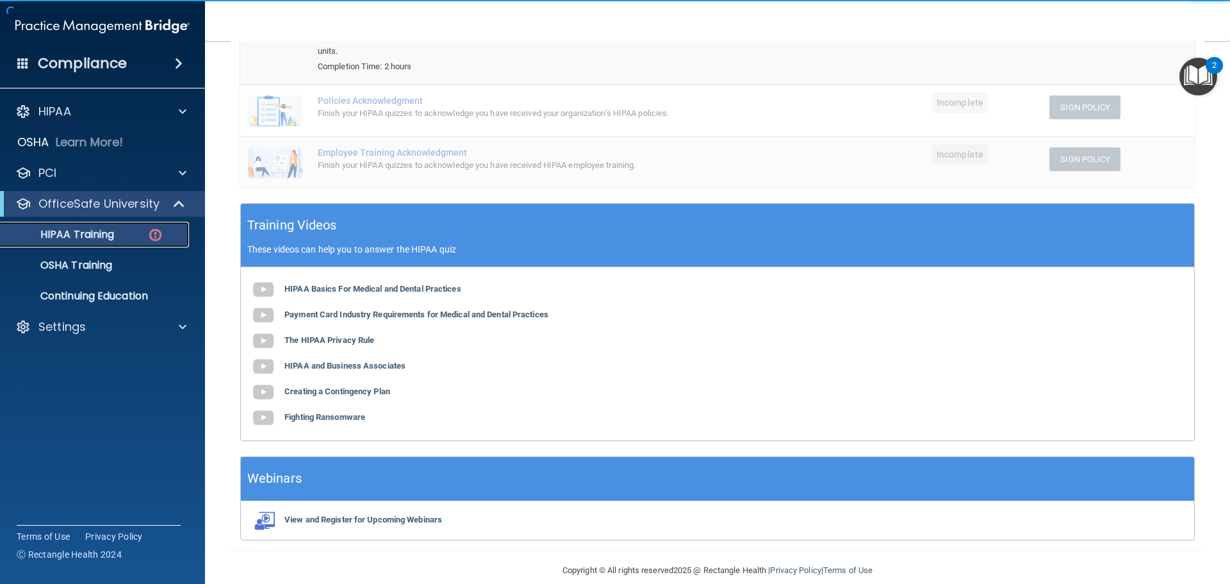
scroll to position [236, 0]
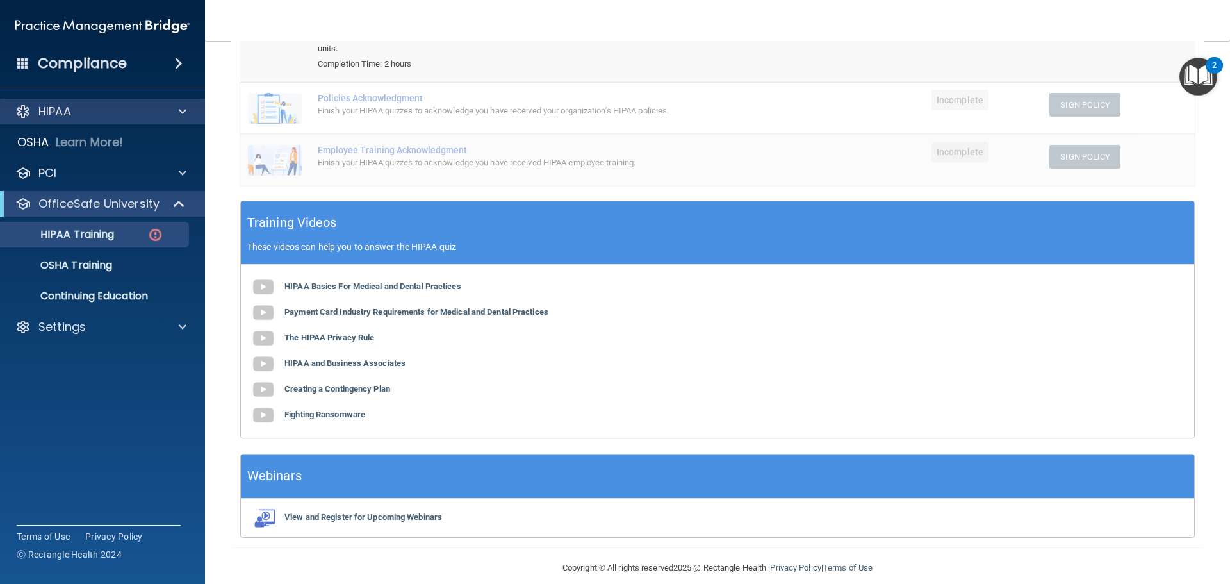
click at [76, 122] on div "HIPAA" at bounding box center [103, 112] width 206 height 26
click at [184, 109] on span at bounding box center [183, 111] width 8 height 15
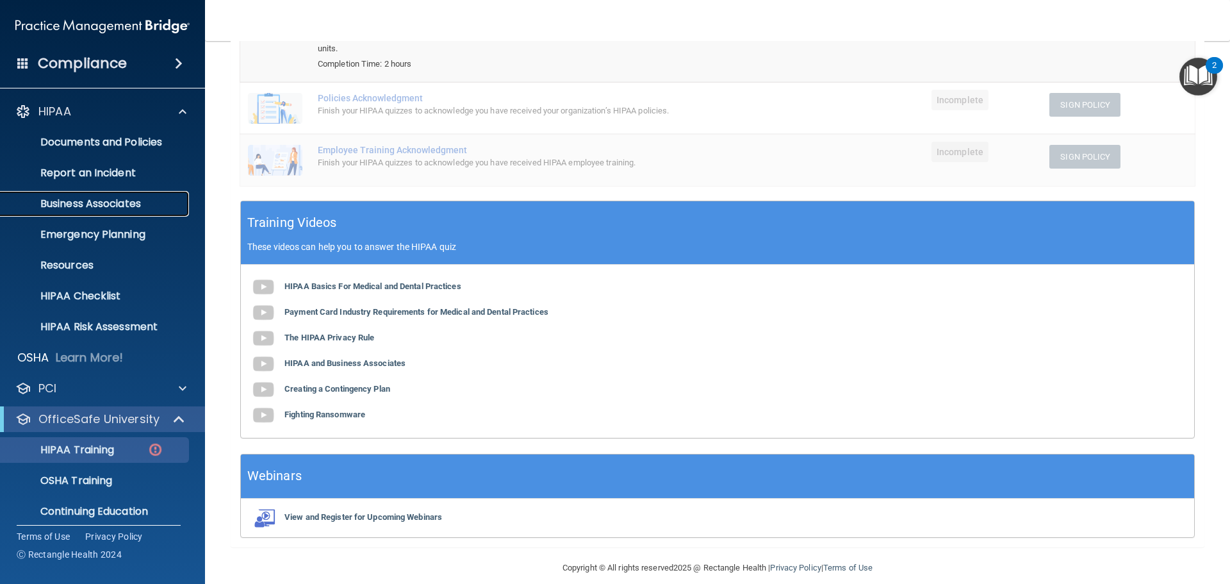
click at [125, 197] on p "Business Associates" at bounding box center [95, 203] width 175 height 13
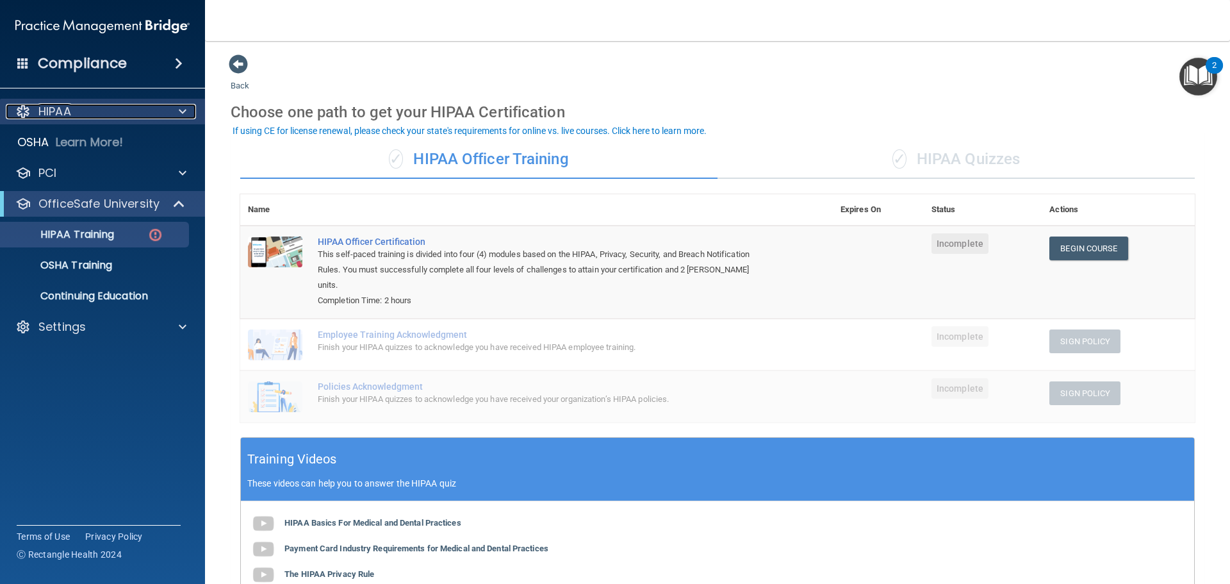
click at [88, 104] on div "HIPAA" at bounding box center [85, 111] width 159 height 15
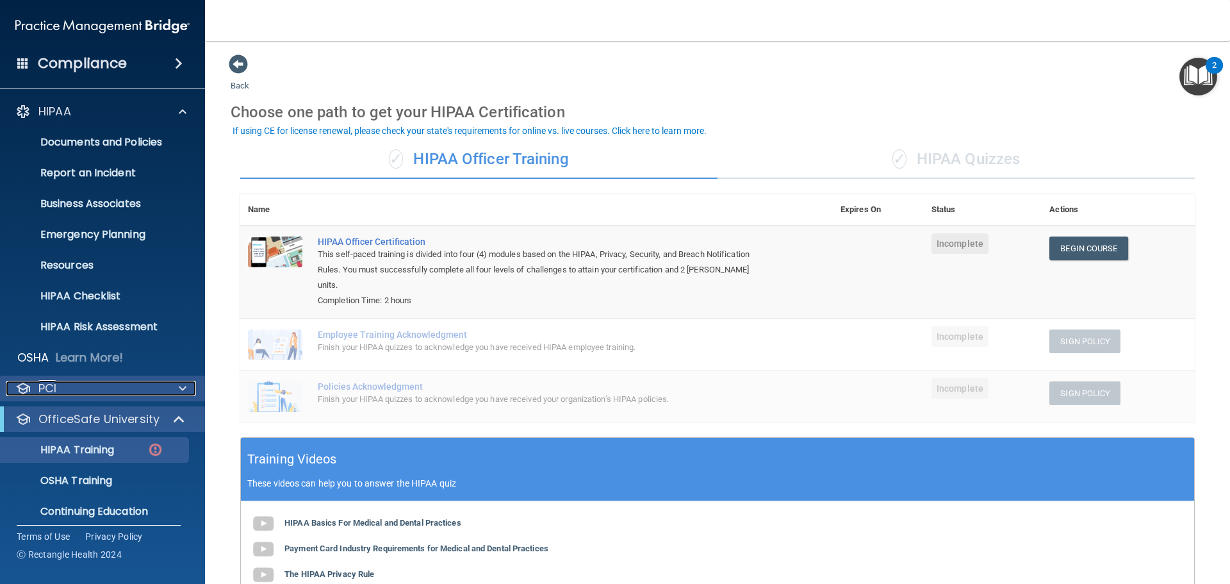
click at [110, 389] on div "PCI" at bounding box center [85, 388] width 159 height 15
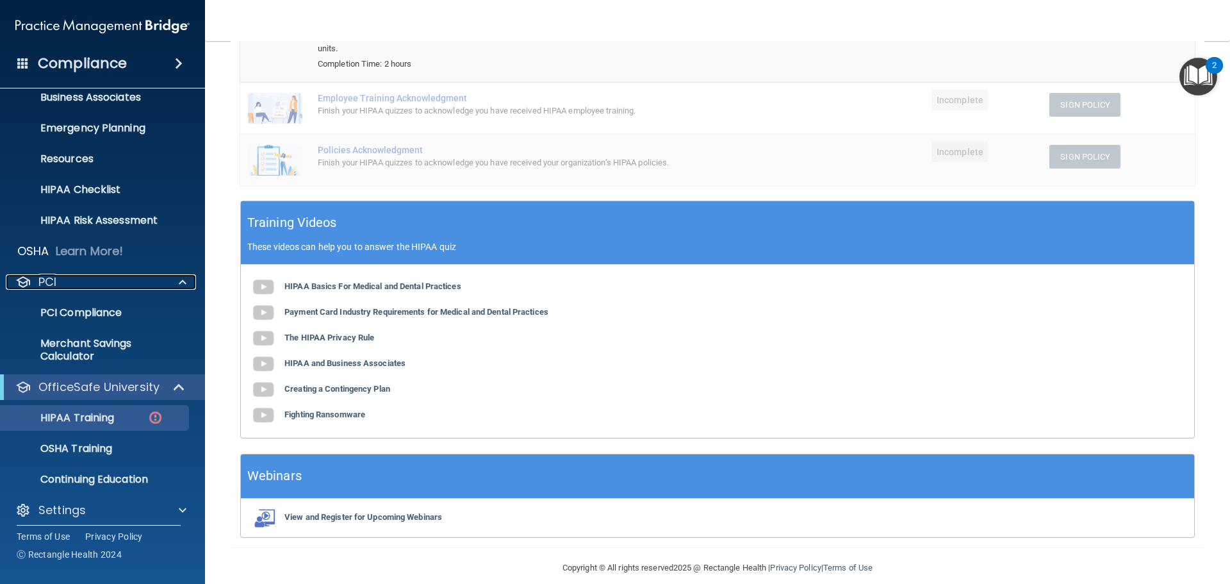
scroll to position [115, 0]
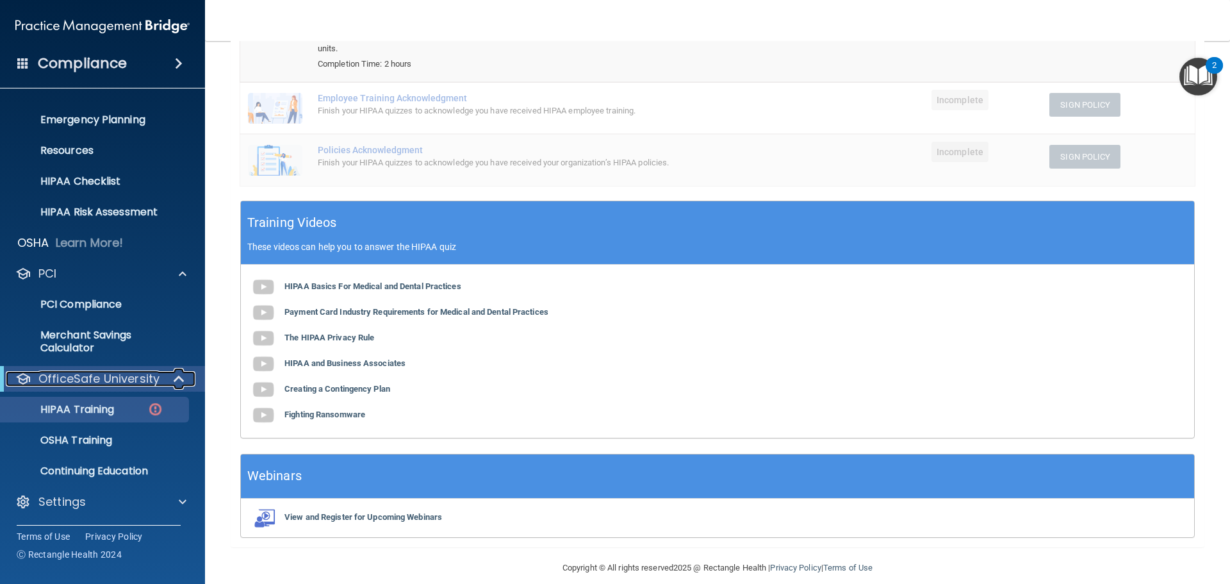
click at [28, 377] on div at bounding box center [22, 378] width 15 height 15
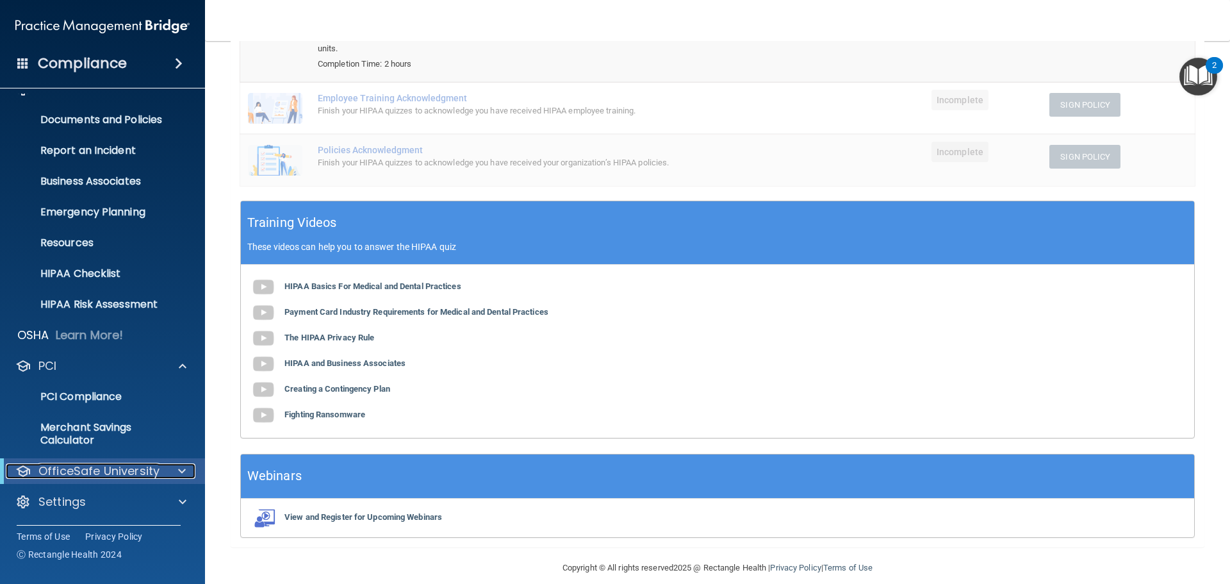
scroll to position [22, 0]
click at [63, 478] on p "OfficeSafe University" at bounding box center [98, 470] width 121 height 15
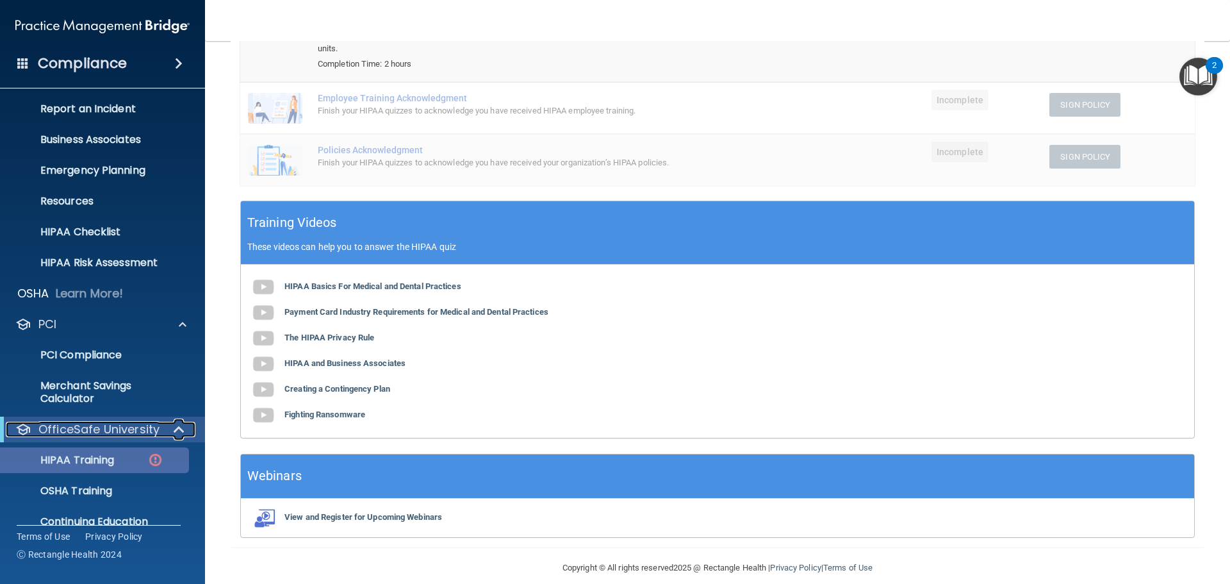
scroll to position [0, 0]
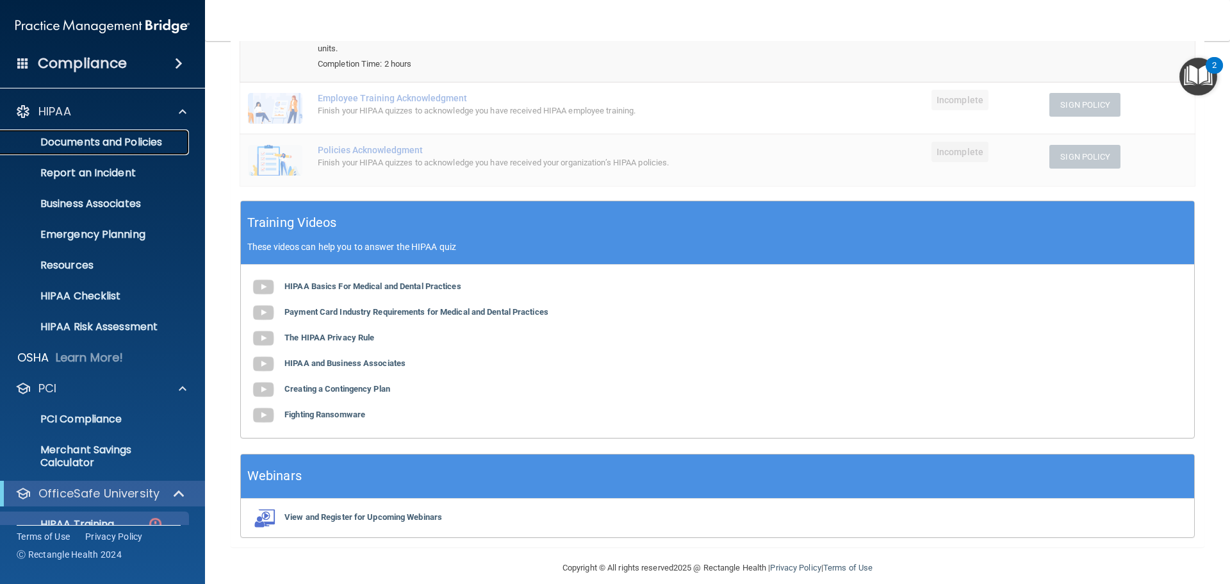
click at [121, 145] on p "Documents and Policies" at bounding box center [95, 142] width 175 height 13
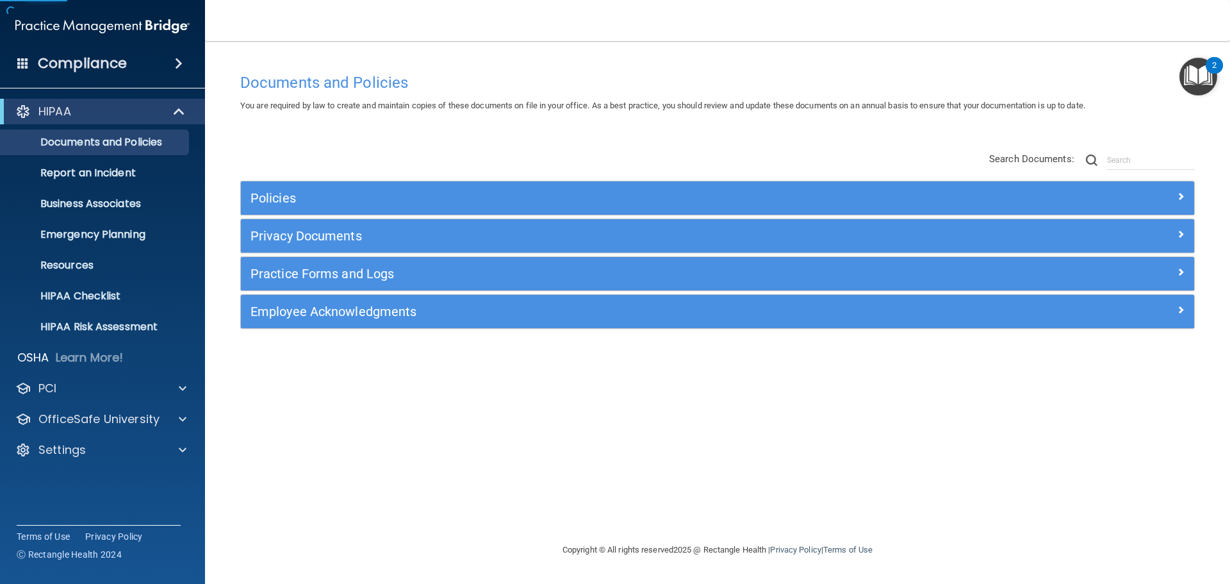
click at [283, 211] on div "Policies" at bounding box center [717, 197] width 953 height 33
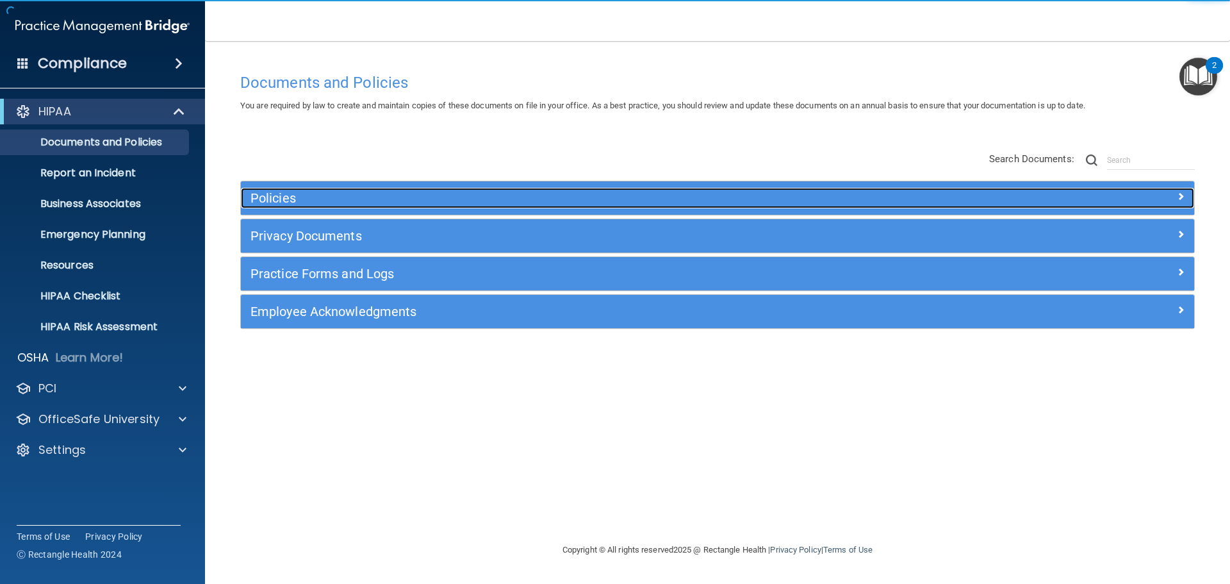
click at [283, 201] on h5 "Policies" at bounding box center [598, 198] width 696 height 14
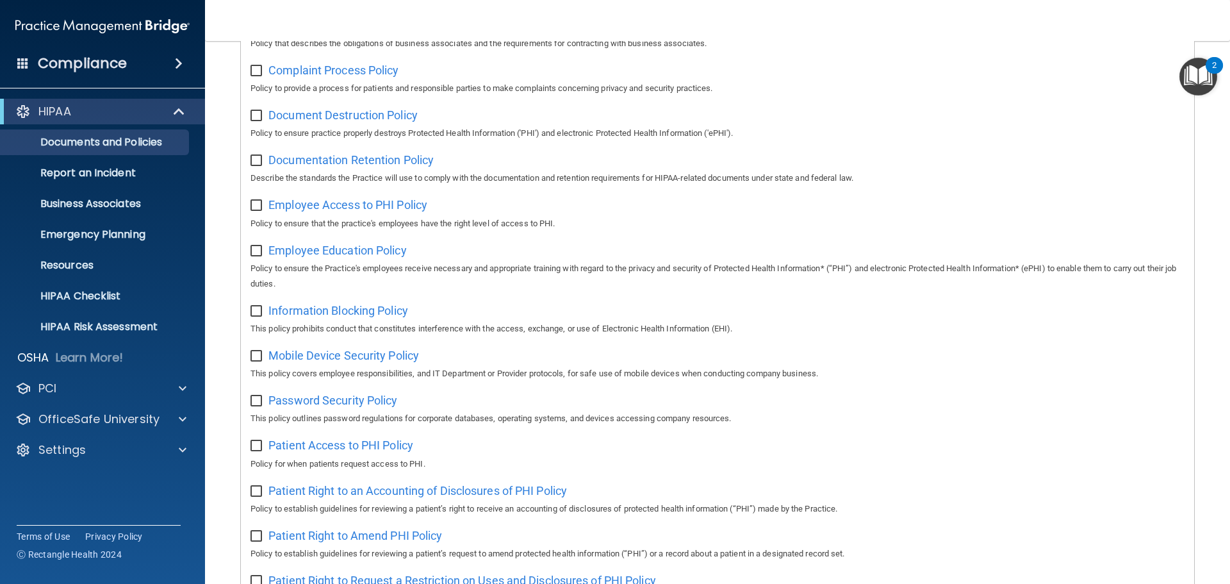
scroll to position [320, 0]
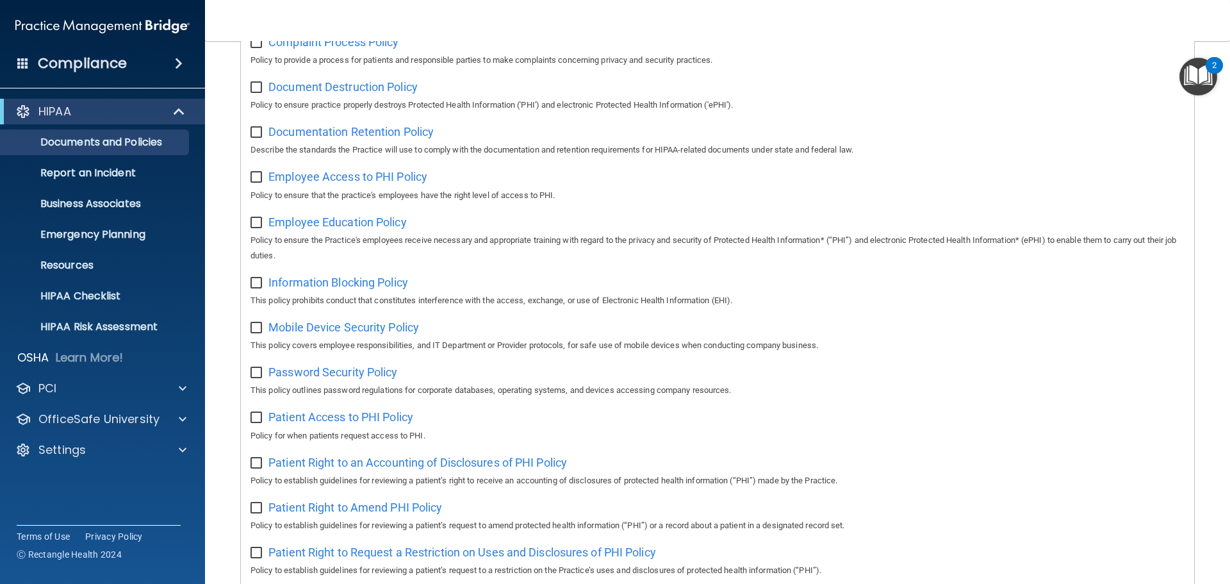
click at [252, 374] on input "checkbox" at bounding box center [257, 373] width 15 height 10
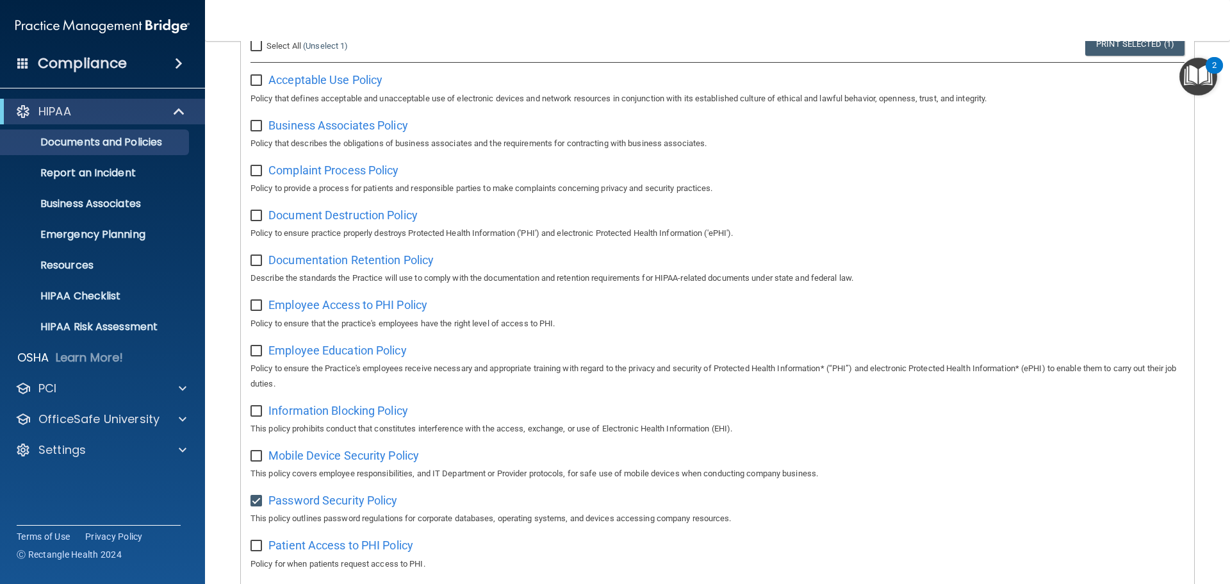
scroll to position [577, 0]
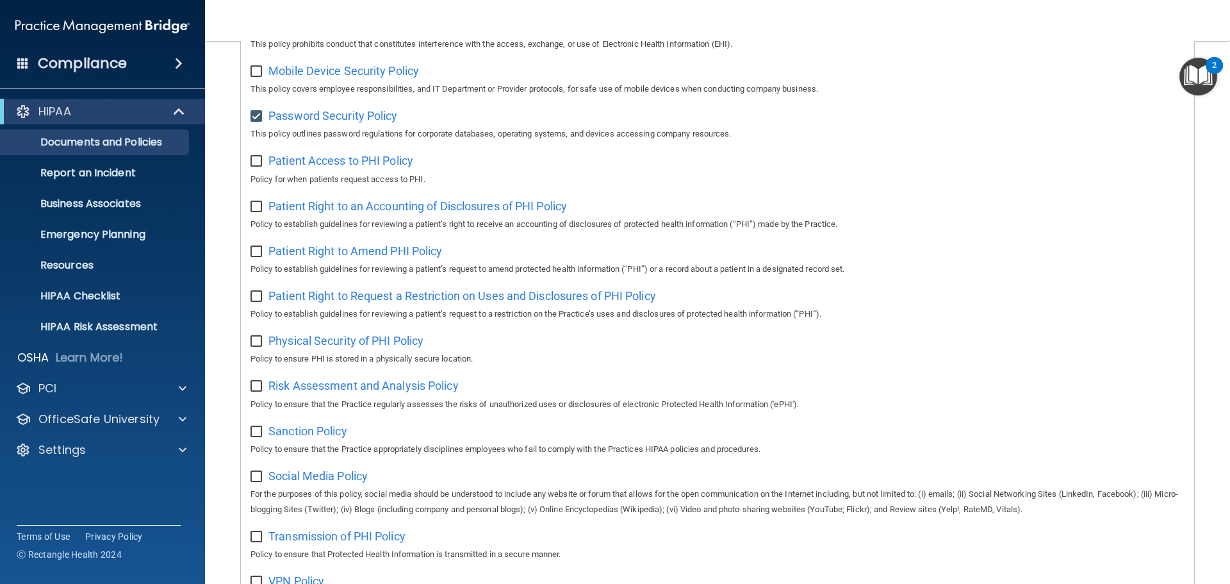
click at [255, 122] on input "checkbox" at bounding box center [257, 116] width 15 height 10
checkbox input "false"
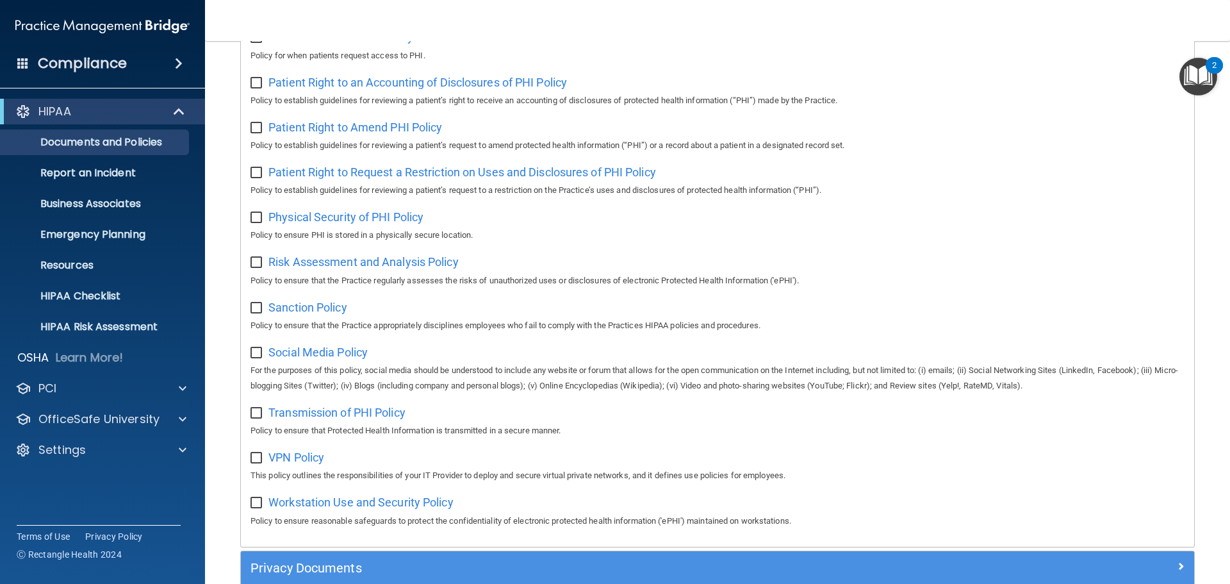
scroll to position [856, 0]
